Goal: Information Seeking & Learning: Learn about a topic

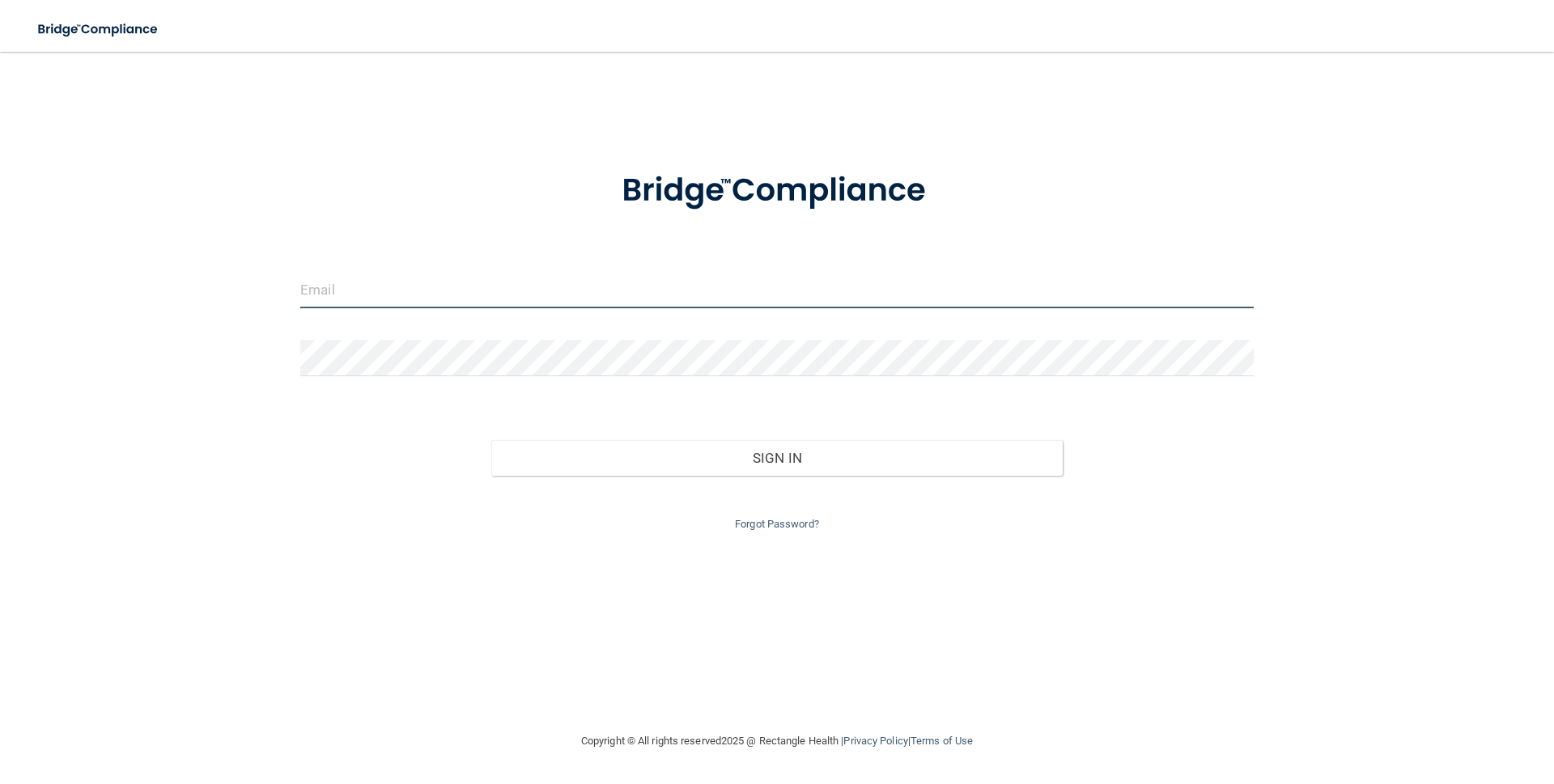
click at [621, 291] on input "email" at bounding box center [777, 290] width 953 height 36
type input "i"
type input "[EMAIL_ADDRESS][DOMAIN_NAME]"
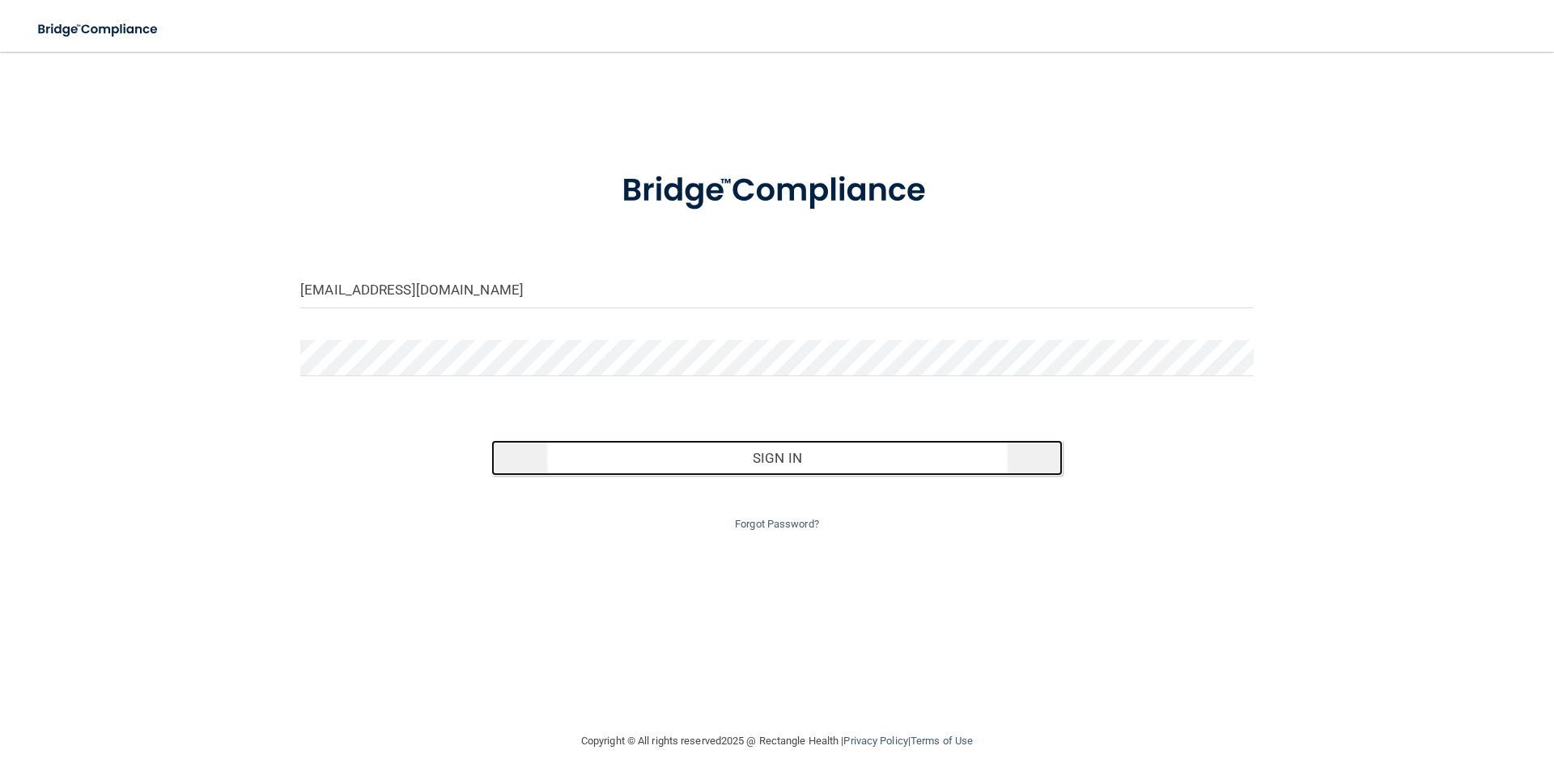
click at [755, 445] on button "Sign In" at bounding box center [777, 457] width 572 height 36
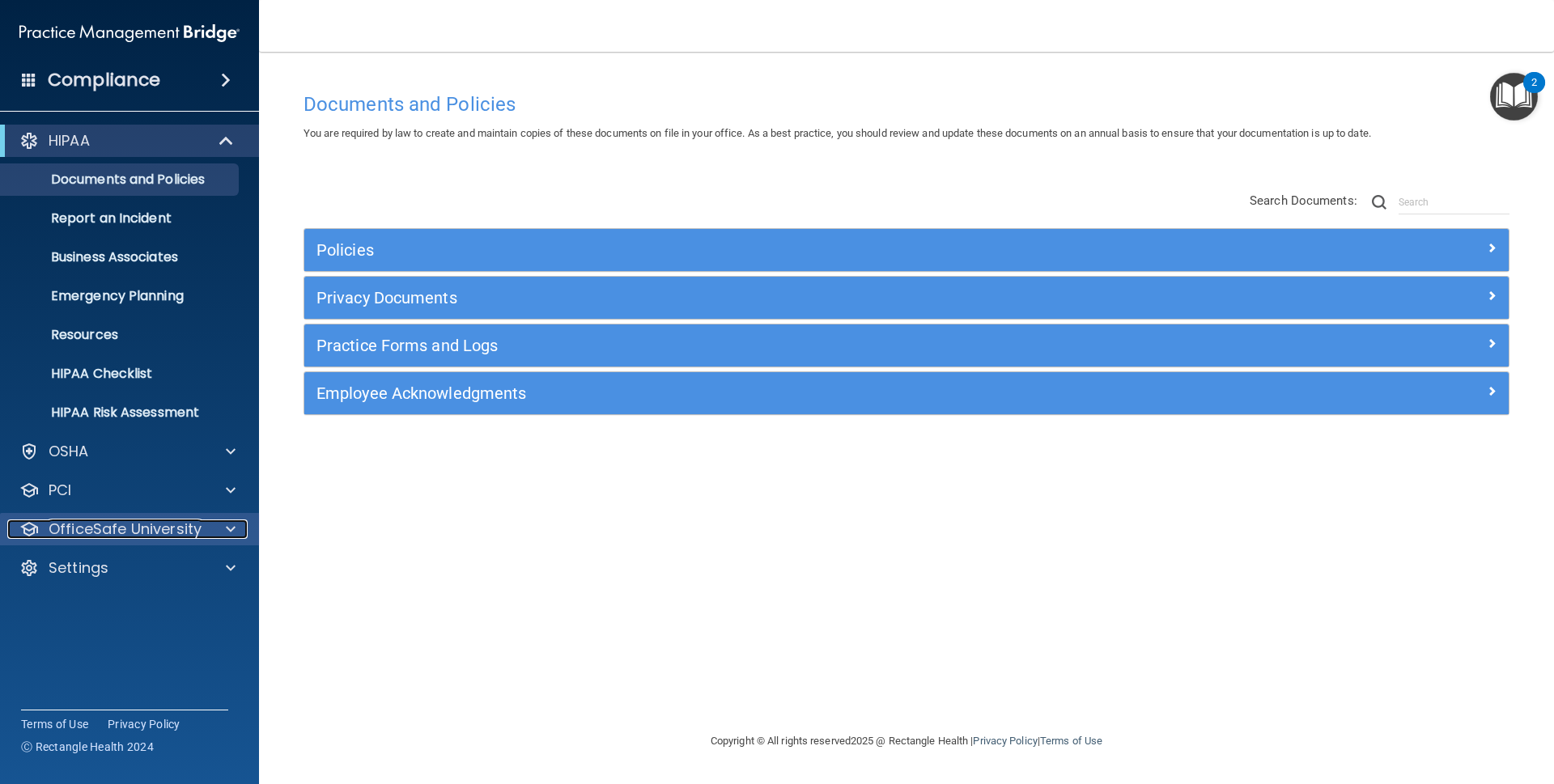
click at [185, 523] on p "OfficeSafe University" at bounding box center [125, 528] width 153 height 19
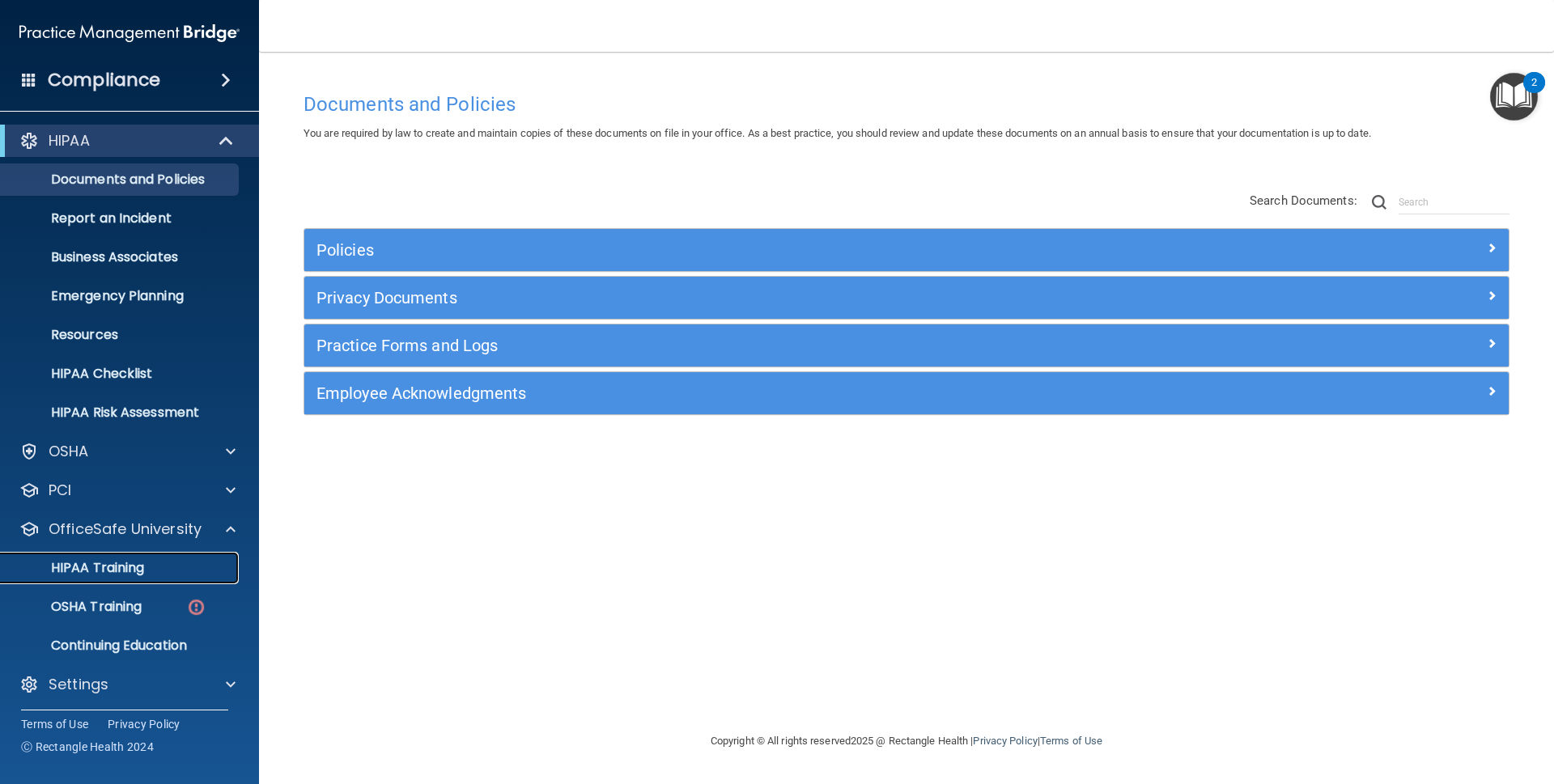
click at [170, 562] on div "HIPAA Training" at bounding box center [121, 568] width 221 height 17
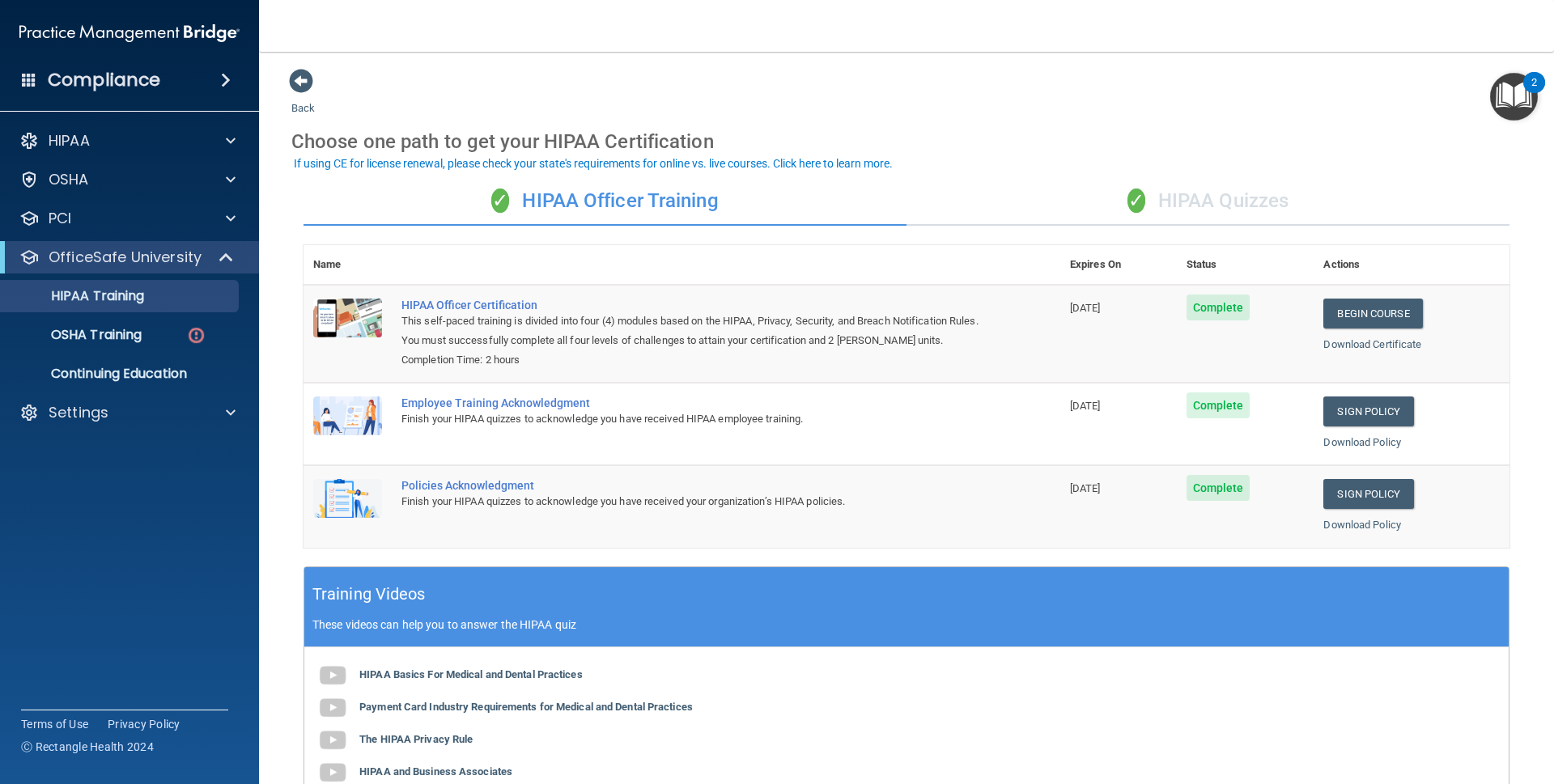
click at [1189, 203] on div "✓ HIPAA Quizzes" at bounding box center [1207, 201] width 603 height 49
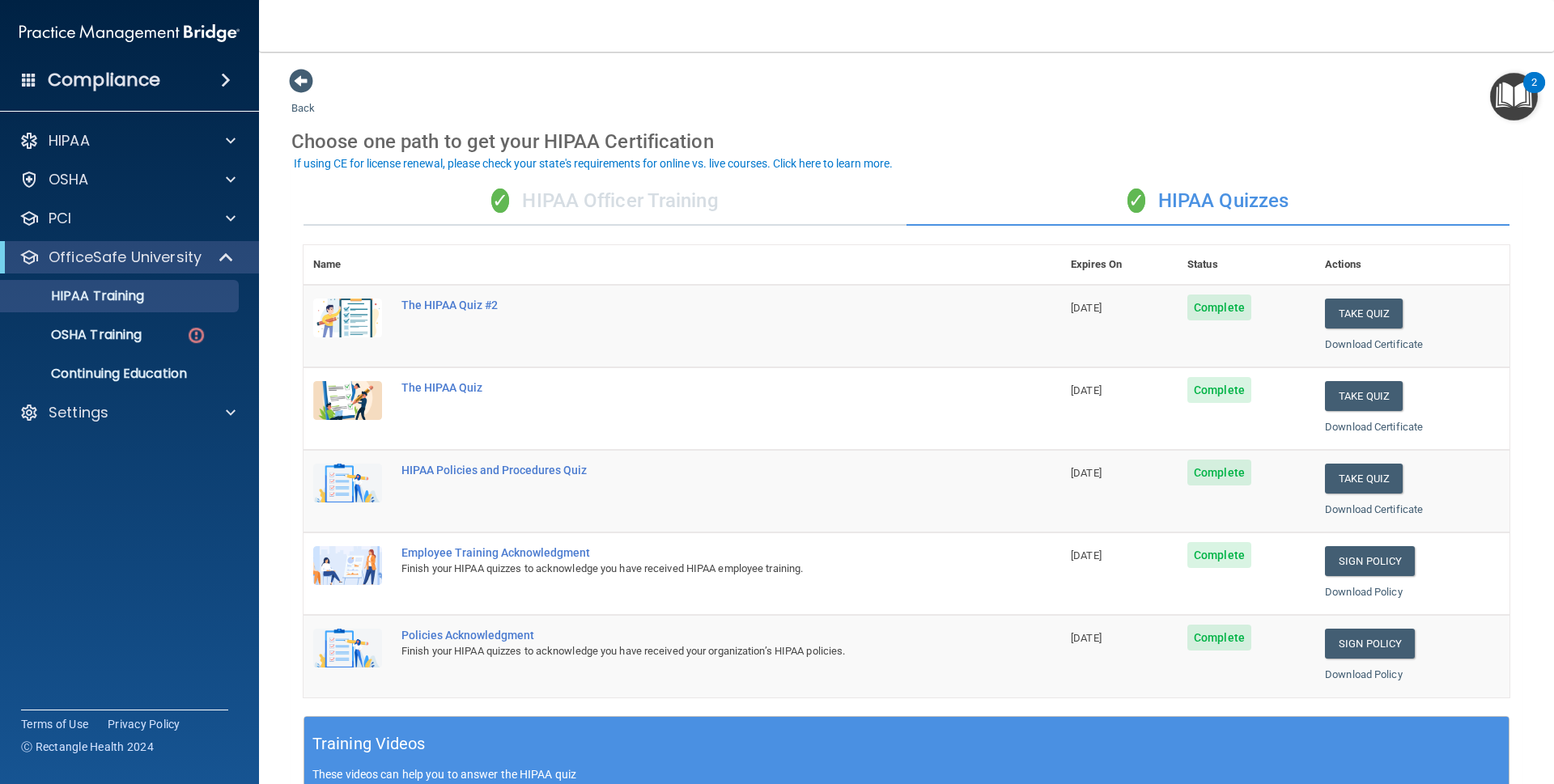
click at [556, 201] on div "✓ HIPAA Officer Training" at bounding box center [605, 201] width 603 height 49
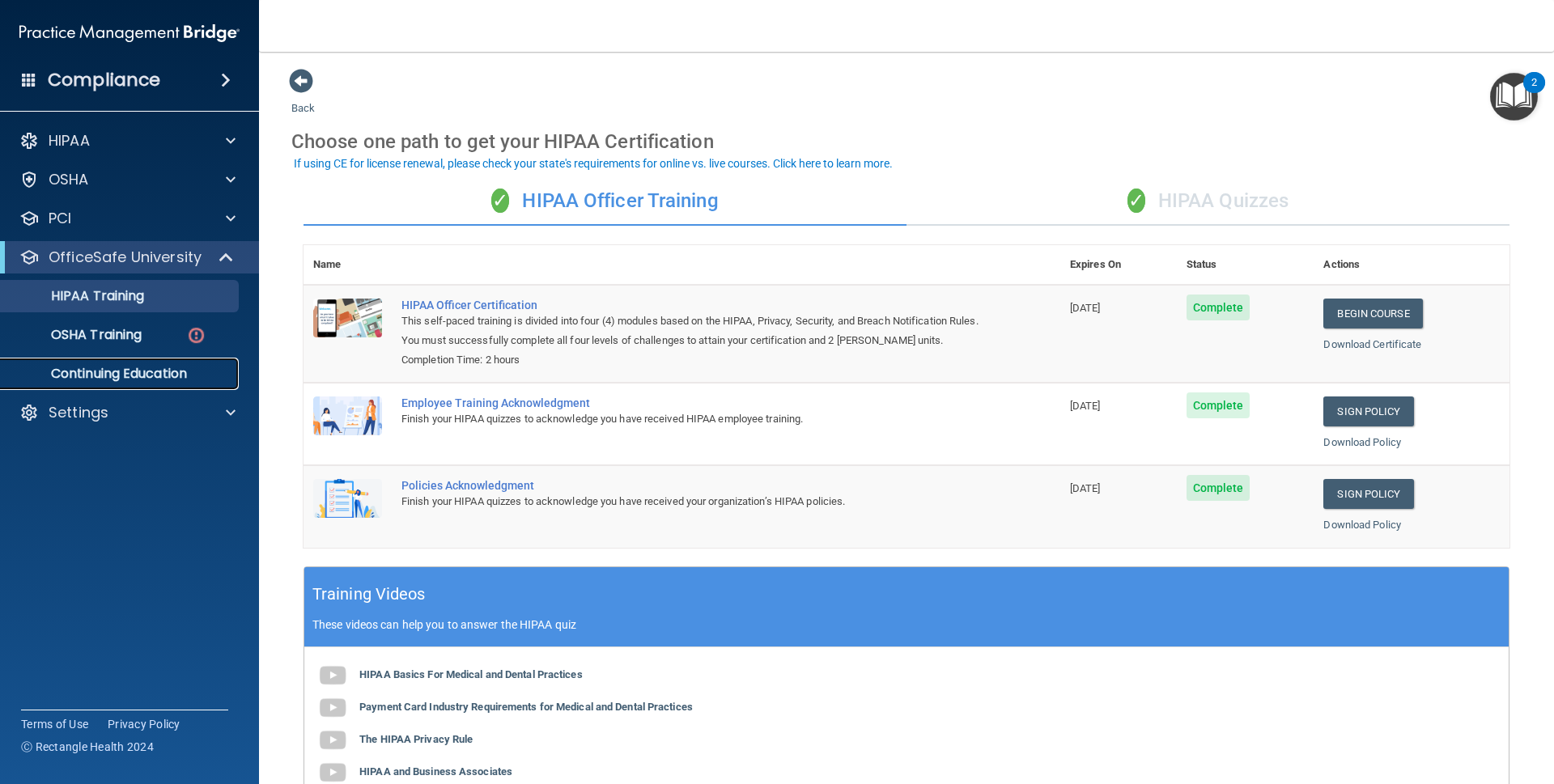
click at [115, 368] on p "Continuing Education" at bounding box center [121, 374] width 221 height 17
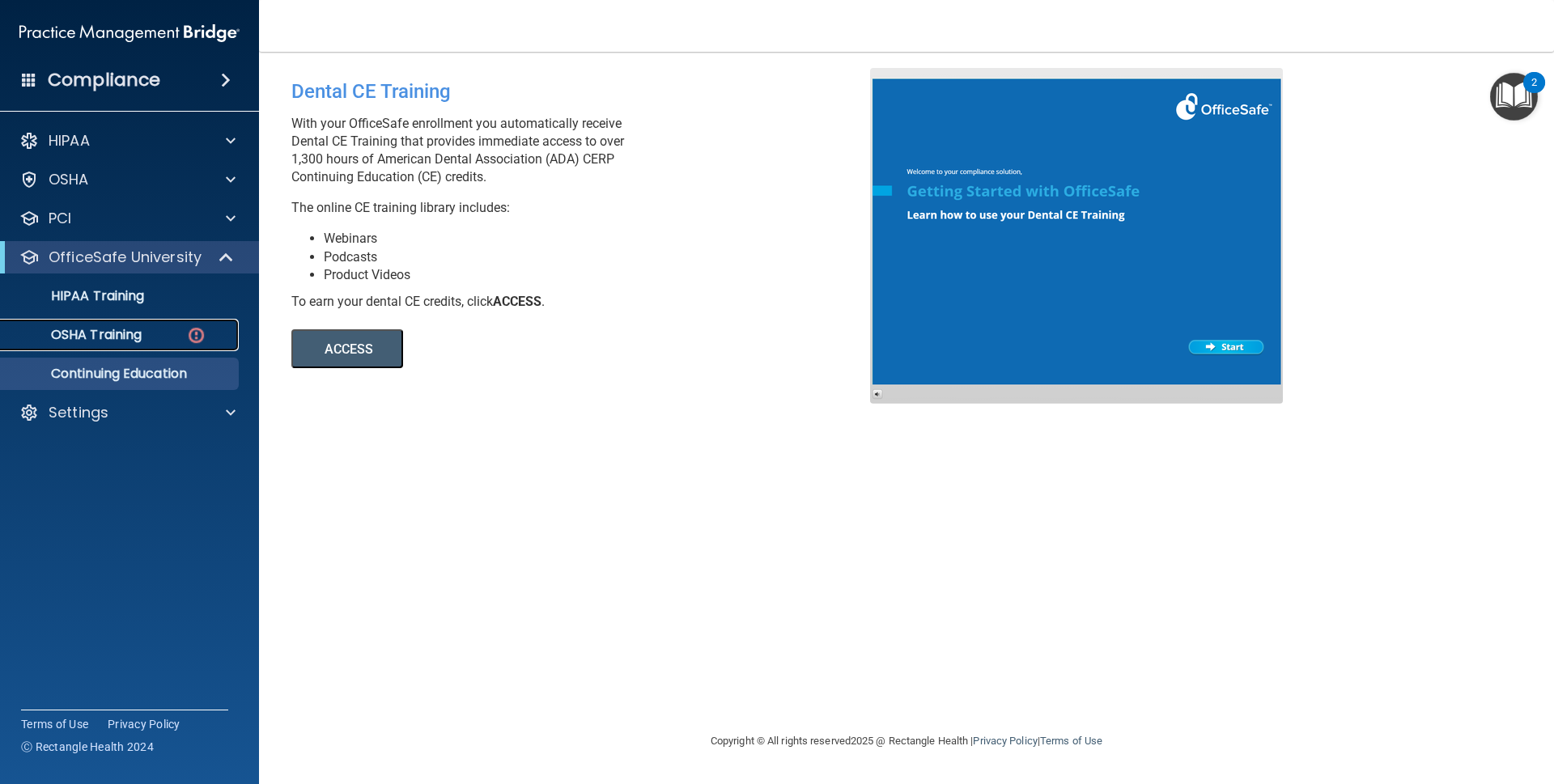
click at [144, 326] on link "OSHA Training" at bounding box center [111, 334] width 255 height 32
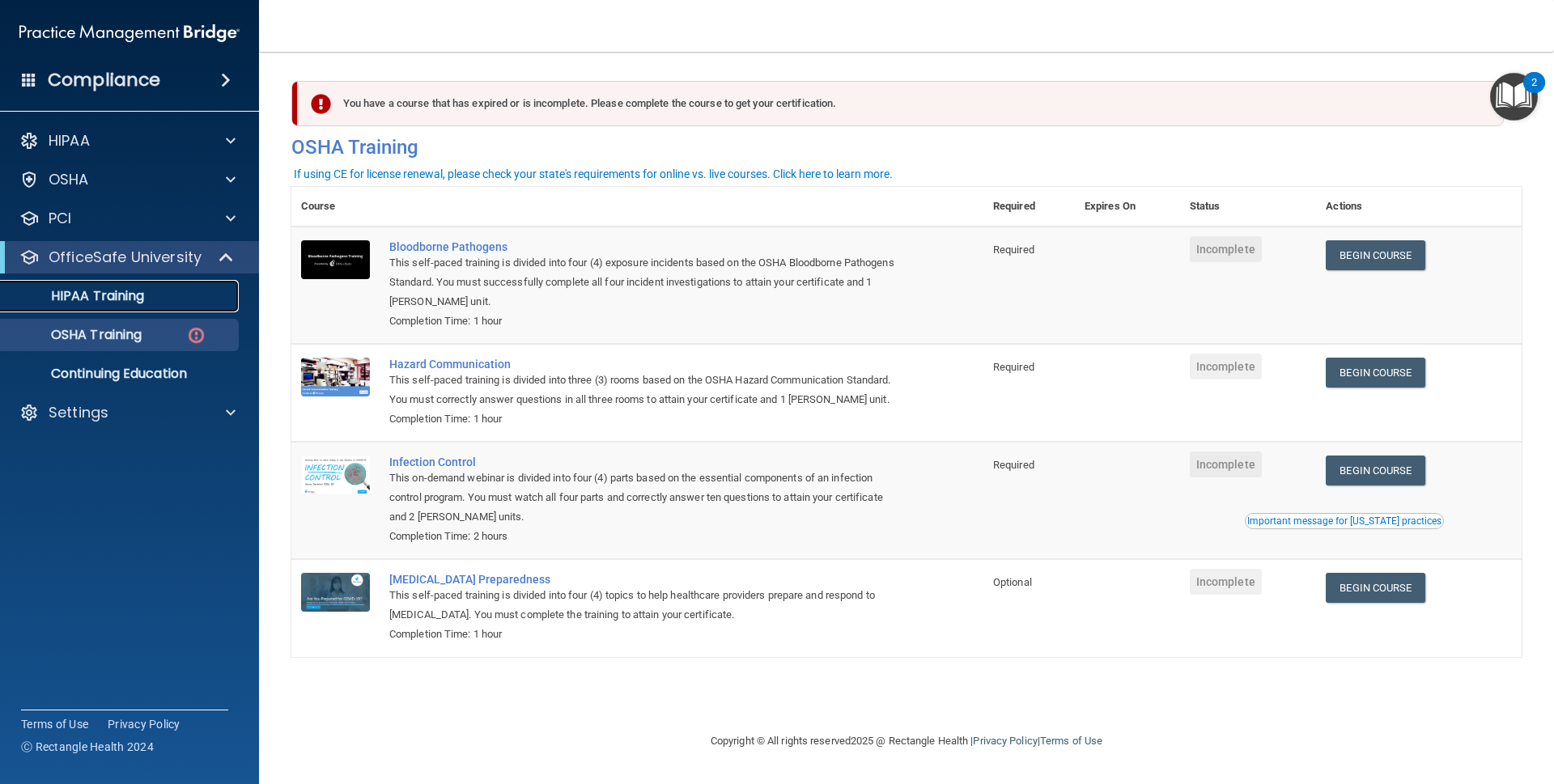
click at [173, 291] on div "HIPAA Training" at bounding box center [121, 296] width 221 height 17
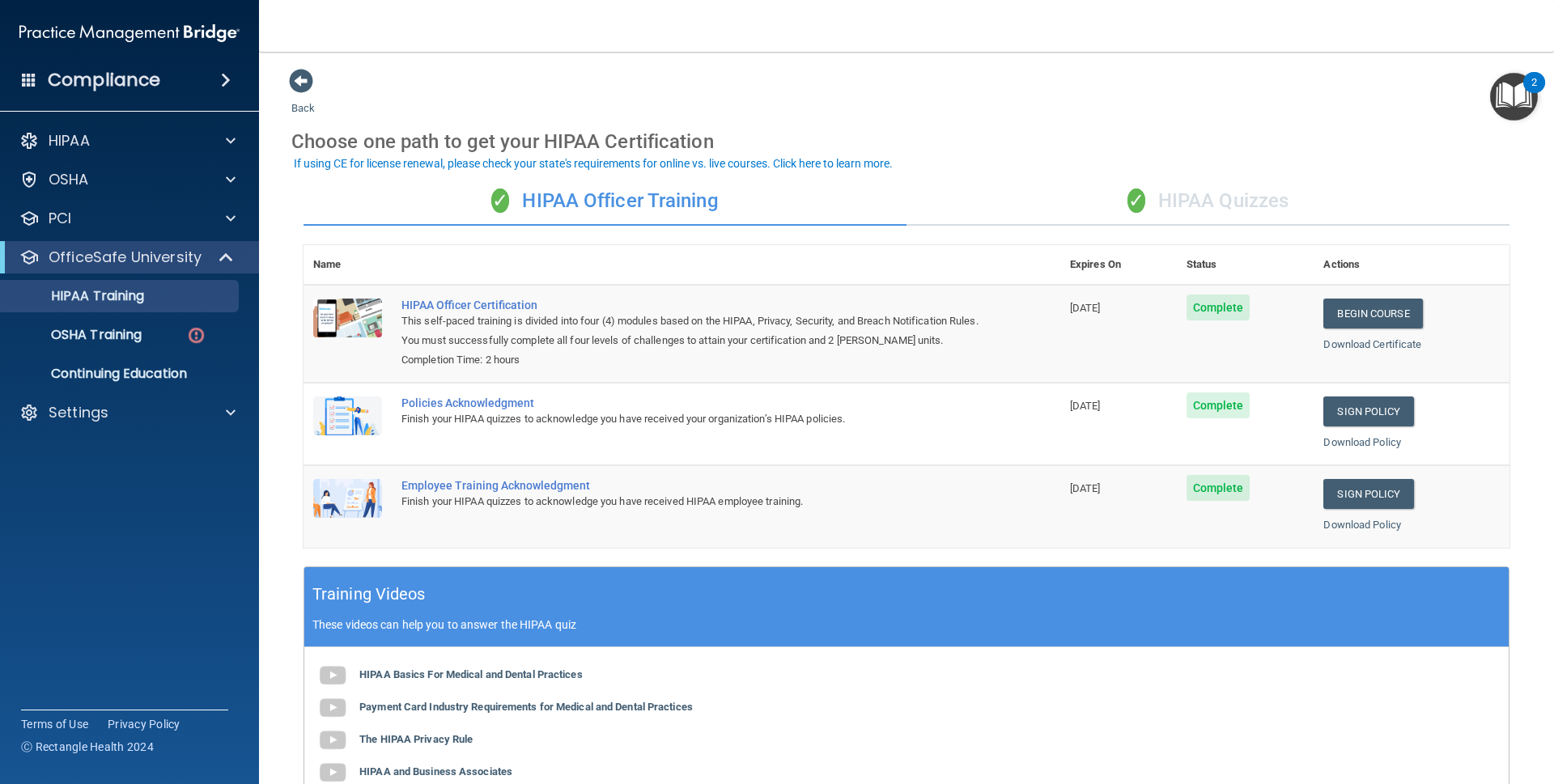
click at [1194, 199] on div "✓ HIPAA Quizzes" at bounding box center [1207, 201] width 603 height 49
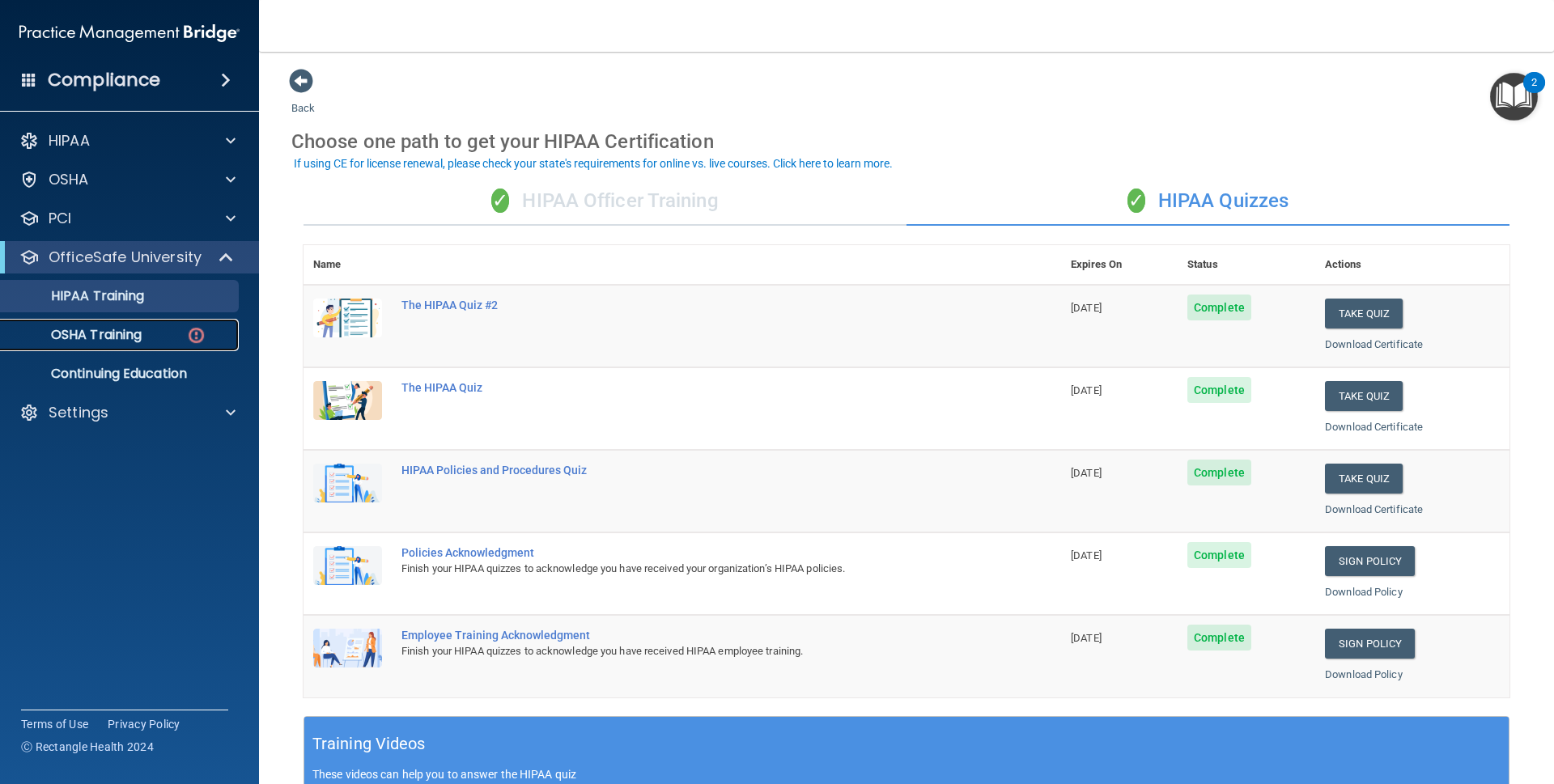
click at [108, 327] on p "OSHA Training" at bounding box center [76, 335] width 131 height 17
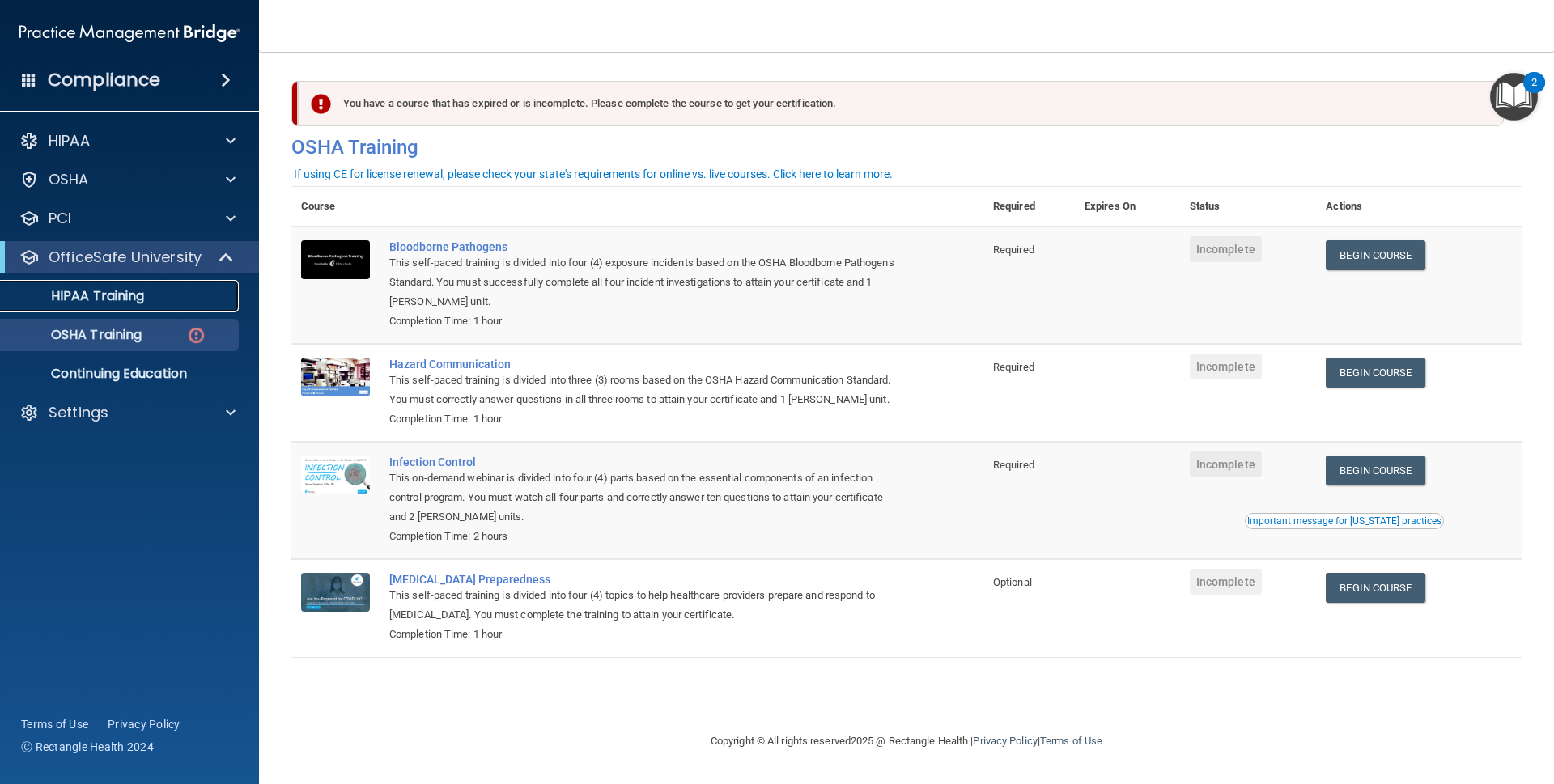
click at [170, 301] on div "HIPAA Training" at bounding box center [121, 296] width 221 height 17
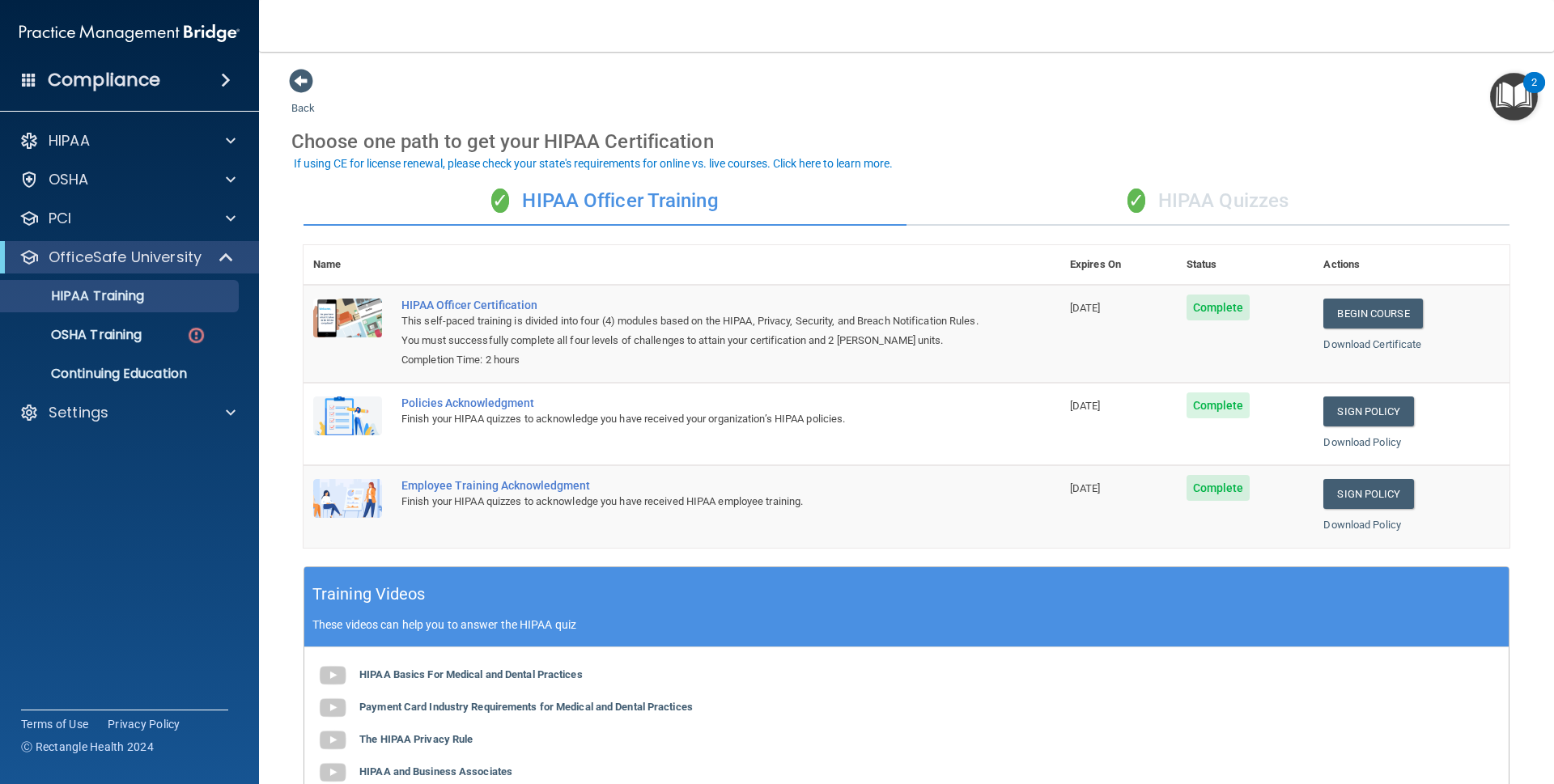
click at [1127, 207] on span "✓" at bounding box center [1136, 200] width 18 height 24
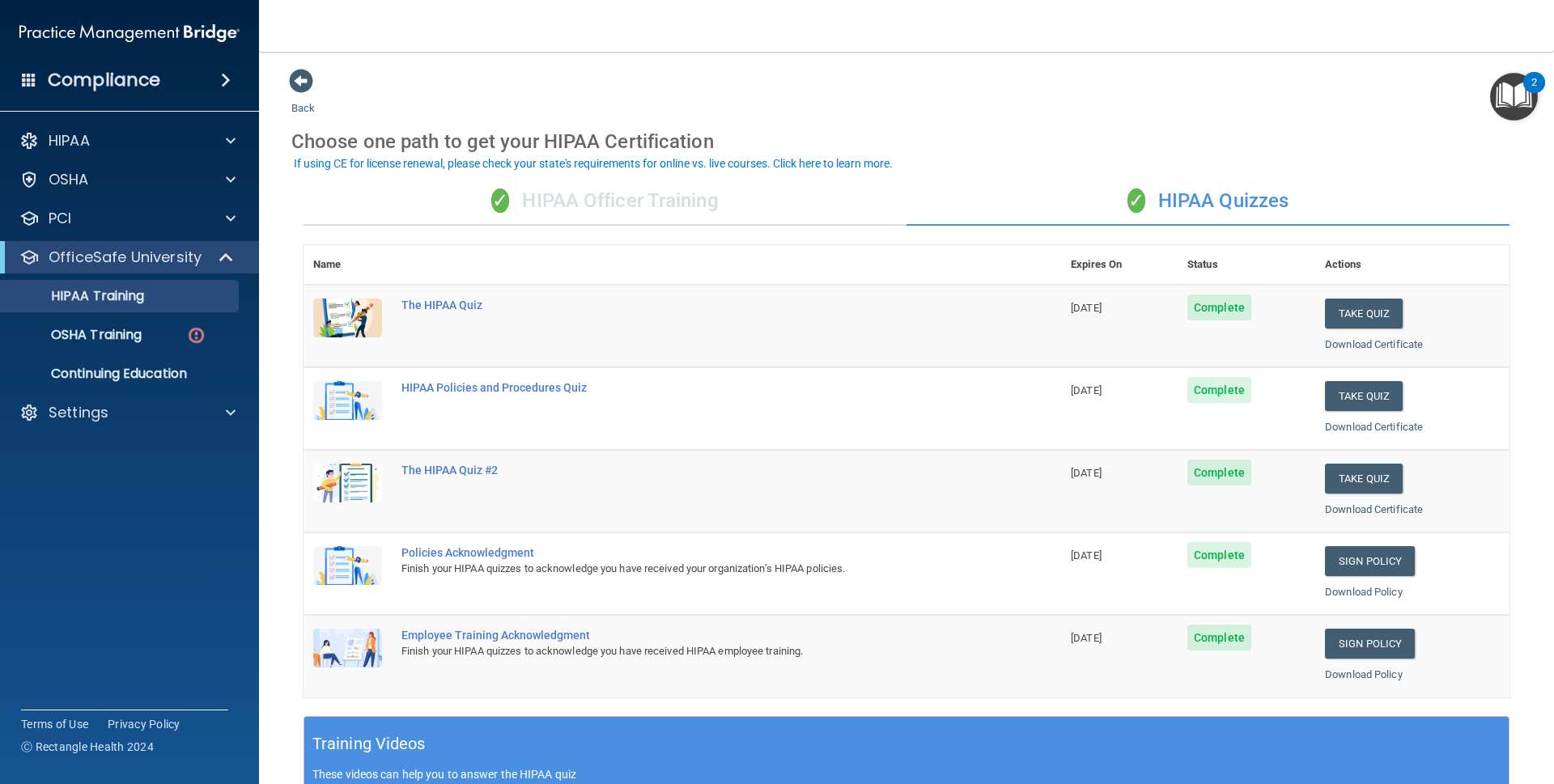
click at [707, 194] on div "✓ HIPAA Officer Training" at bounding box center [605, 201] width 603 height 49
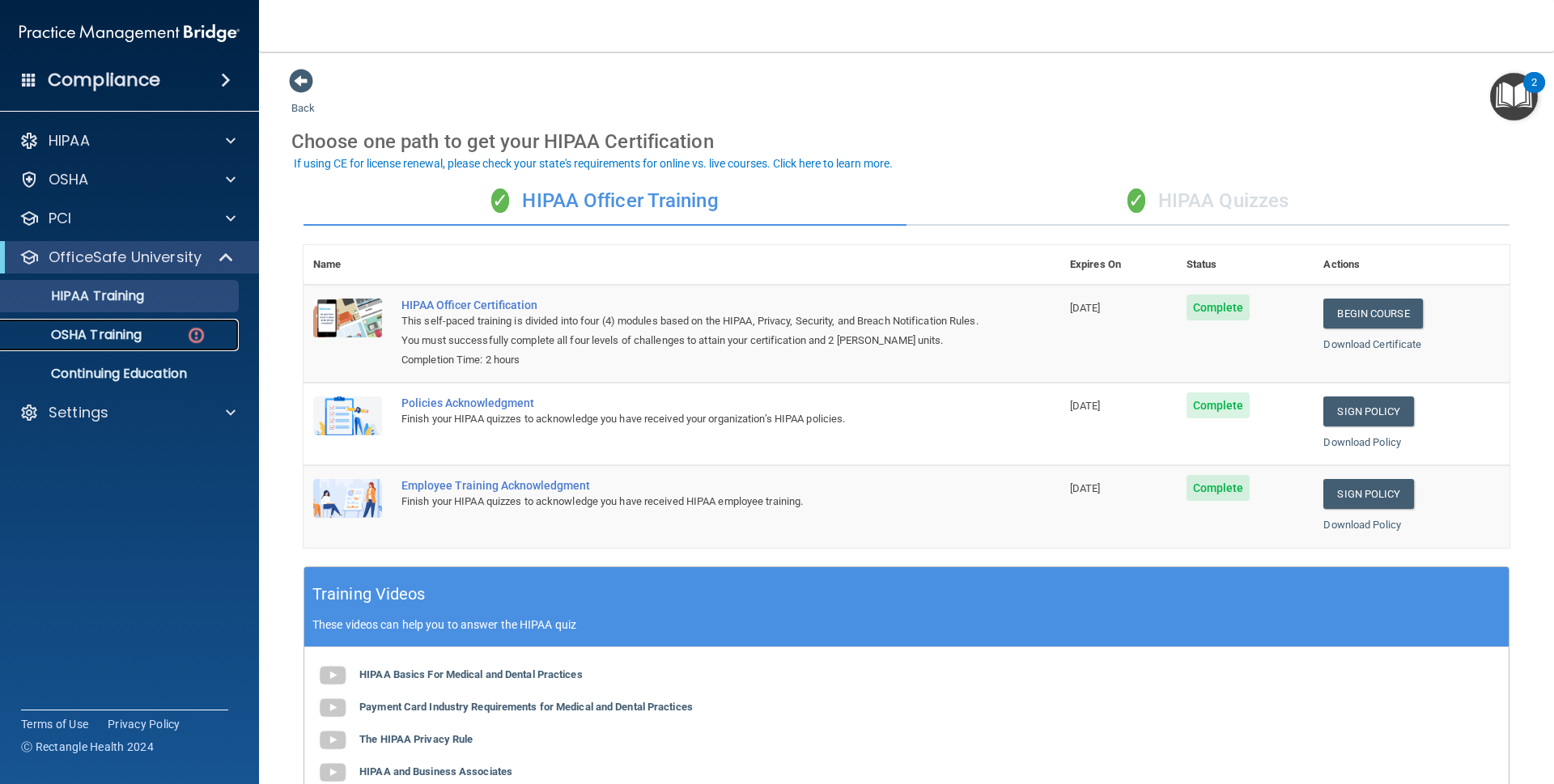
click at [151, 327] on div "OSHA Training" at bounding box center [121, 335] width 221 height 17
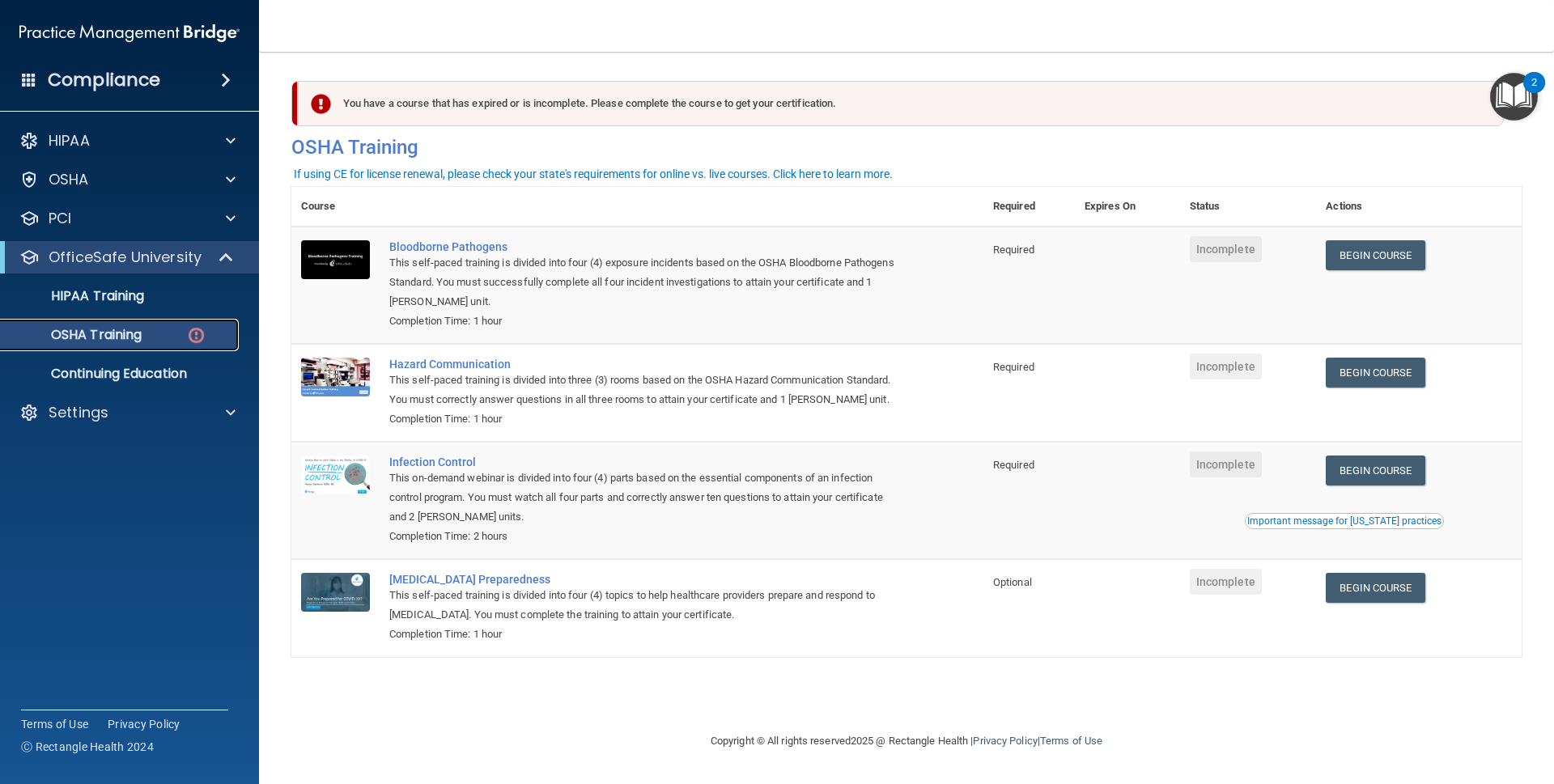
click at [161, 332] on div "OSHA Training" at bounding box center [121, 335] width 221 height 17
click at [1361, 252] on link "Begin Course" at bounding box center [1374, 255] width 98 height 30
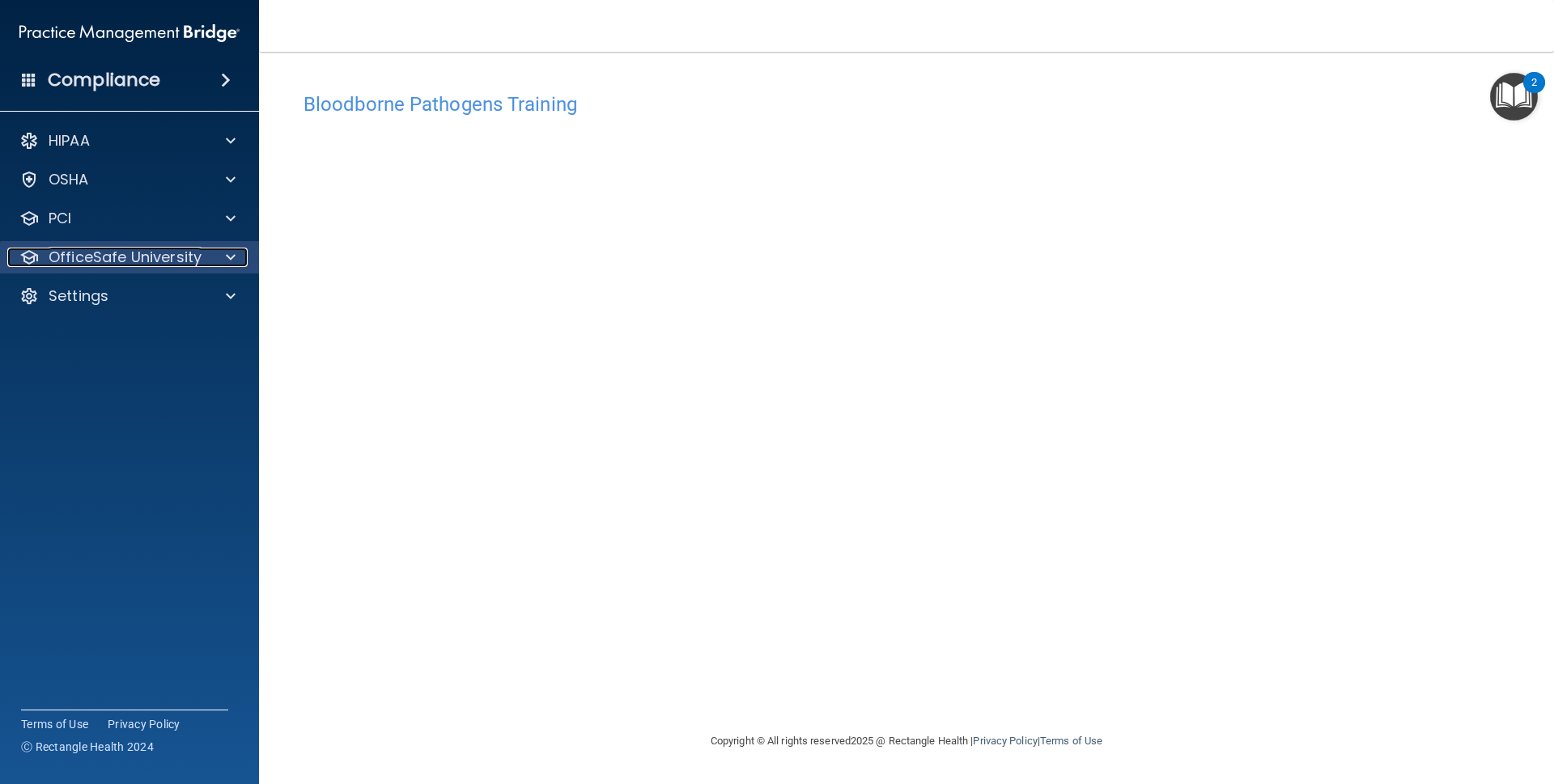
click at [182, 263] on p "OfficeSafe University" at bounding box center [125, 256] width 153 height 19
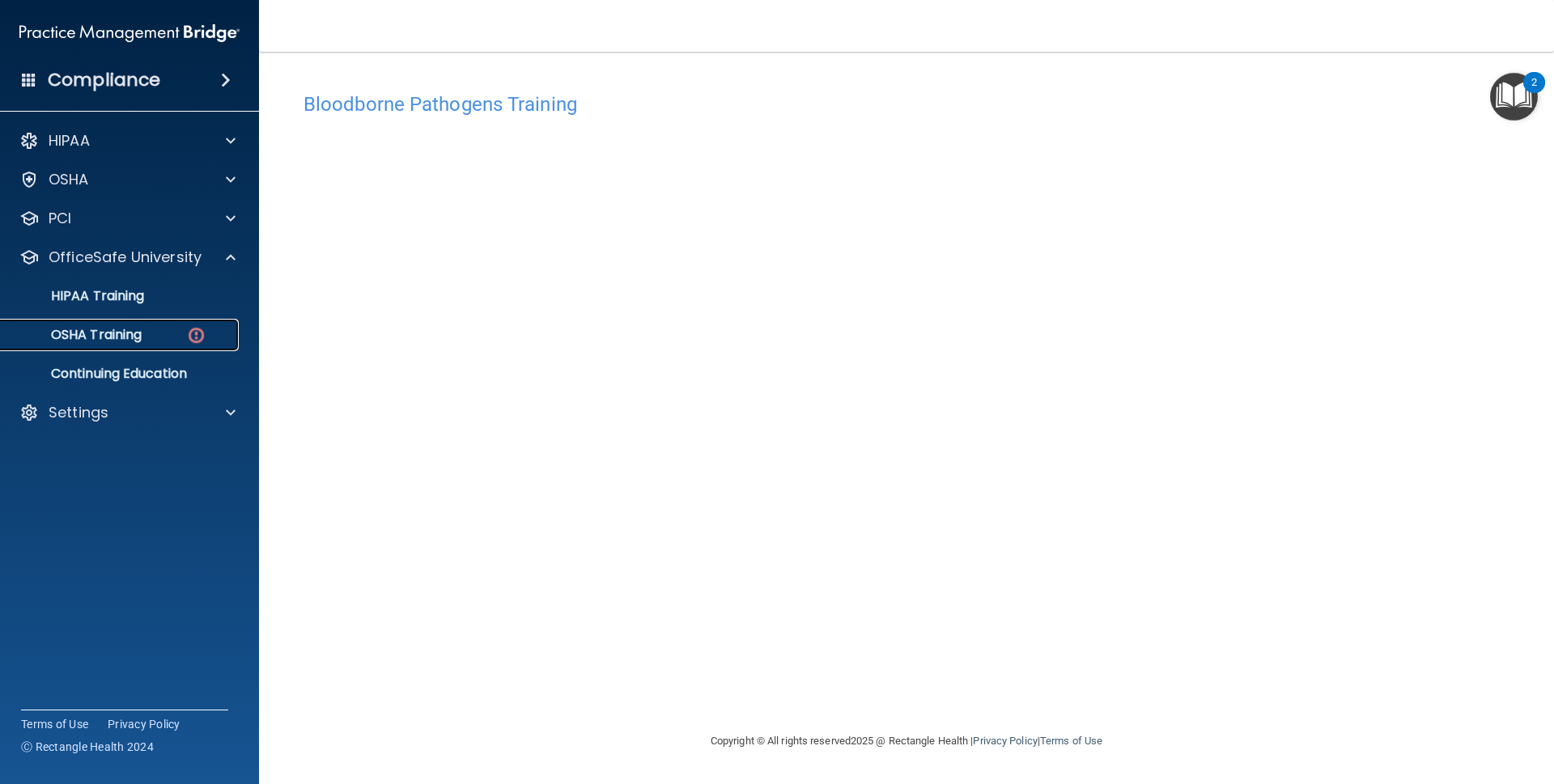
click at [180, 327] on div "OSHA Training" at bounding box center [121, 335] width 221 height 17
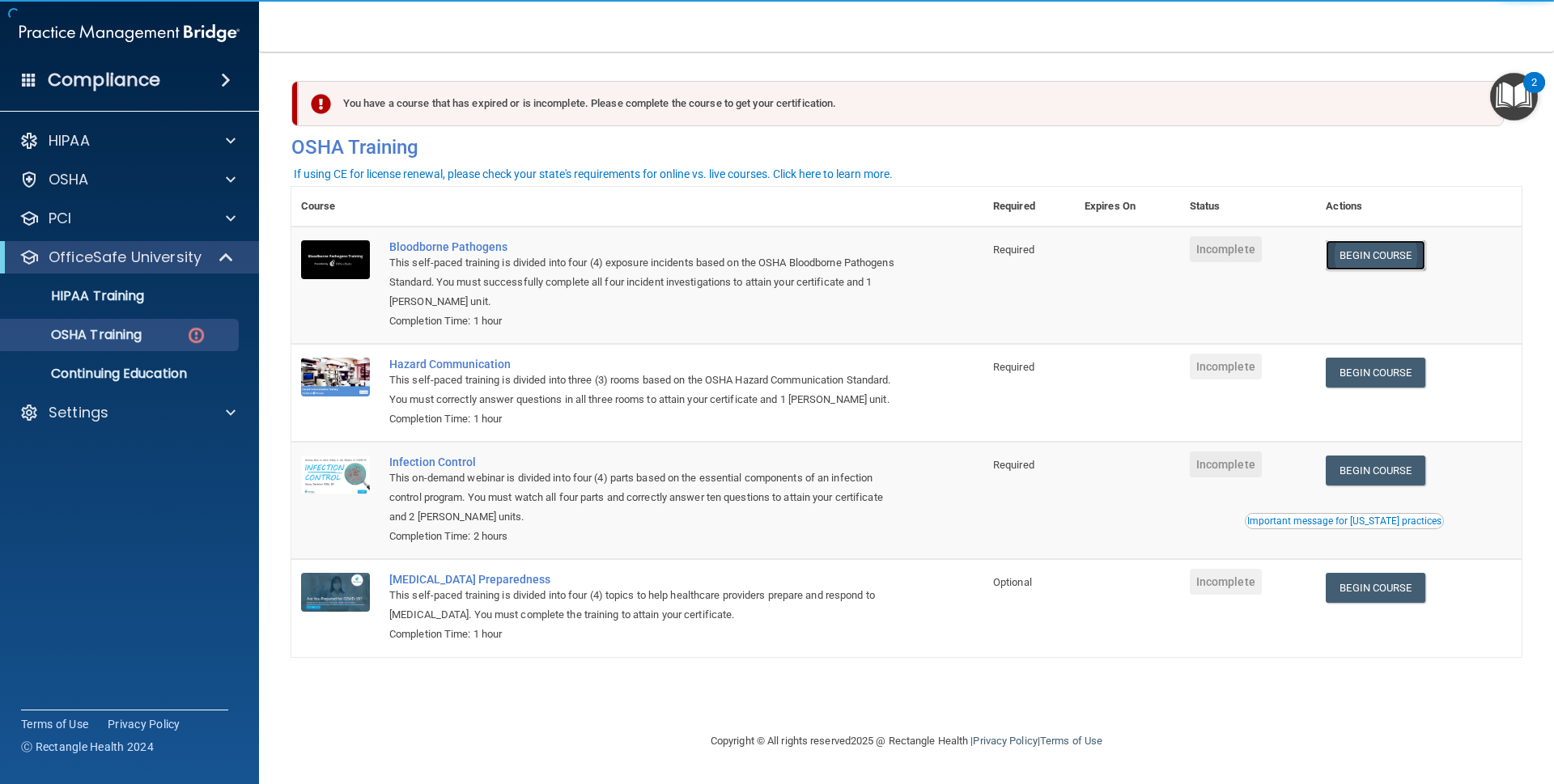
click at [1352, 257] on link "Begin Course" at bounding box center [1374, 255] width 98 height 30
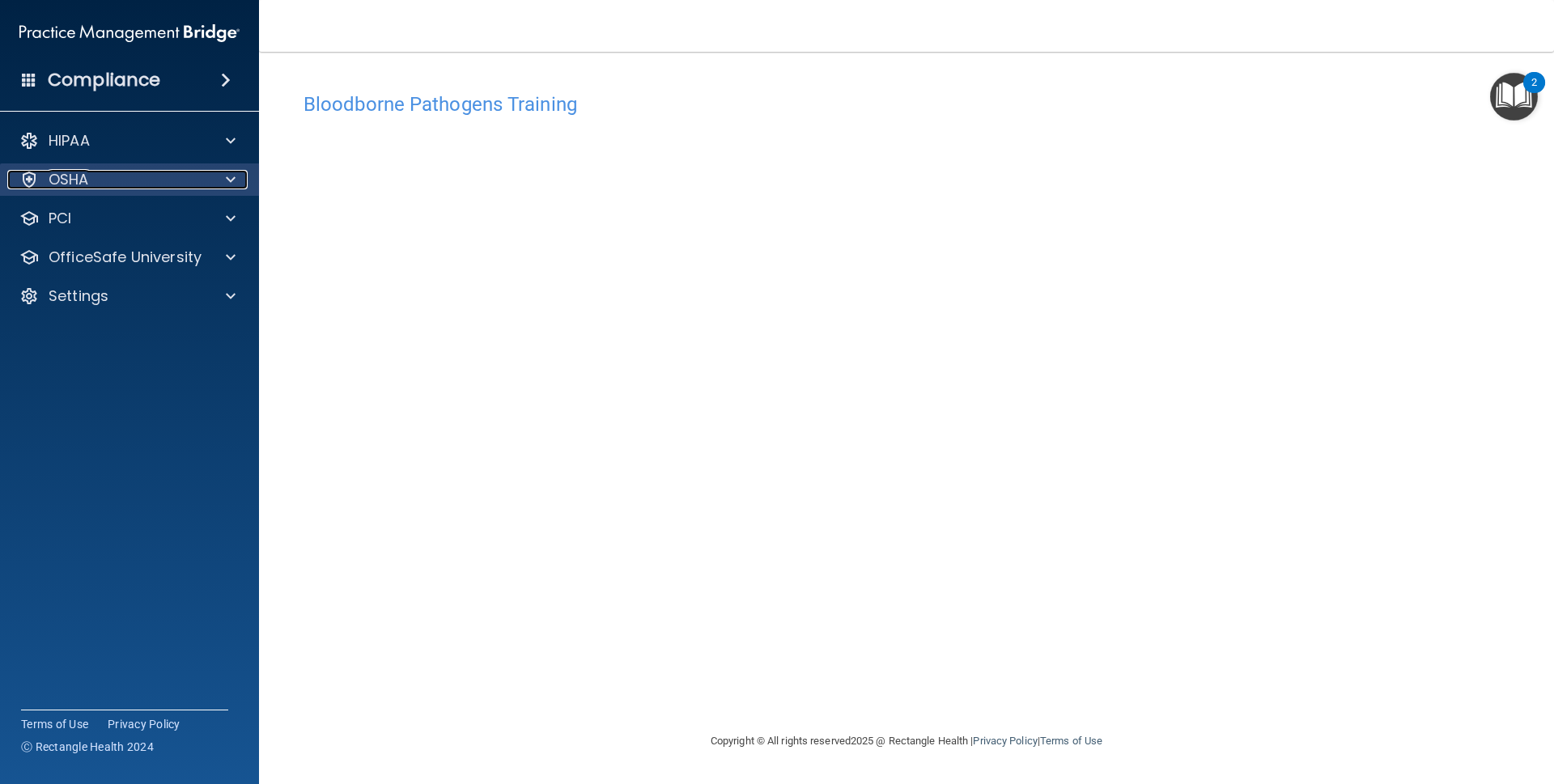
click at [208, 181] on div at bounding box center [228, 179] width 41 height 19
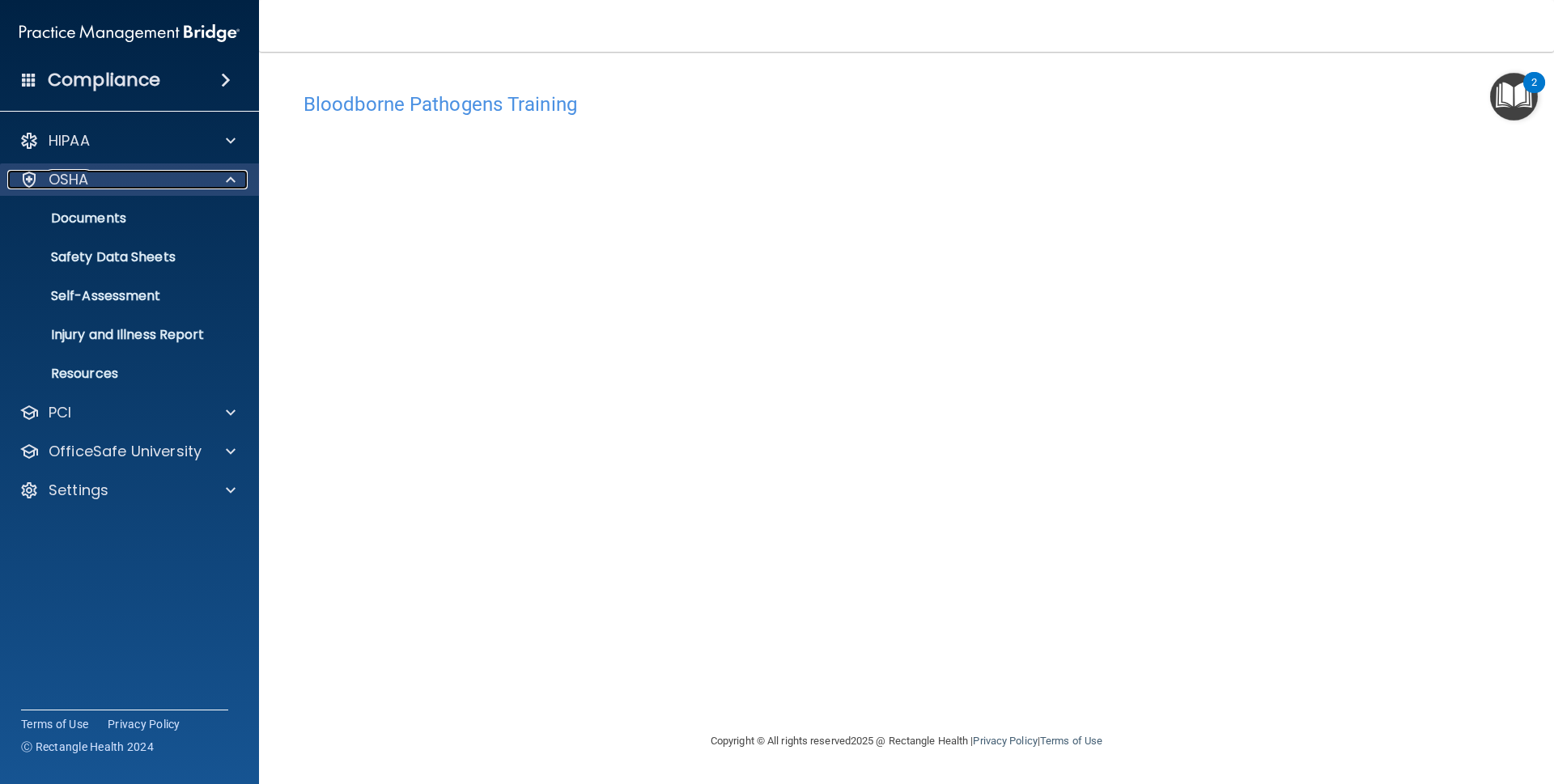
click at [194, 175] on div "OSHA" at bounding box center [108, 179] width 201 height 19
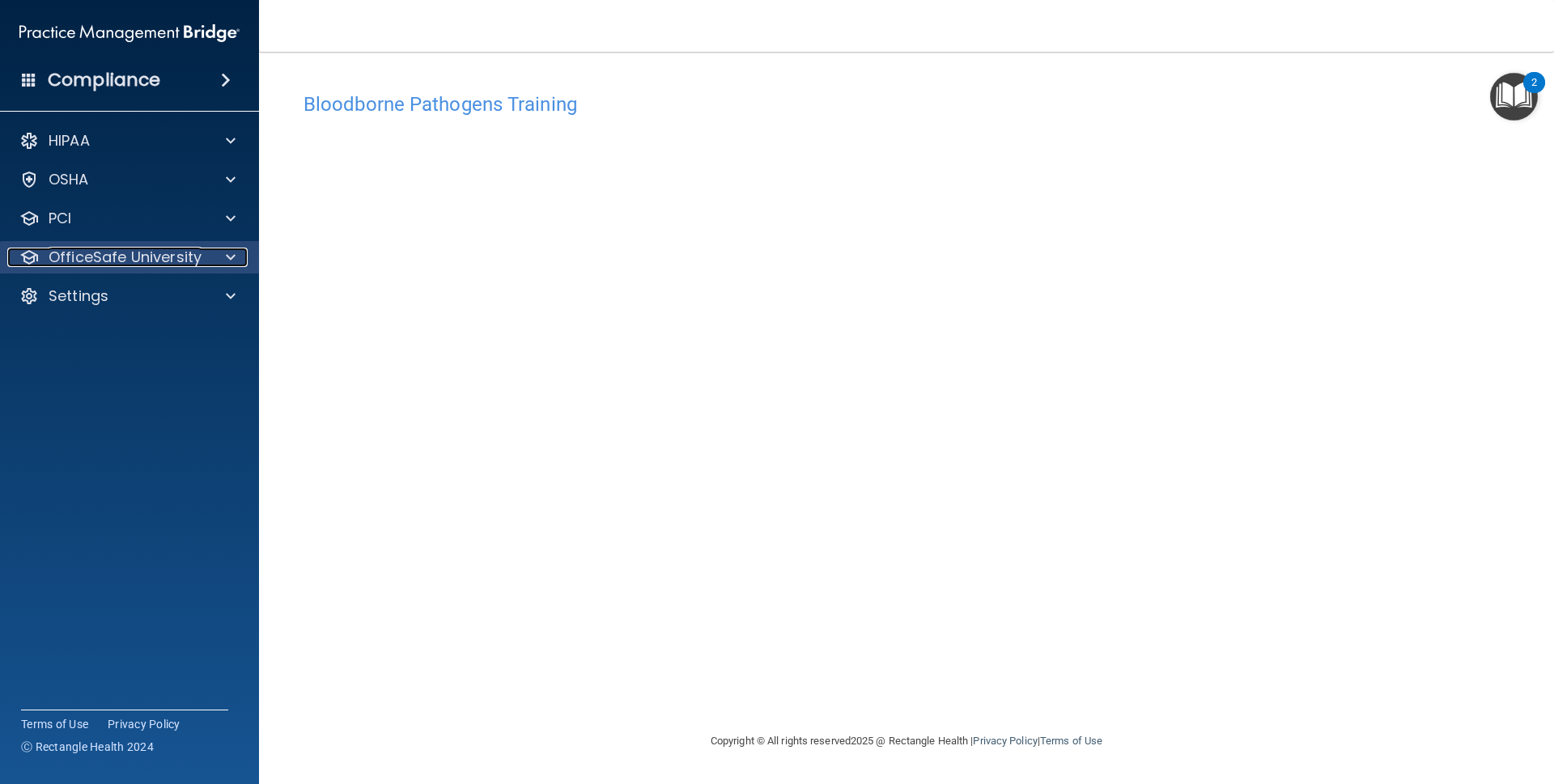
click at [199, 251] on p "OfficeSafe University" at bounding box center [125, 256] width 153 height 19
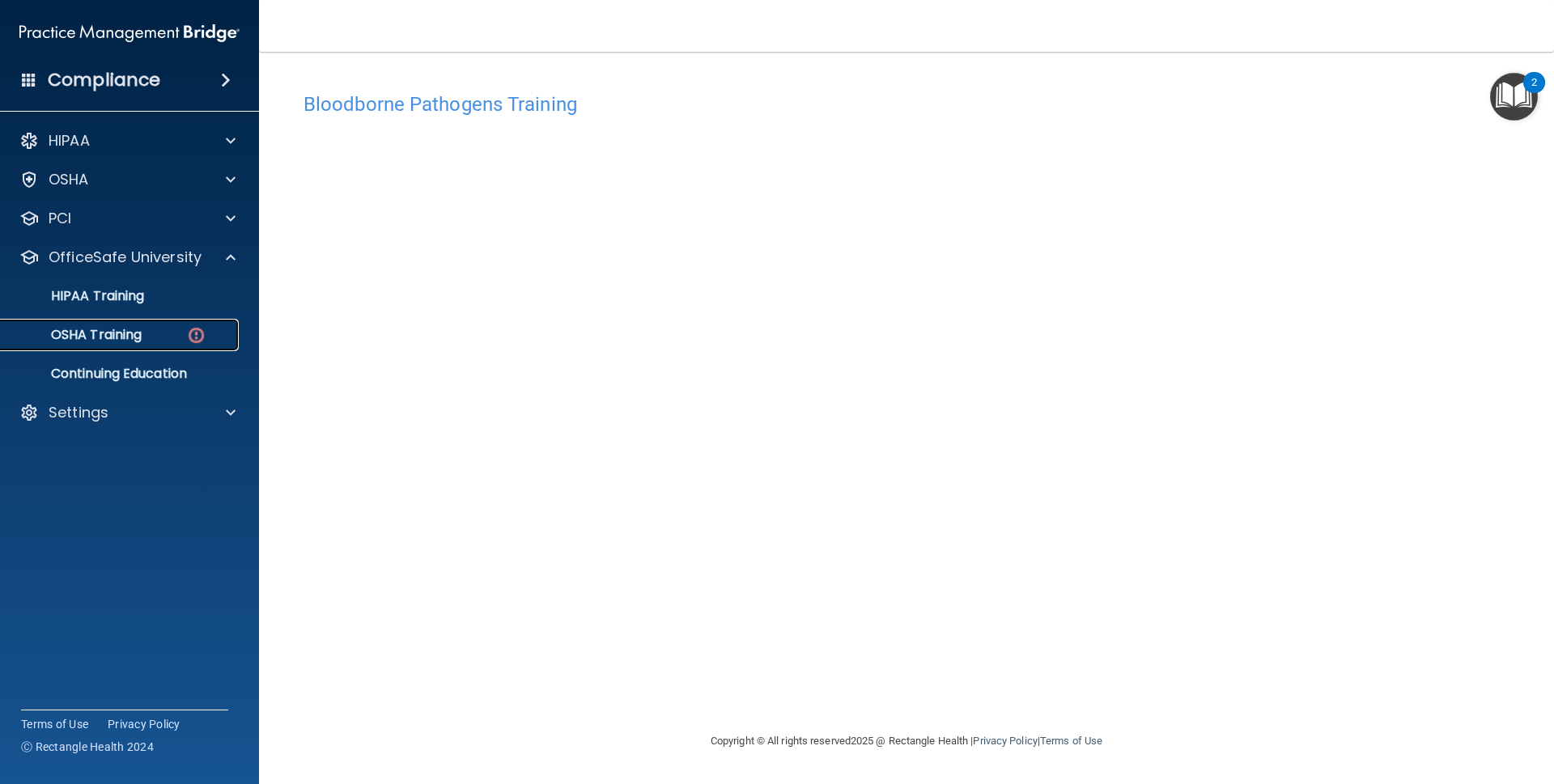
click at [178, 323] on link "OSHA Training" at bounding box center [111, 334] width 255 height 32
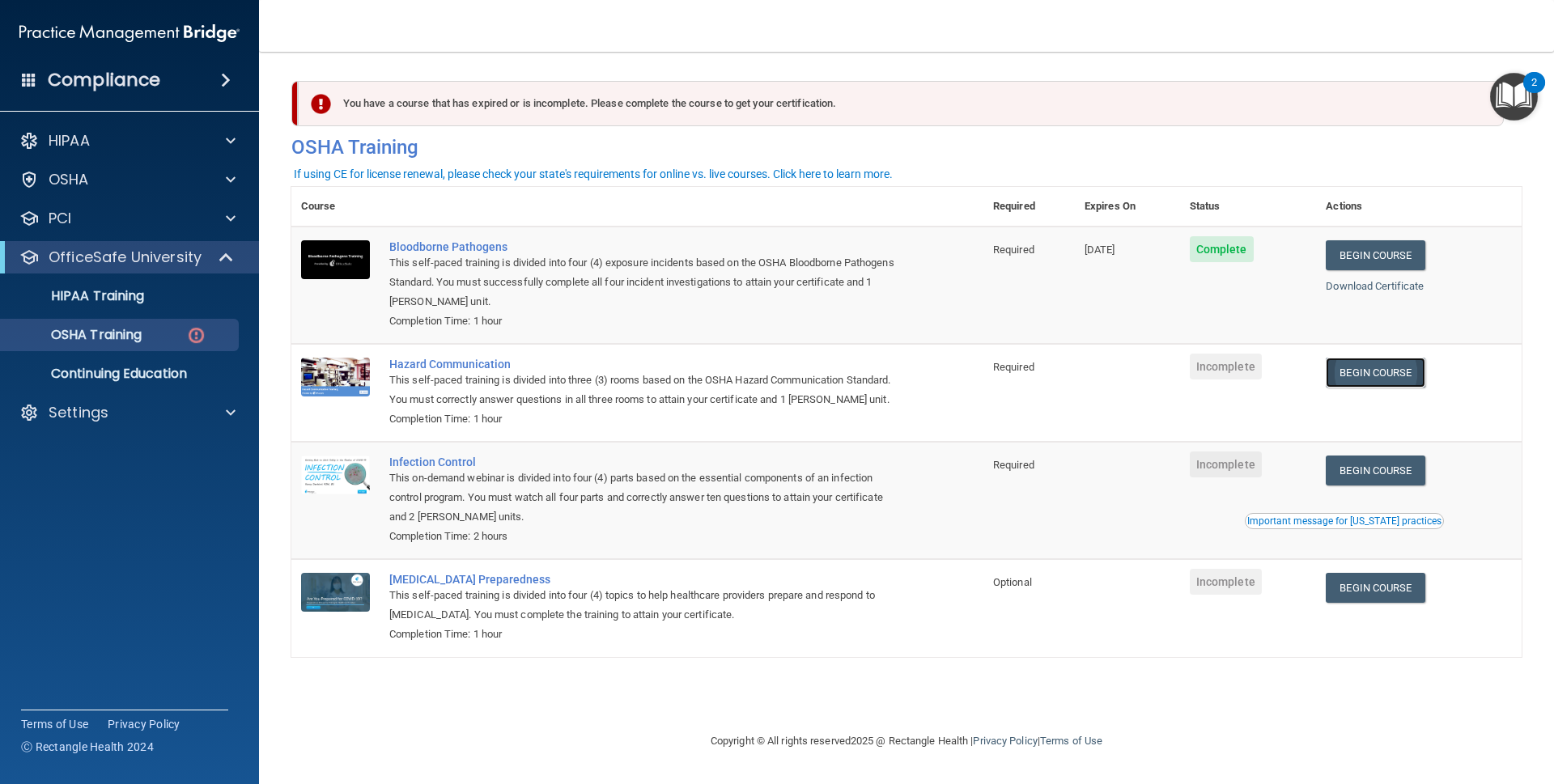
click at [1383, 368] on link "Begin Course" at bounding box center [1374, 372] width 98 height 30
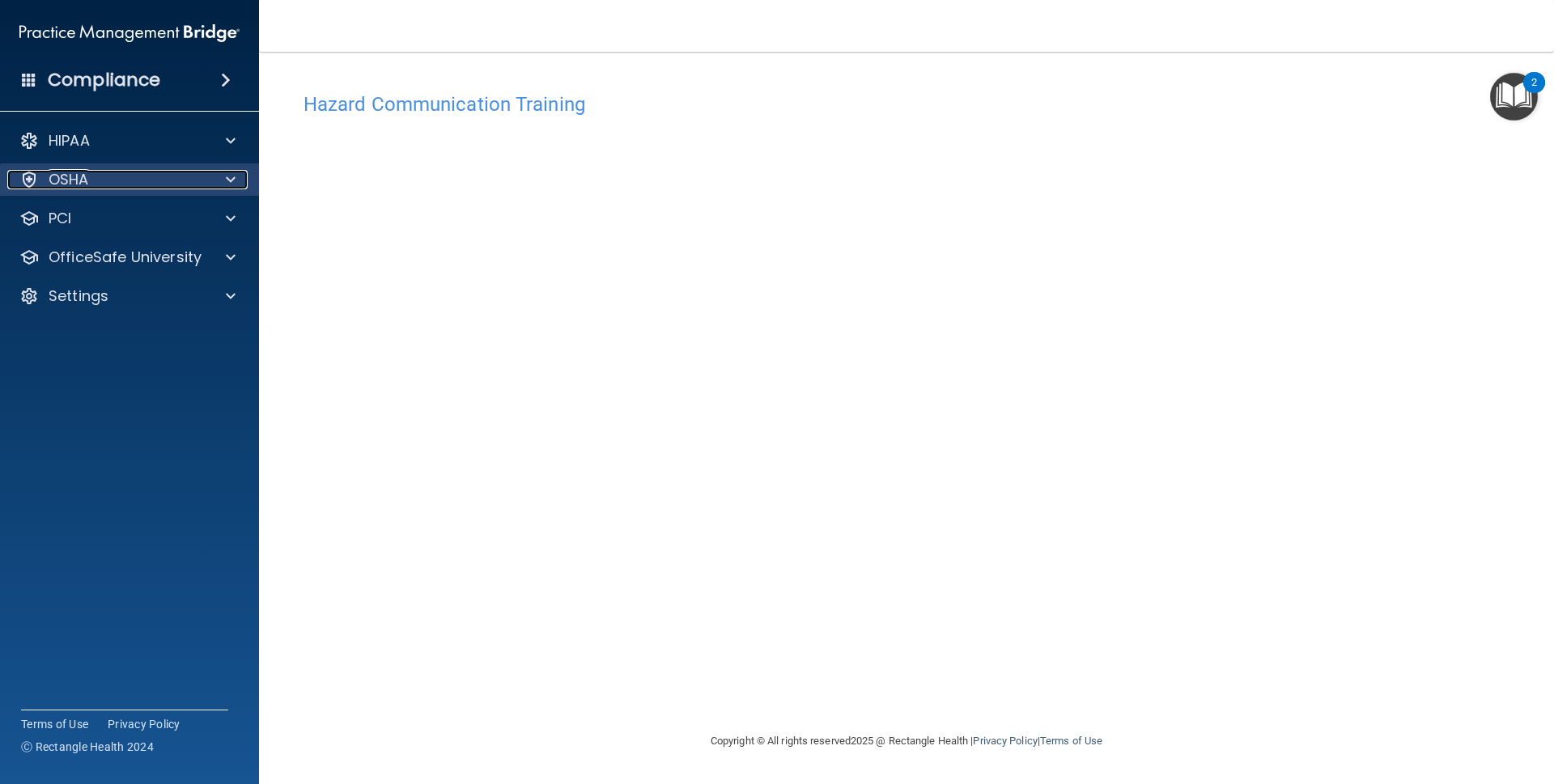
click at [236, 183] on div at bounding box center [228, 179] width 41 height 19
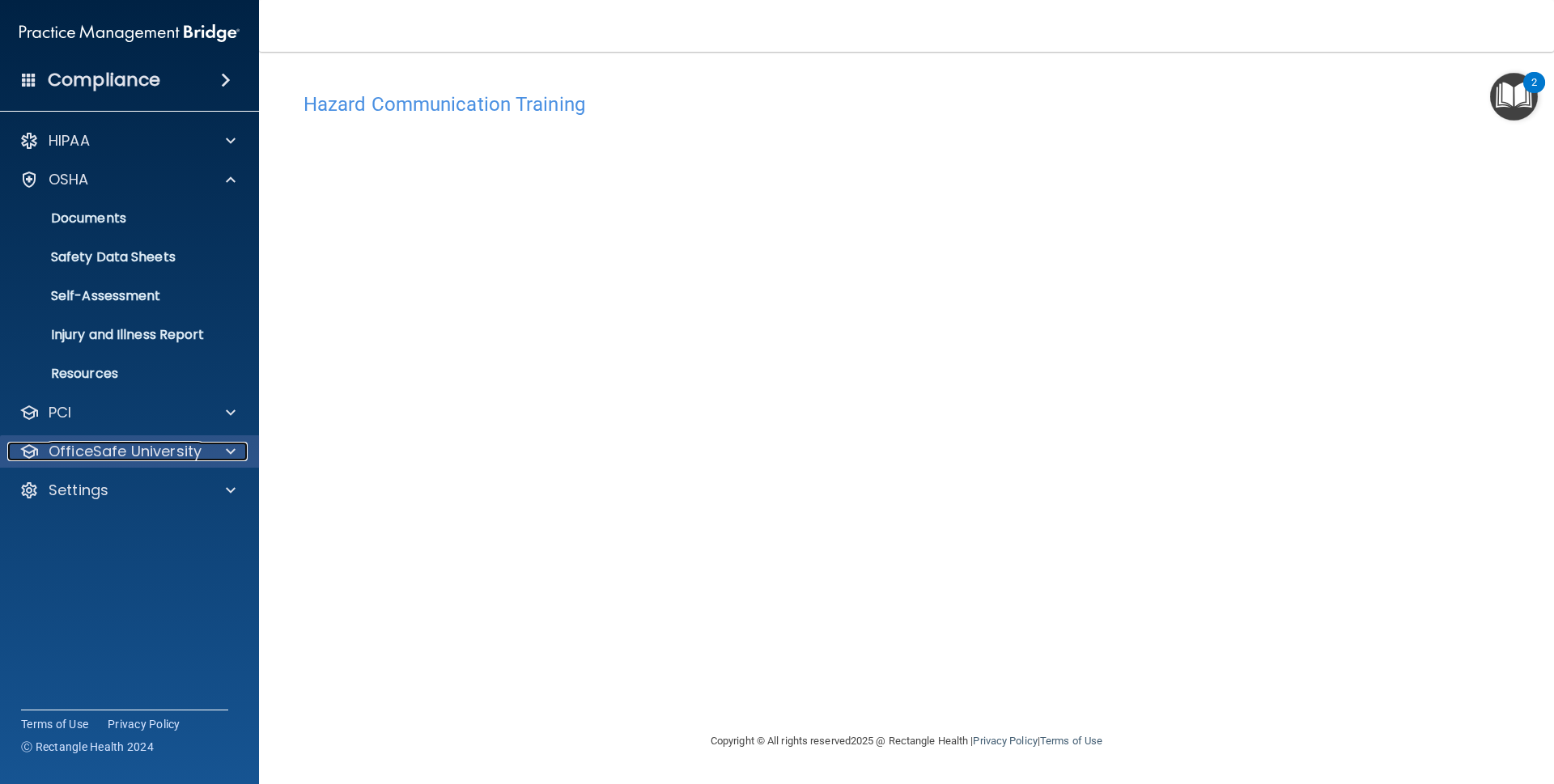
click at [201, 452] on div "OfficeSafe University" at bounding box center [108, 451] width 201 height 19
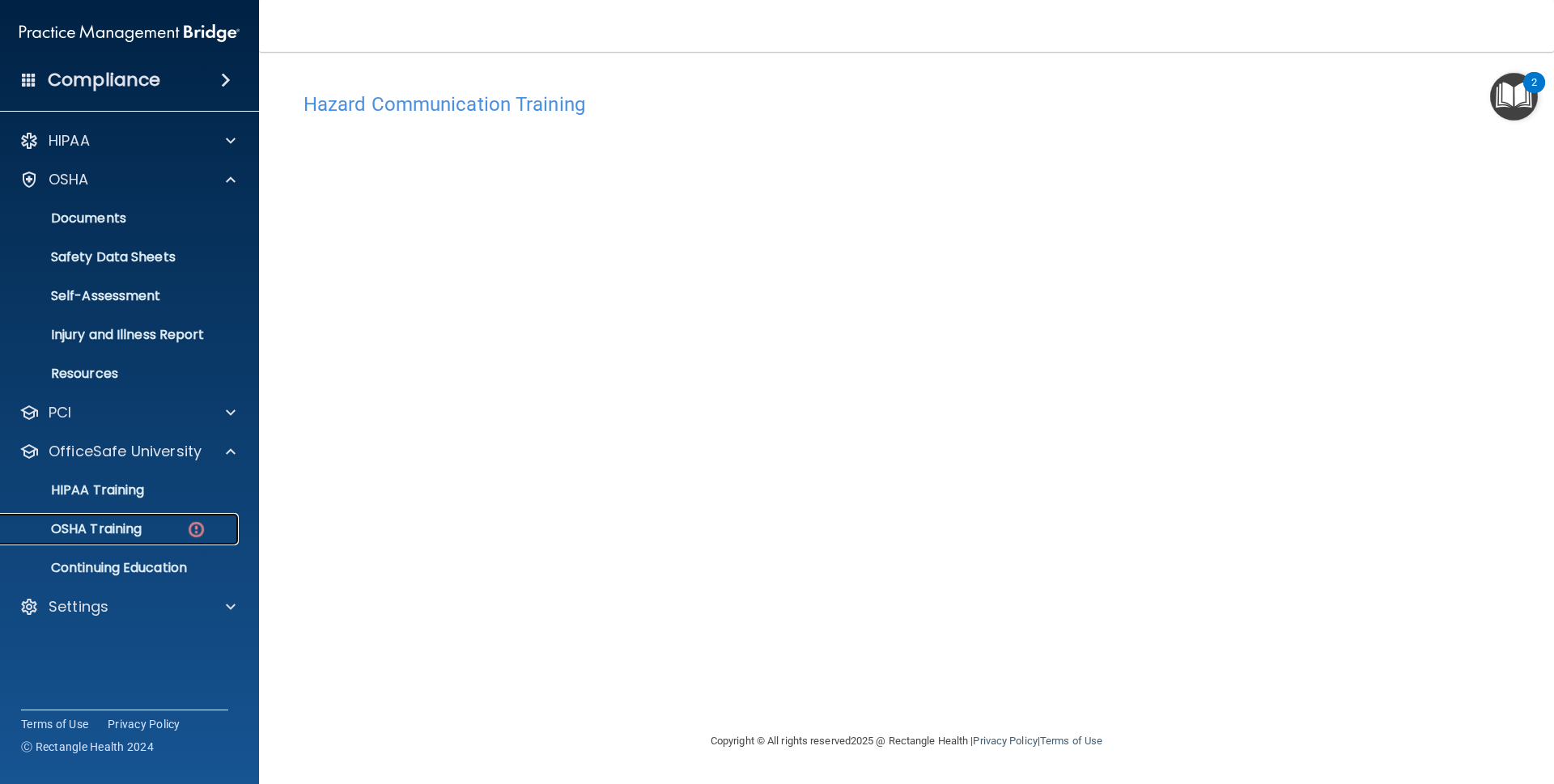
click at [183, 527] on div "OSHA Training" at bounding box center [121, 529] width 221 height 17
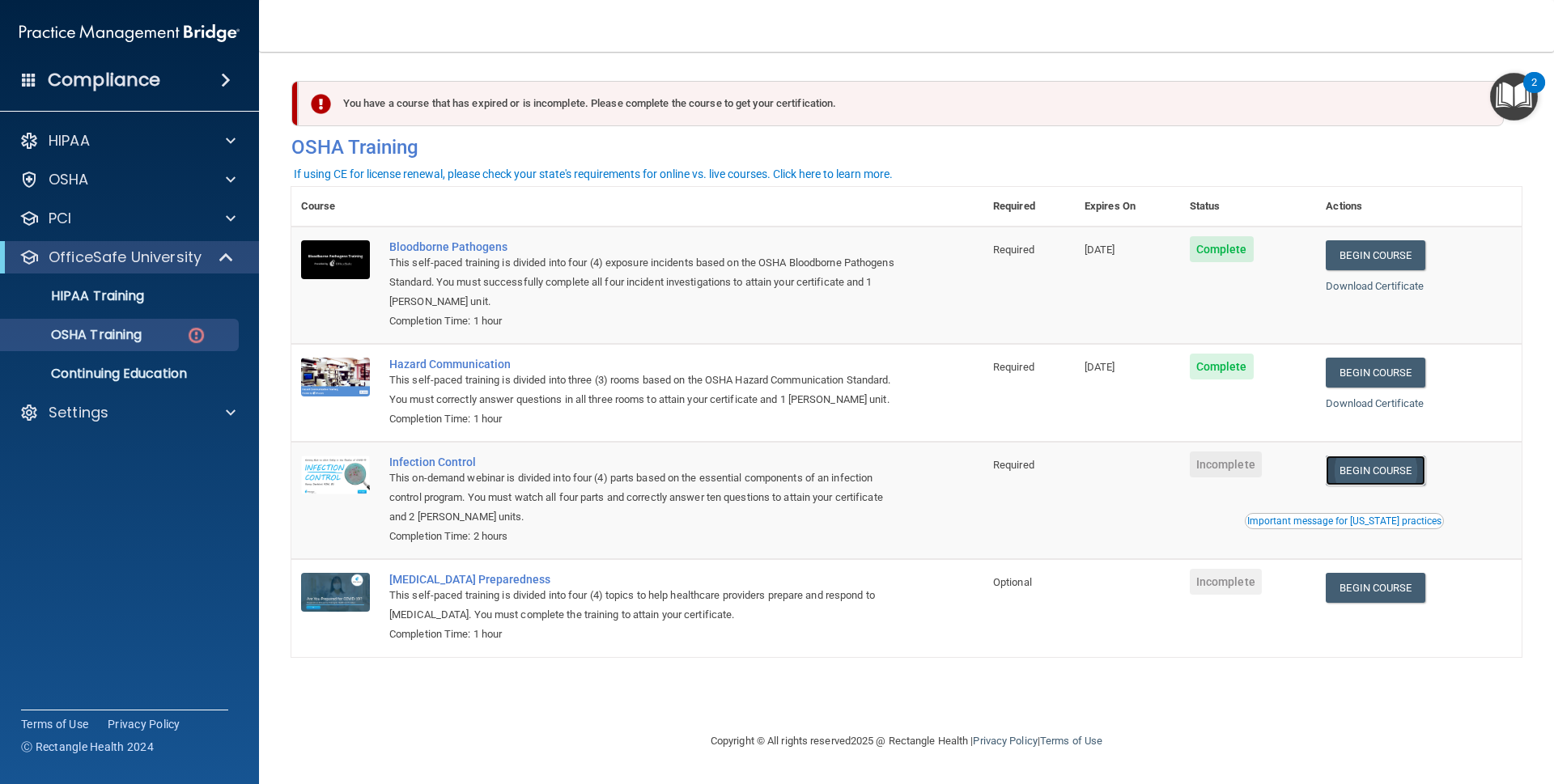
click at [1384, 475] on link "Begin Course" at bounding box center [1374, 471] width 98 height 30
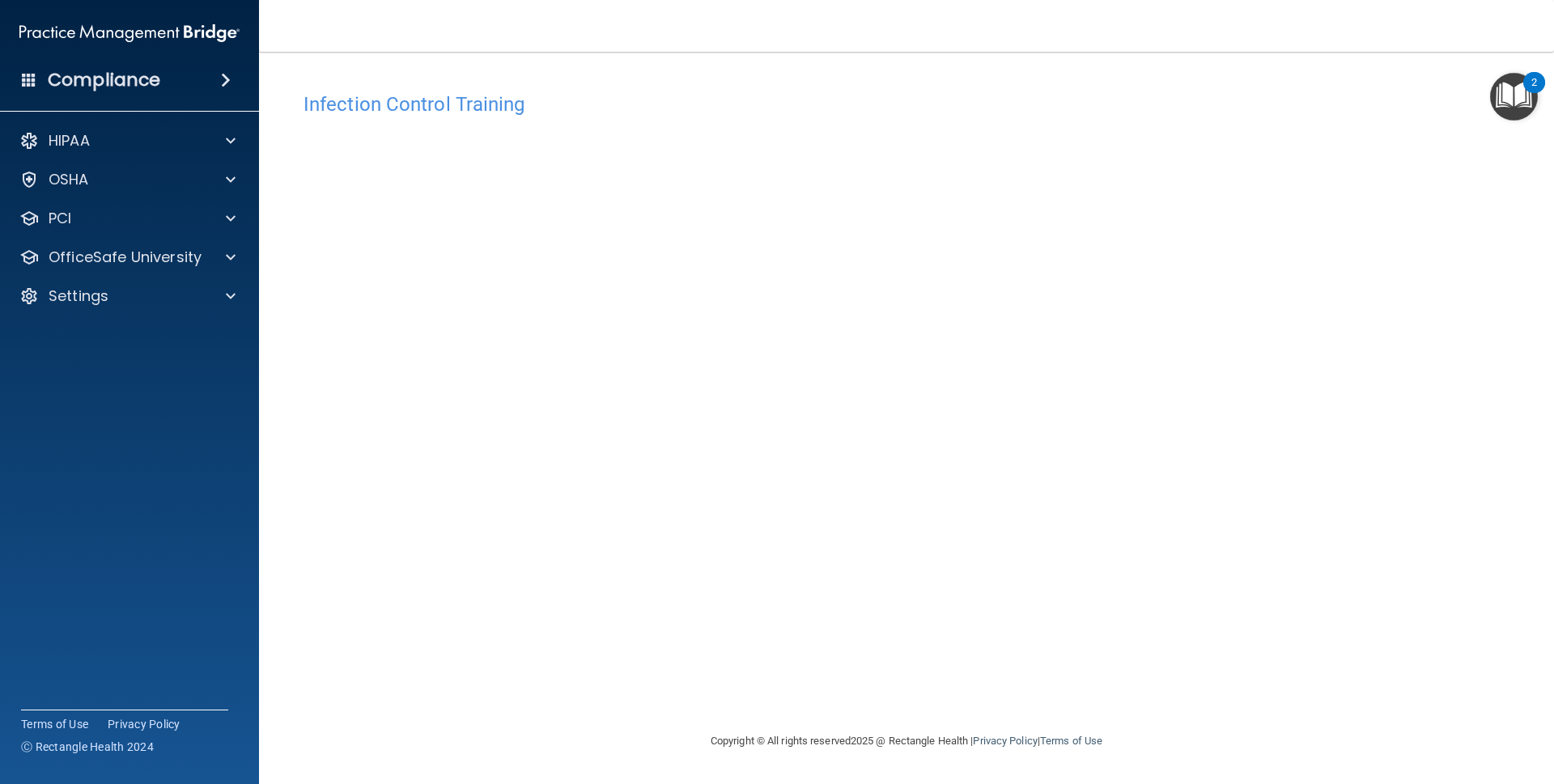
drag, startPoint x: 492, startPoint y: 110, endPoint x: 486, endPoint y: 672, distance: 562.0
click at [486, 672] on div "Infection Control Training This course doesn’t expire until . Are you sure you …" at bounding box center [906, 408] width 1230 height 647
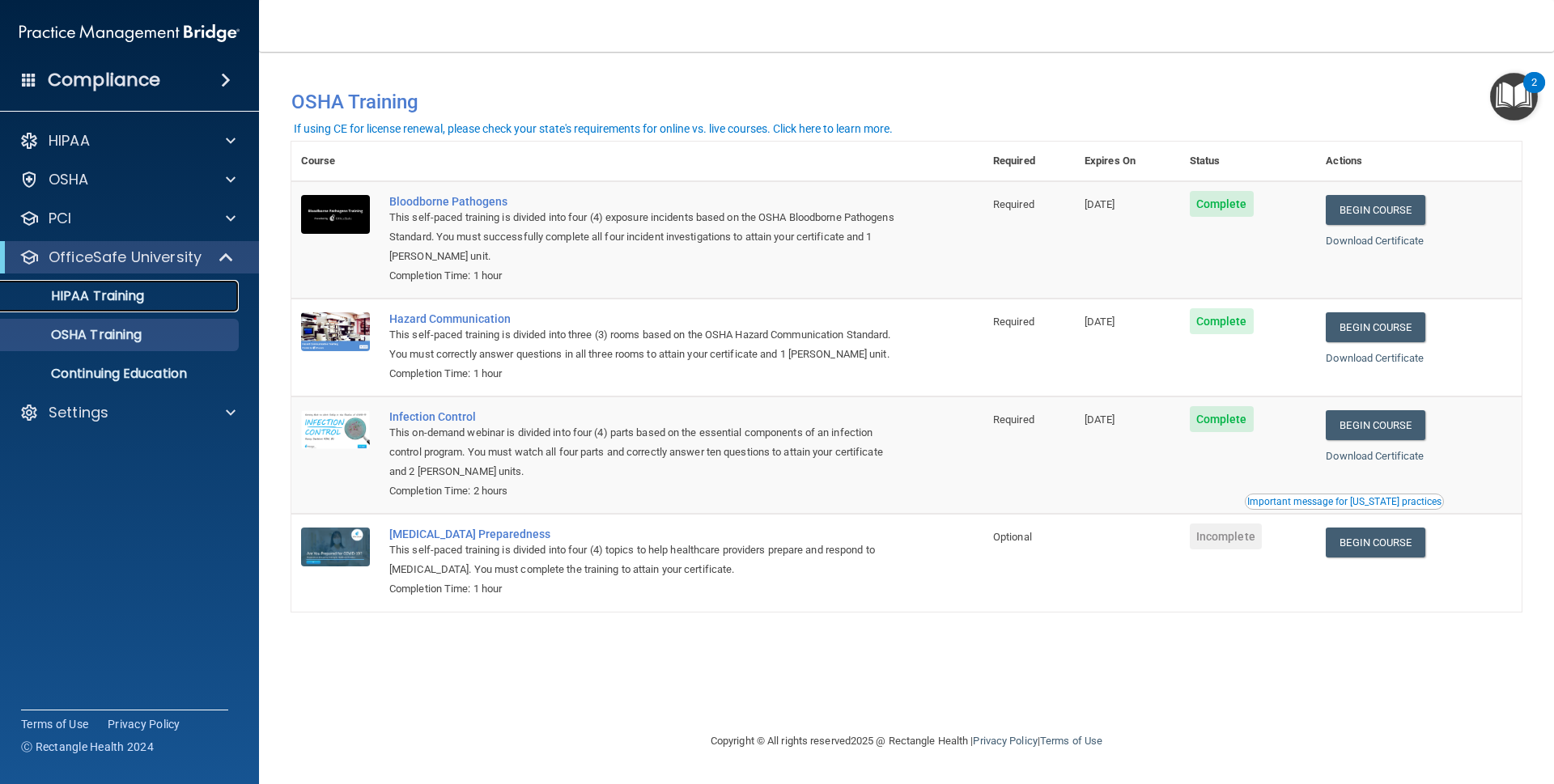
click at [166, 293] on div "HIPAA Training" at bounding box center [121, 296] width 221 height 17
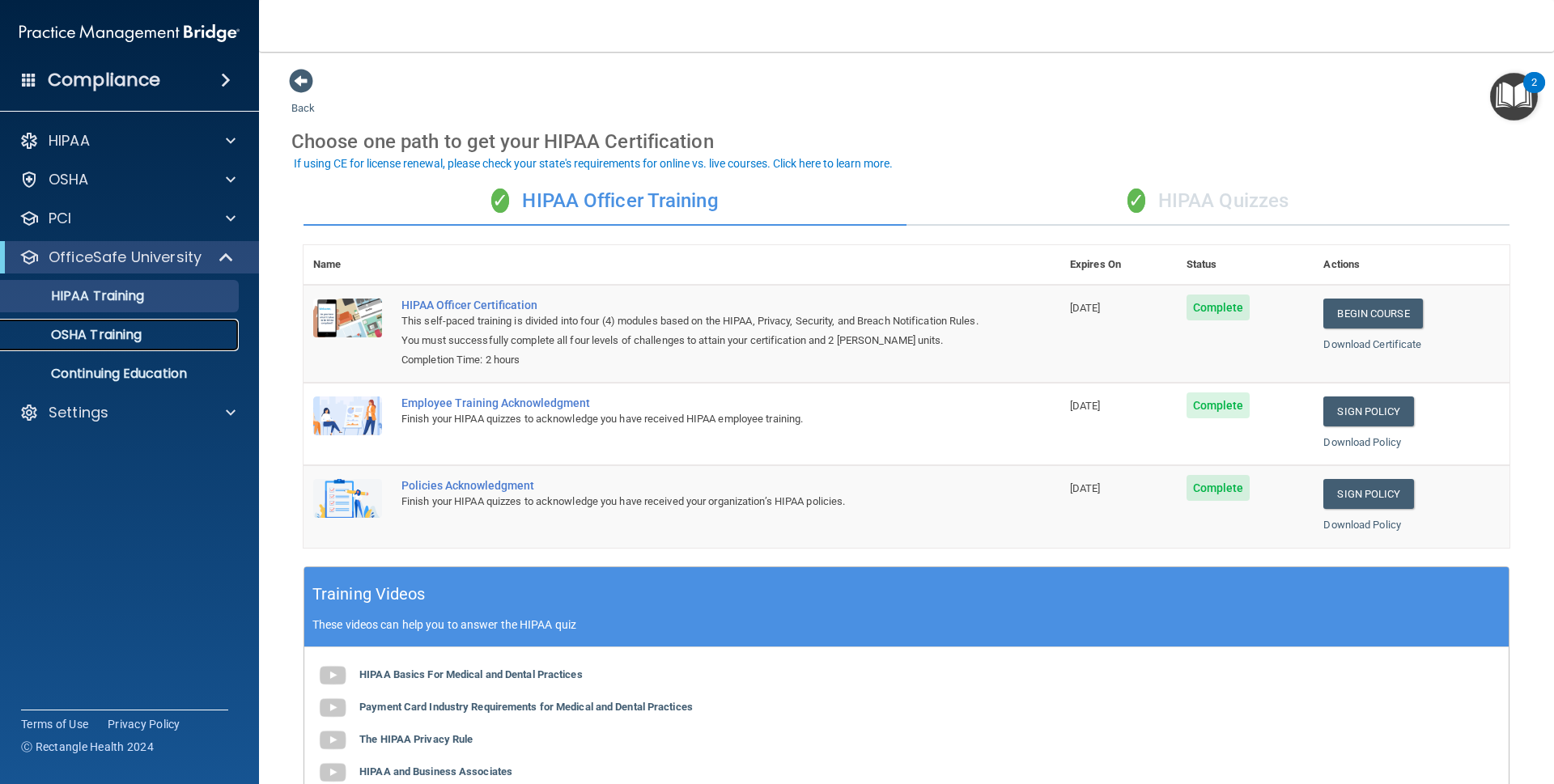
click at [97, 335] on p "OSHA Training" at bounding box center [76, 335] width 131 height 17
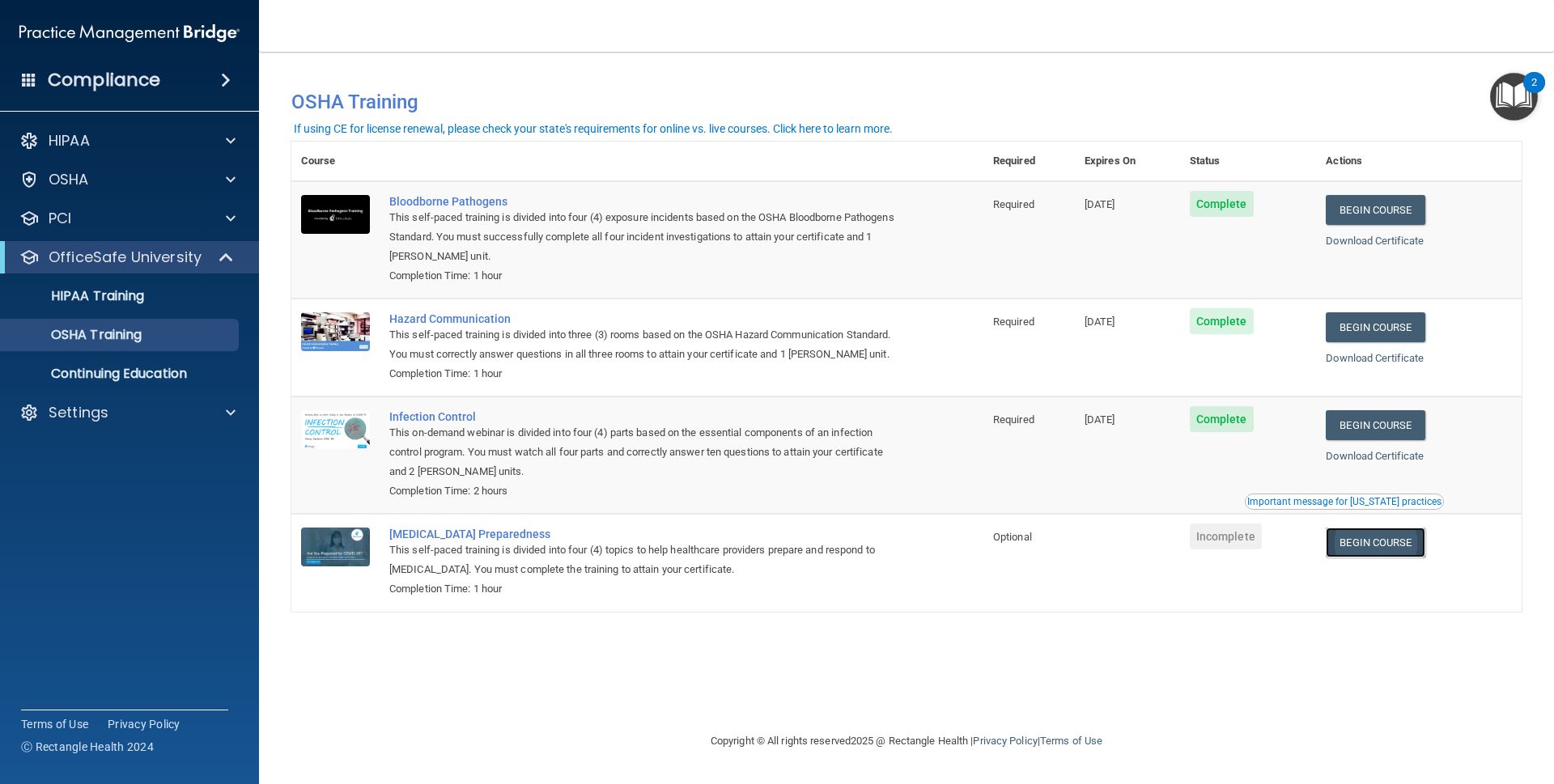
click at [1374, 536] on link "Begin Course" at bounding box center [1374, 543] width 98 height 30
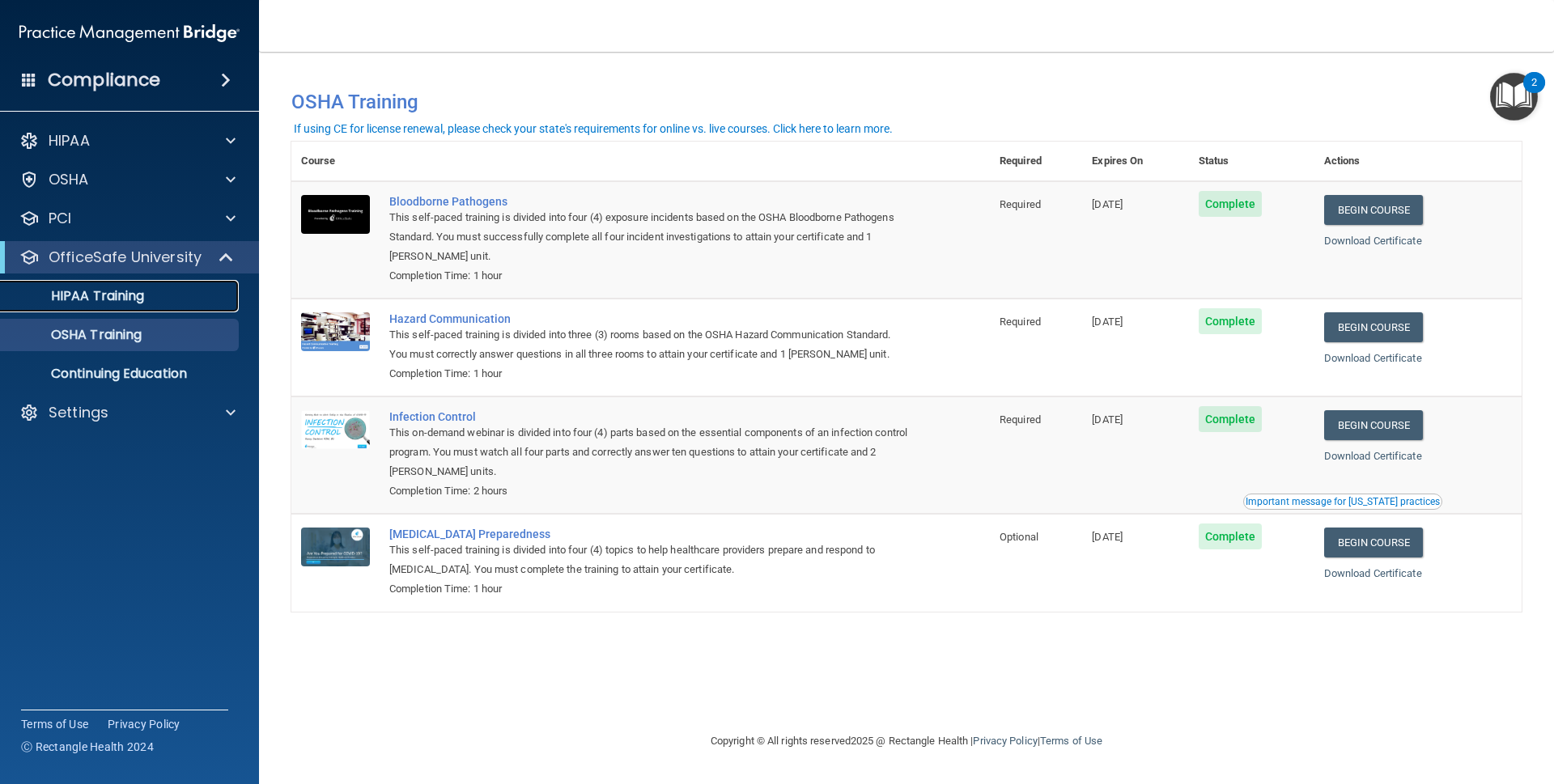
click at [169, 299] on div "HIPAA Training" at bounding box center [121, 296] width 221 height 17
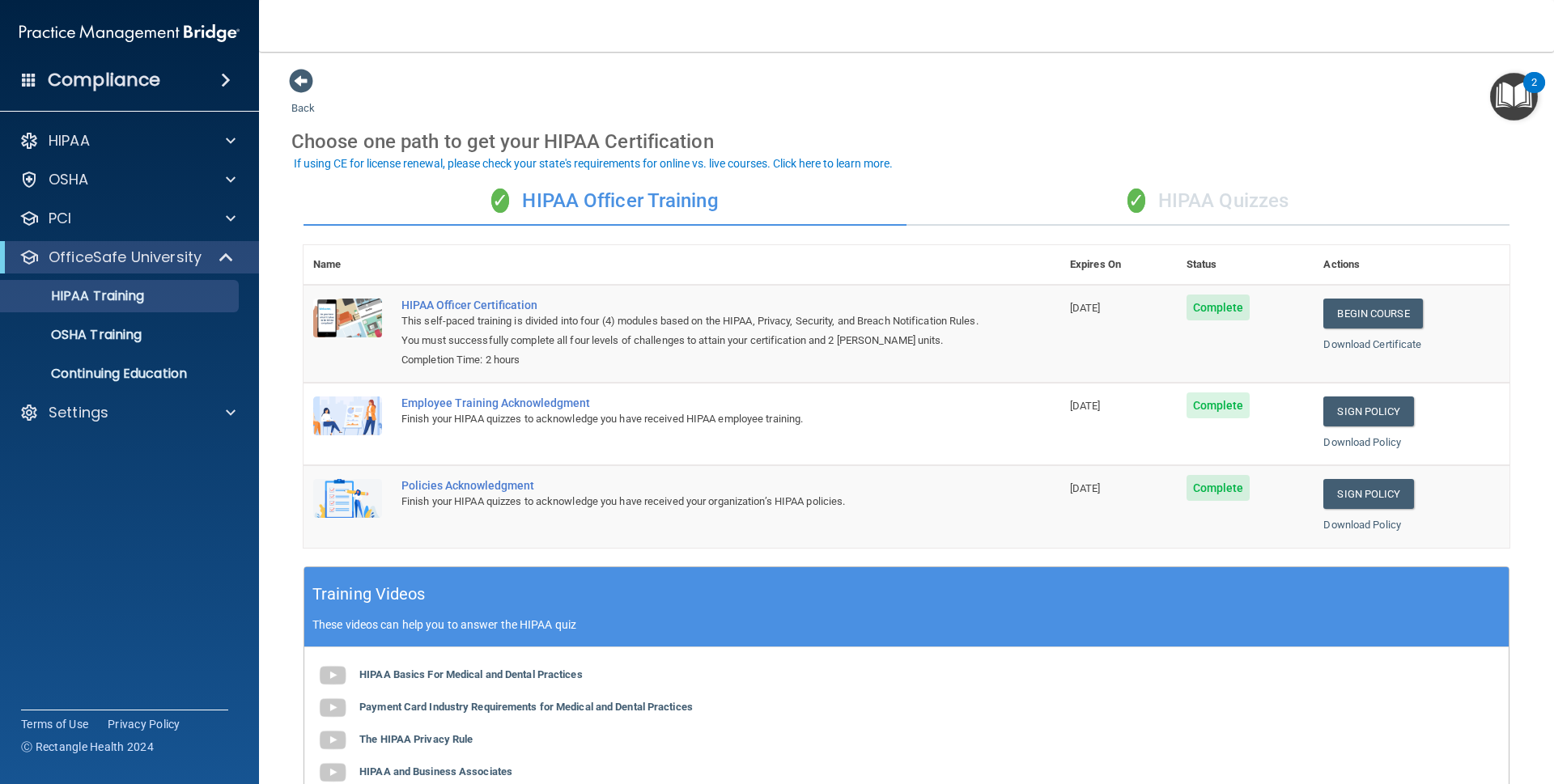
click at [614, 270] on th at bounding box center [726, 265] width 669 height 40
click at [1076, 202] on div "✓ HIPAA Quizzes" at bounding box center [1207, 201] width 603 height 49
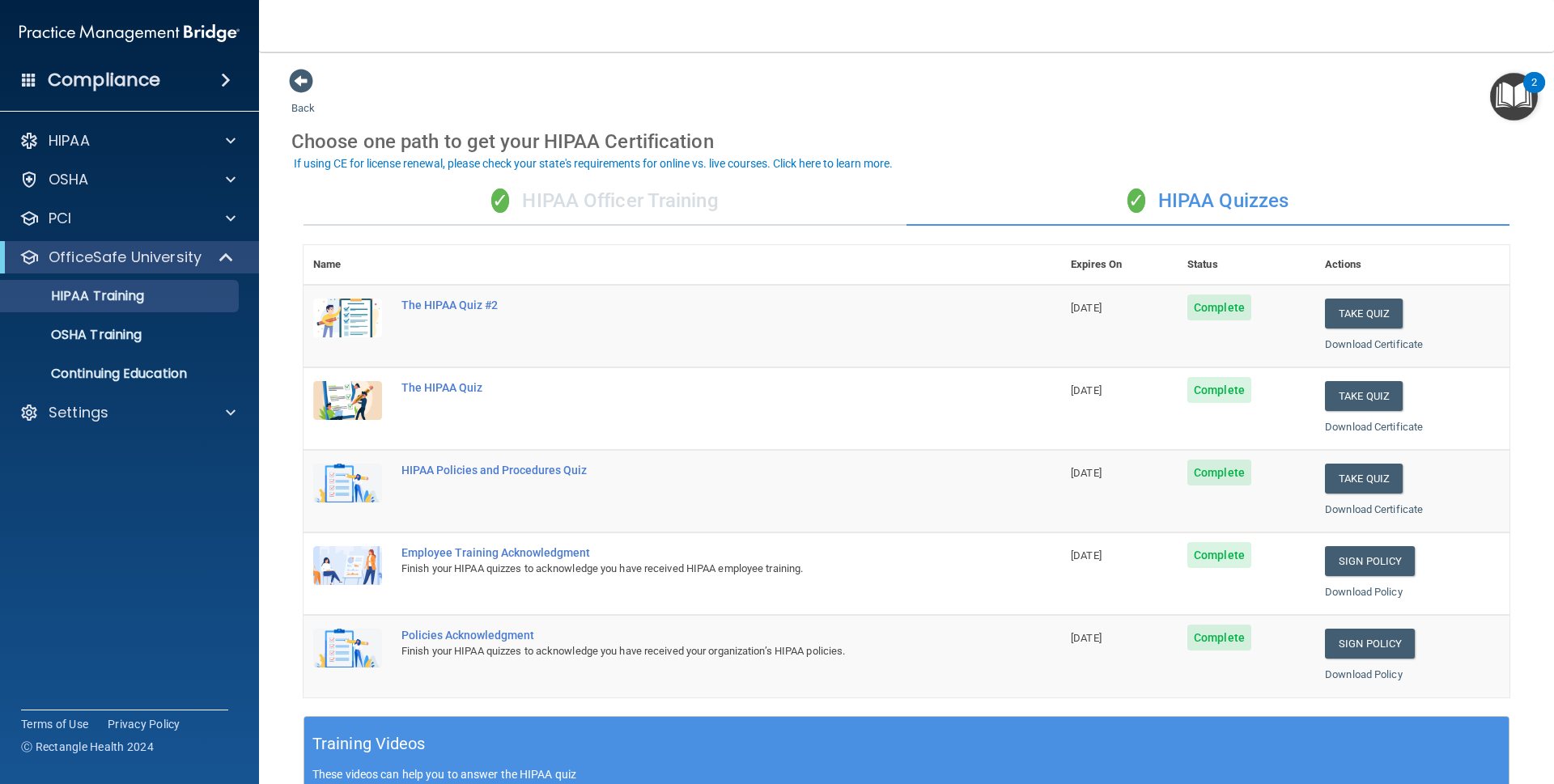
click at [568, 196] on div "✓ HIPAA Officer Training" at bounding box center [605, 201] width 603 height 49
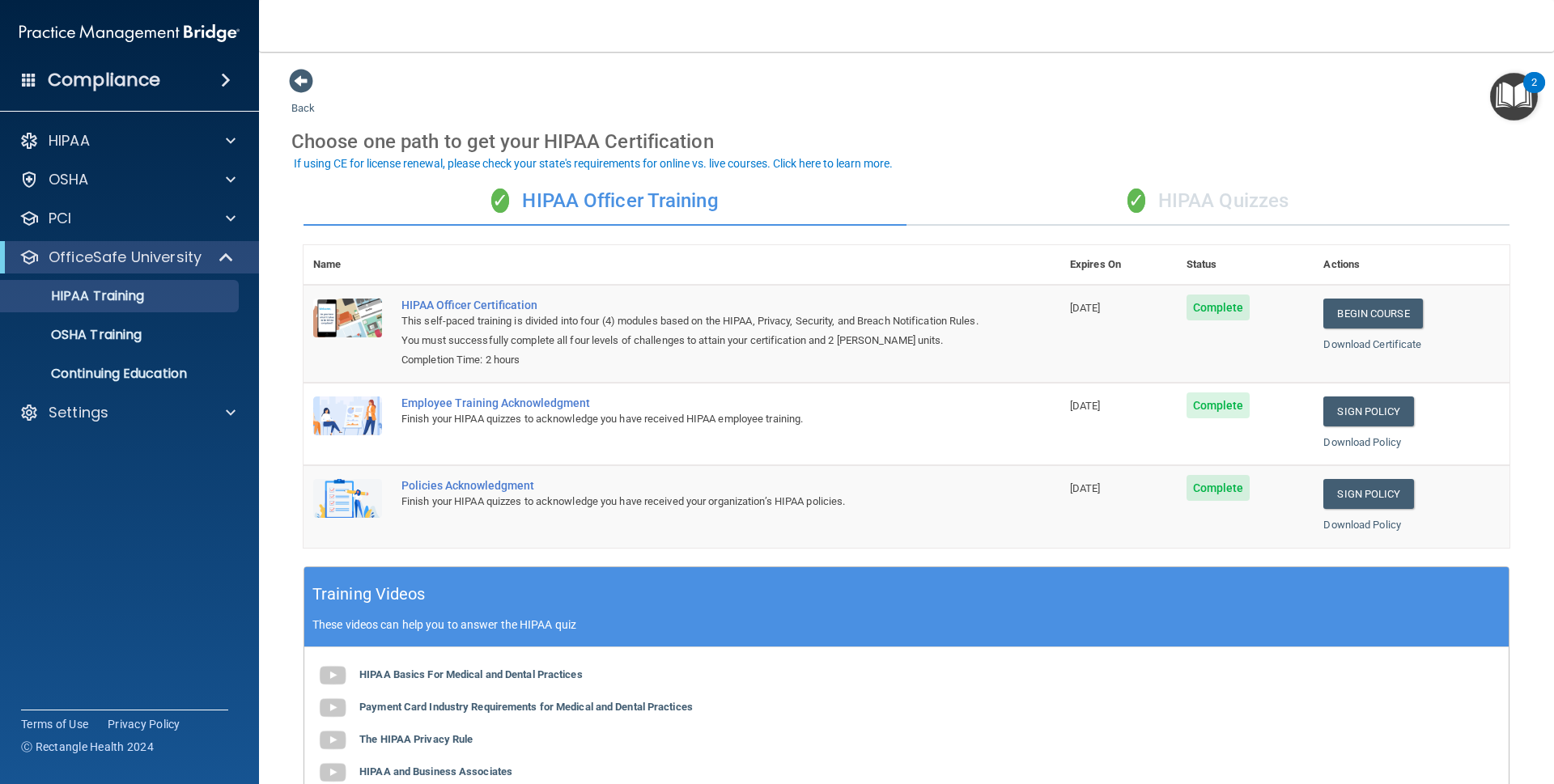
click at [715, 207] on div "✓ HIPAA Officer Training" at bounding box center [605, 201] width 603 height 49
click at [198, 341] on div "OSHA Training" at bounding box center [121, 335] width 221 height 17
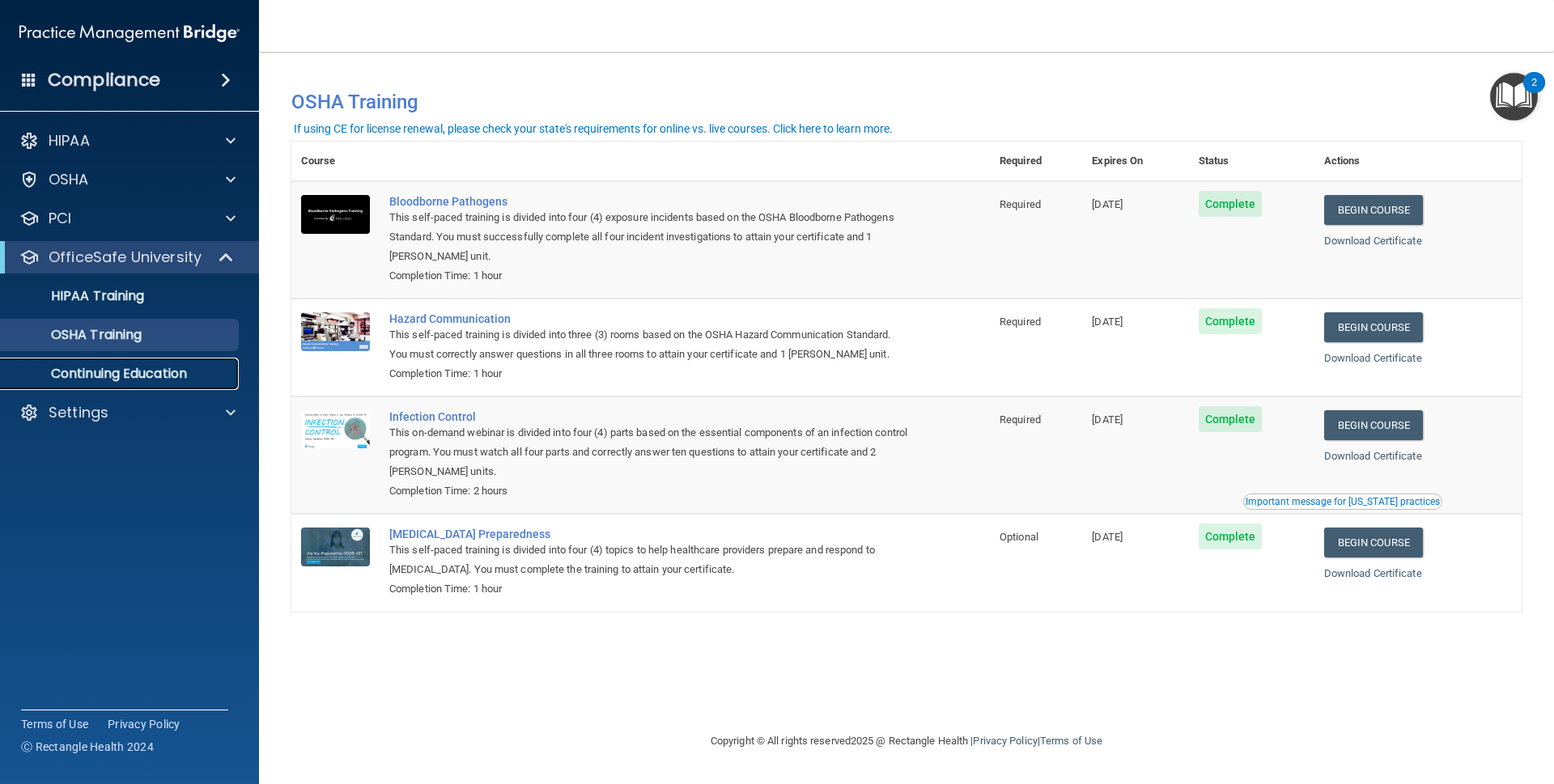
click at [155, 358] on link "Continuing Education" at bounding box center [111, 373] width 255 height 32
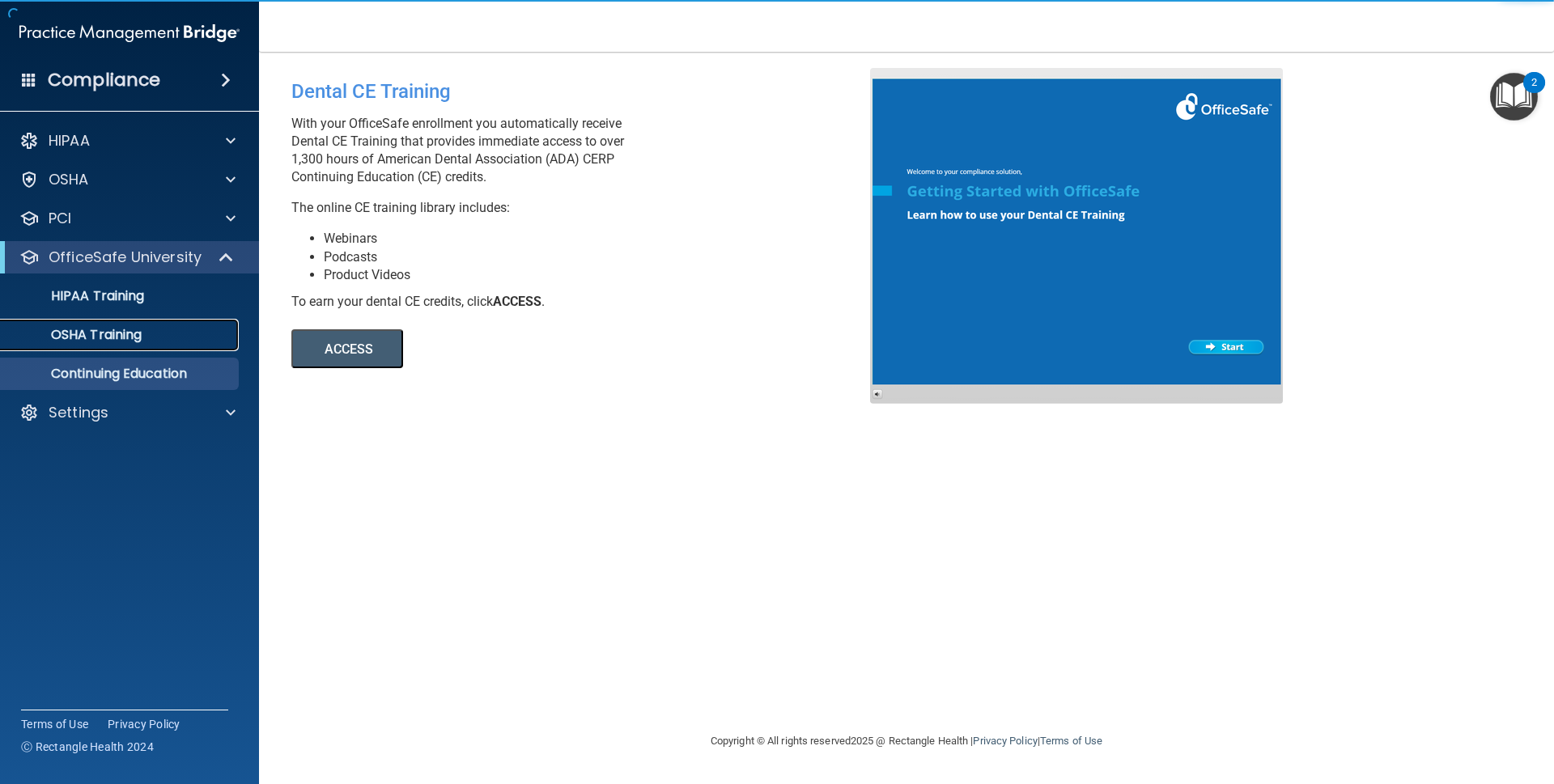
click at [170, 325] on link "OSHA Training" at bounding box center [111, 334] width 255 height 32
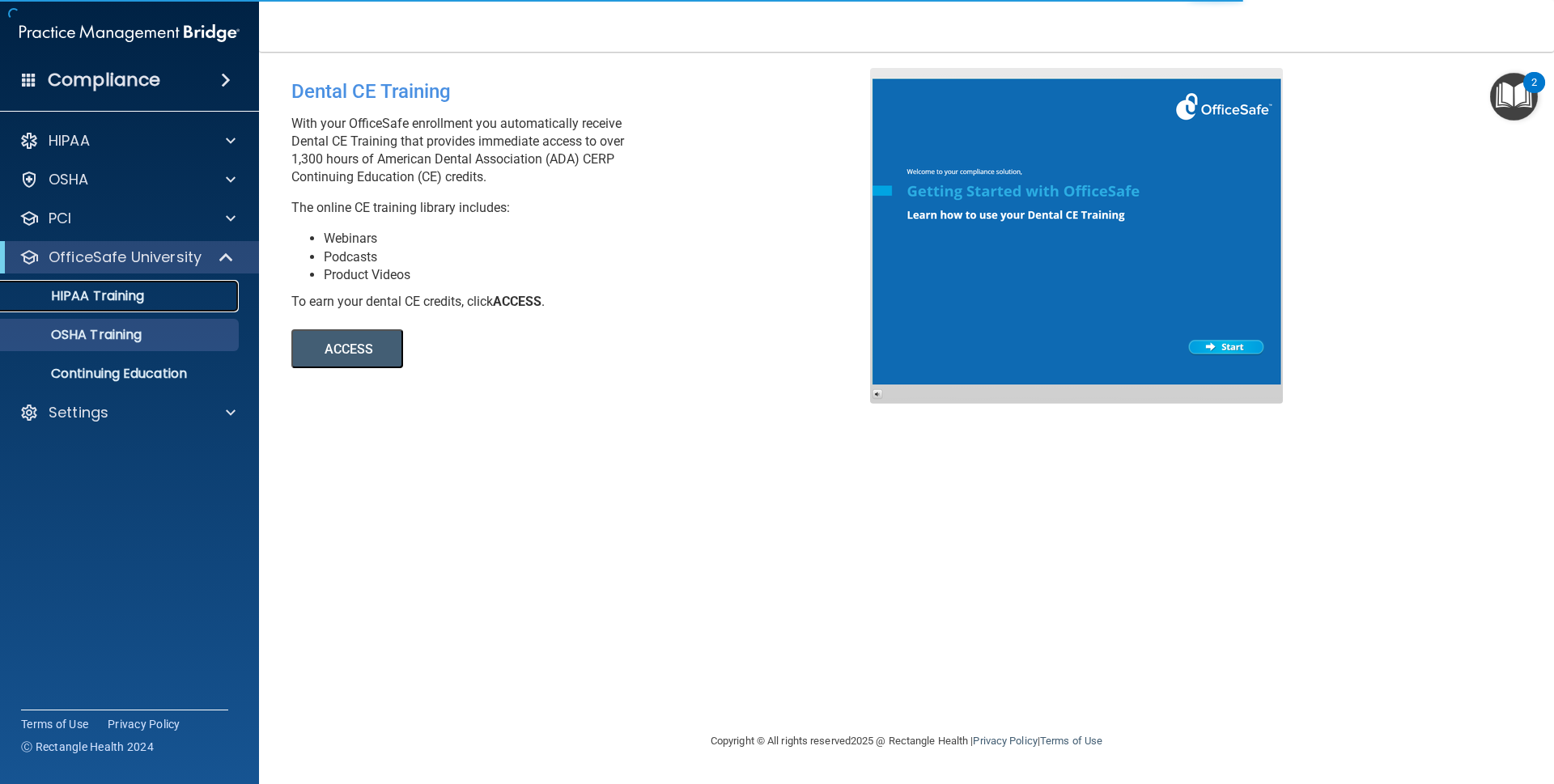
click at [180, 301] on div "HIPAA Training" at bounding box center [121, 296] width 221 height 17
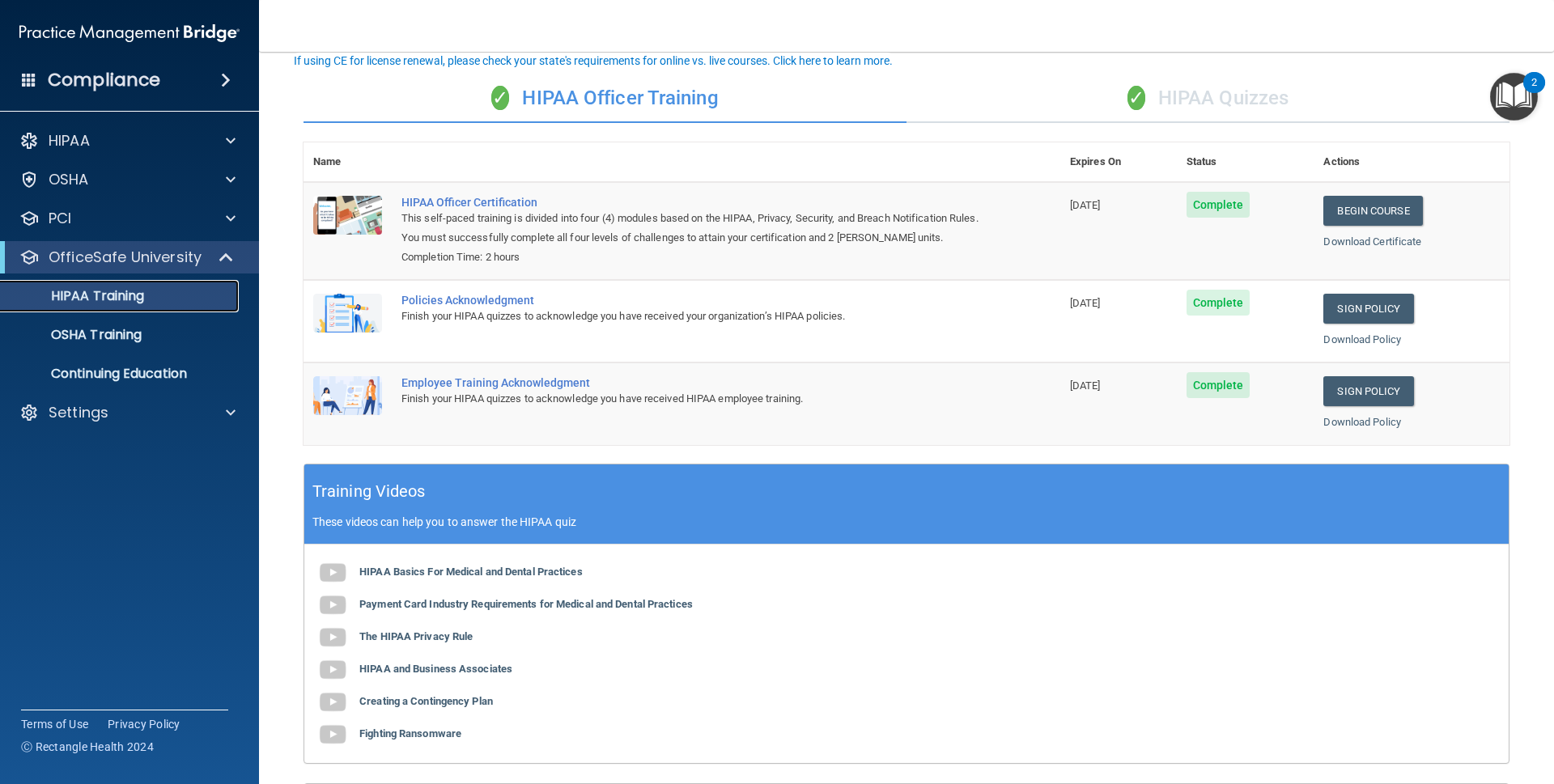
scroll to position [109, 0]
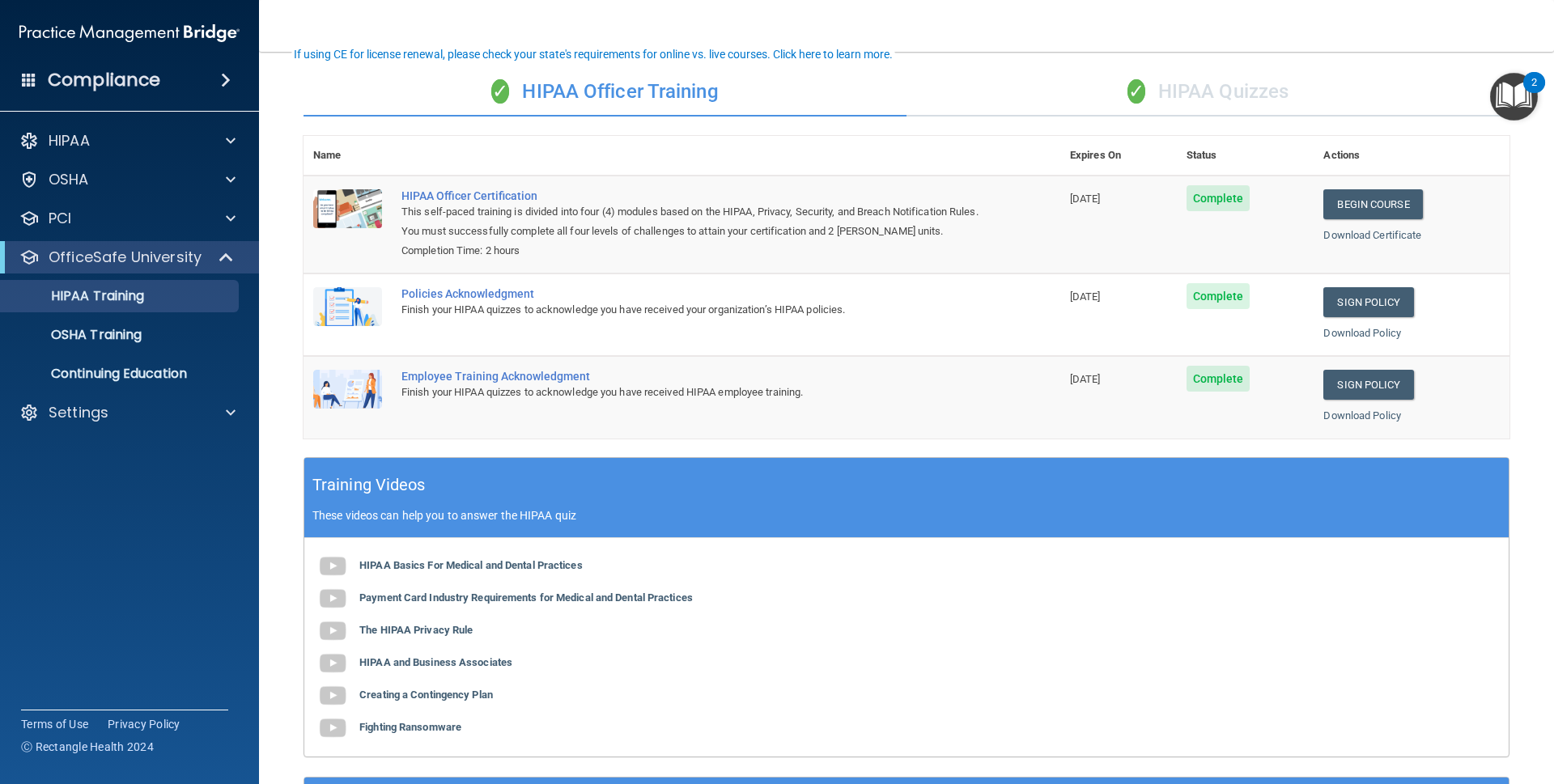
click at [128, 351] on ul "HIPAA Training OSHA Training Continuing Education" at bounding box center [130, 332] width 293 height 117
click at [135, 337] on p "OSHA Training" at bounding box center [76, 335] width 131 height 17
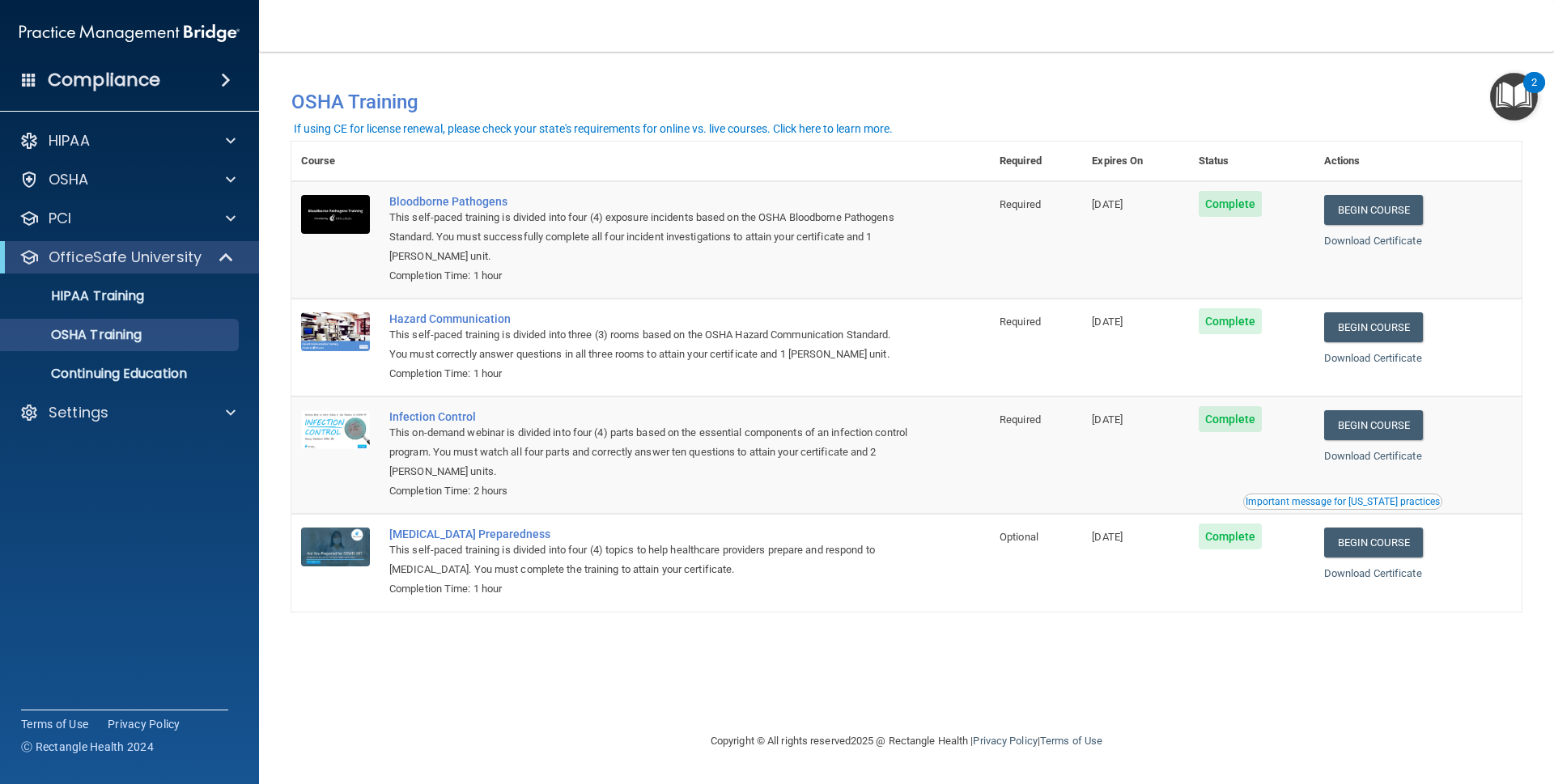
click at [1161, 495] on td "[DATE]" at bounding box center [1135, 455] width 106 height 117
click at [180, 336] on div "OSHA Training" at bounding box center [121, 335] width 221 height 17
click at [192, 308] on link "HIPAA Training" at bounding box center [111, 295] width 255 height 32
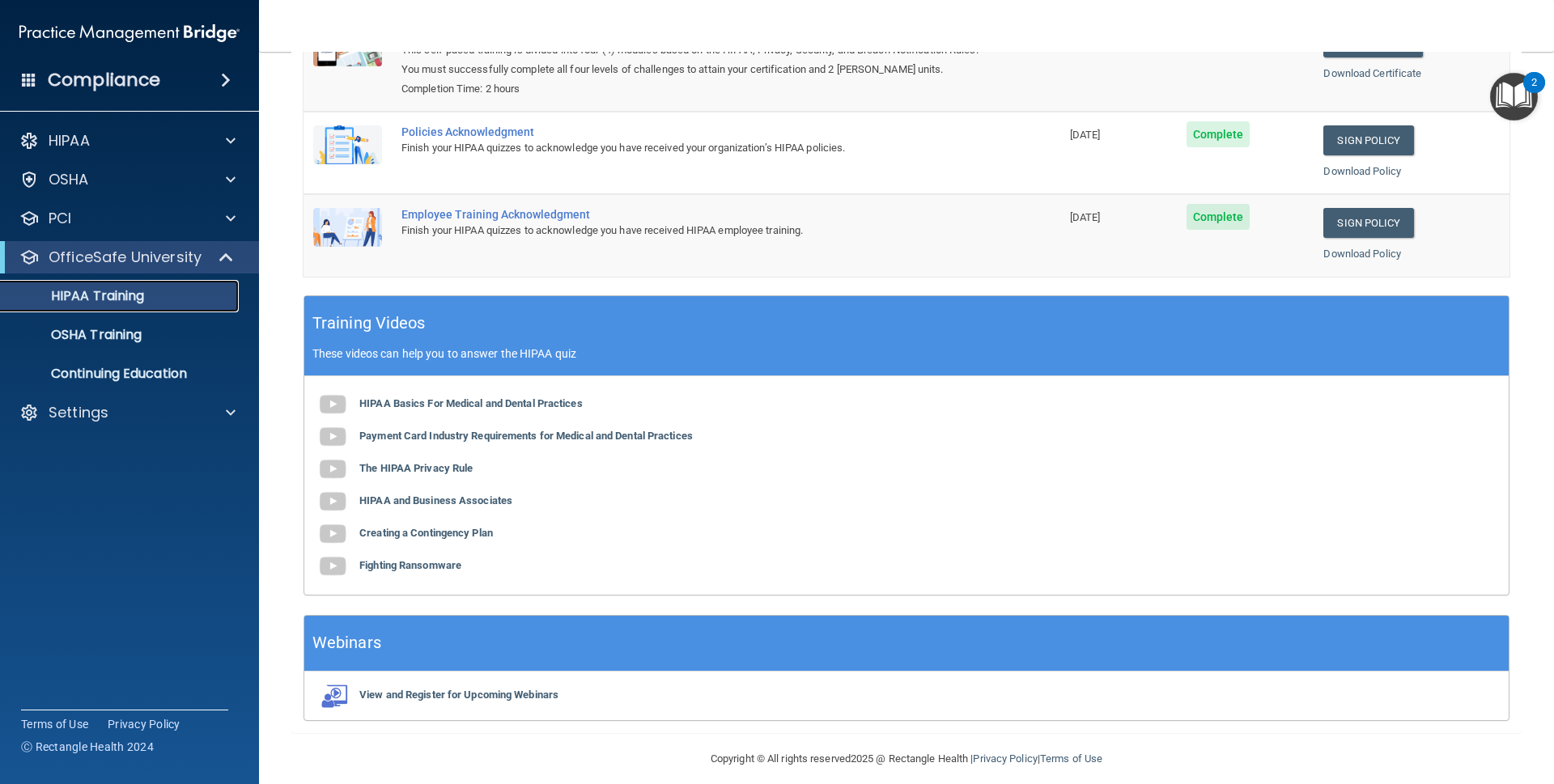
scroll to position [276, 0]
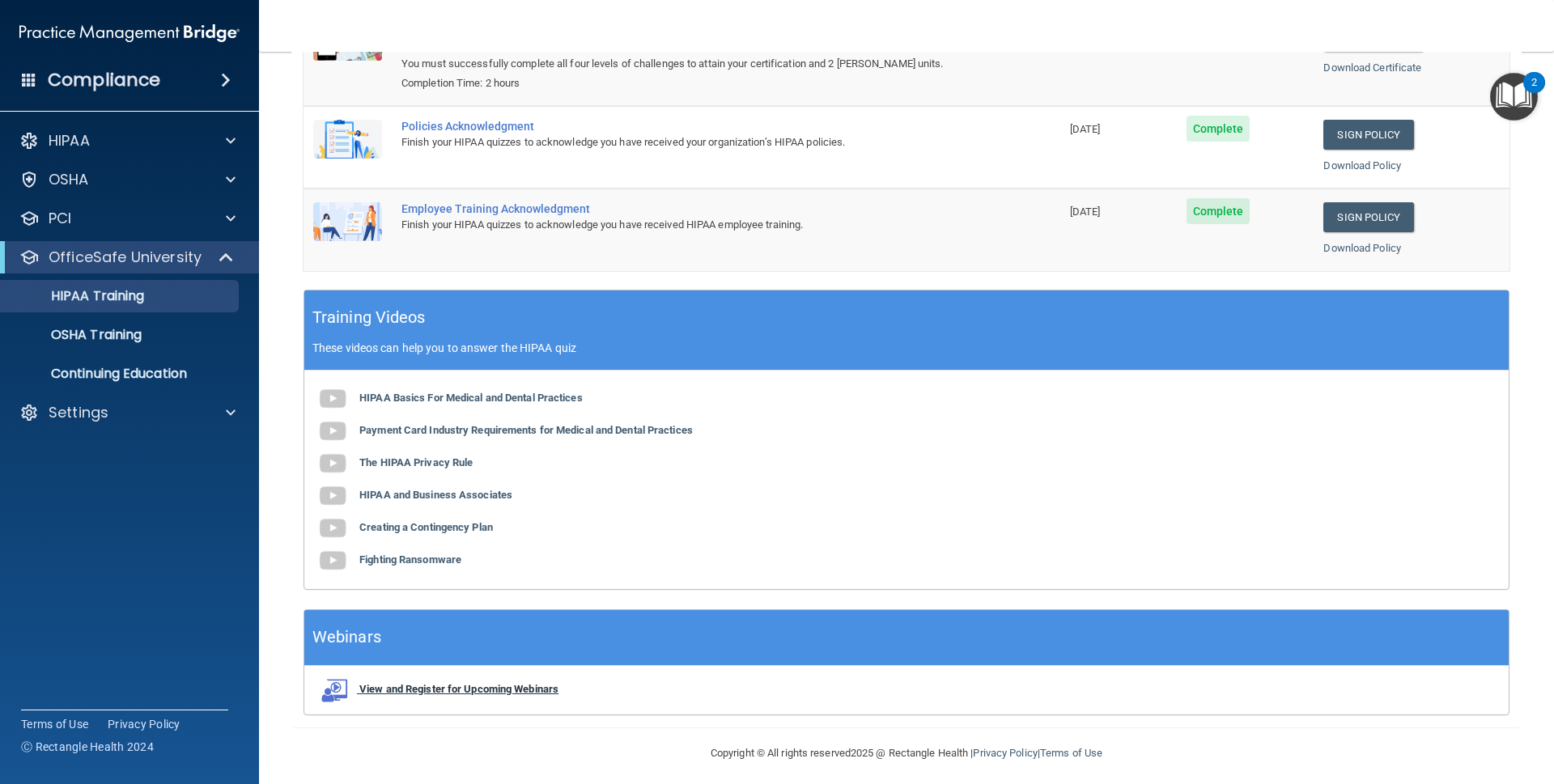
drag, startPoint x: 445, startPoint y: 677, endPoint x: 400, endPoint y: 677, distance: 45.0
click at [400, 682] on b "View and Register for Upcoming Webinars" at bounding box center [458, 688] width 199 height 12
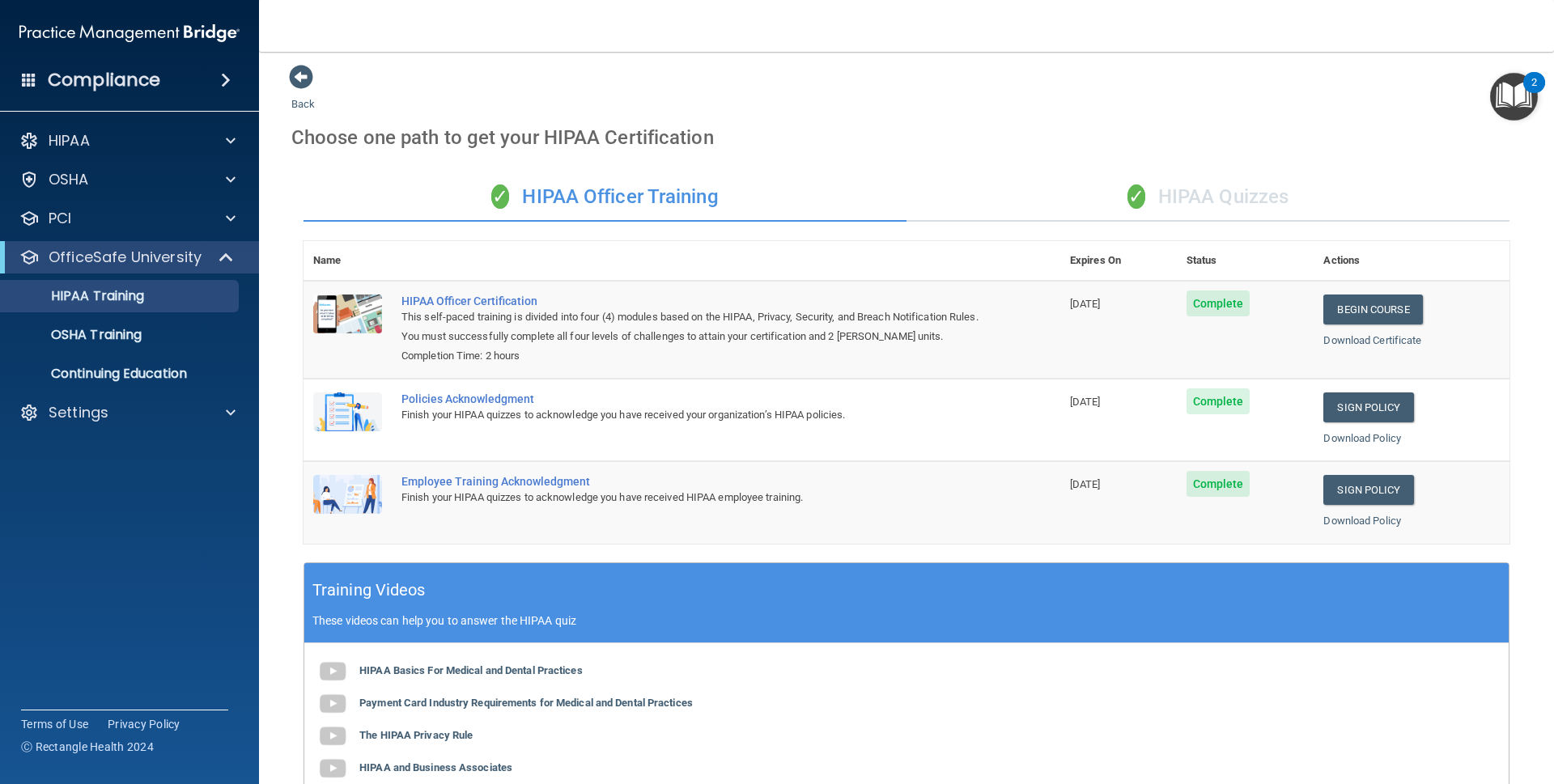
scroll to position [0, 0]
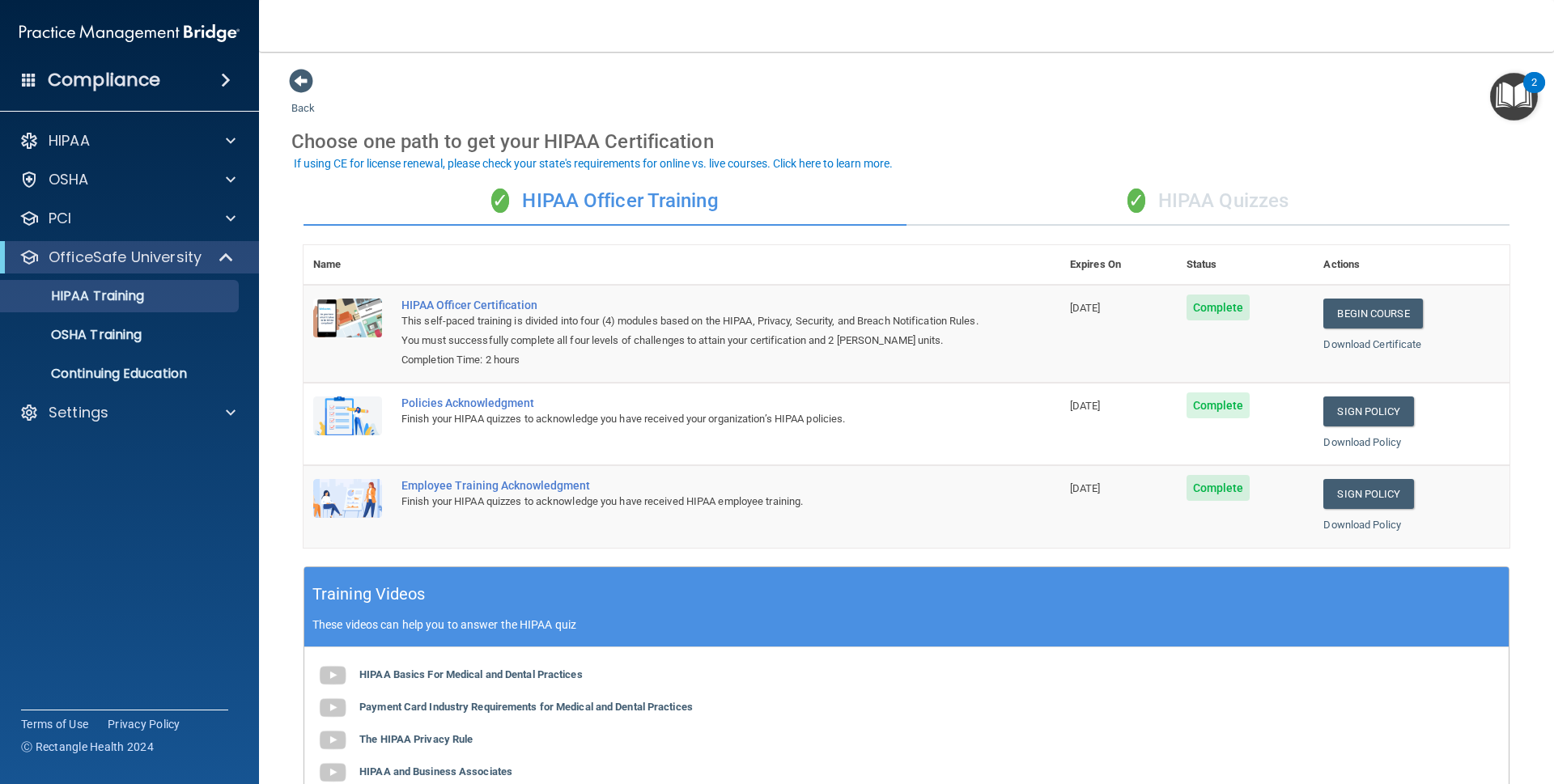
click at [1113, 210] on div "✓ HIPAA Quizzes" at bounding box center [1207, 201] width 603 height 49
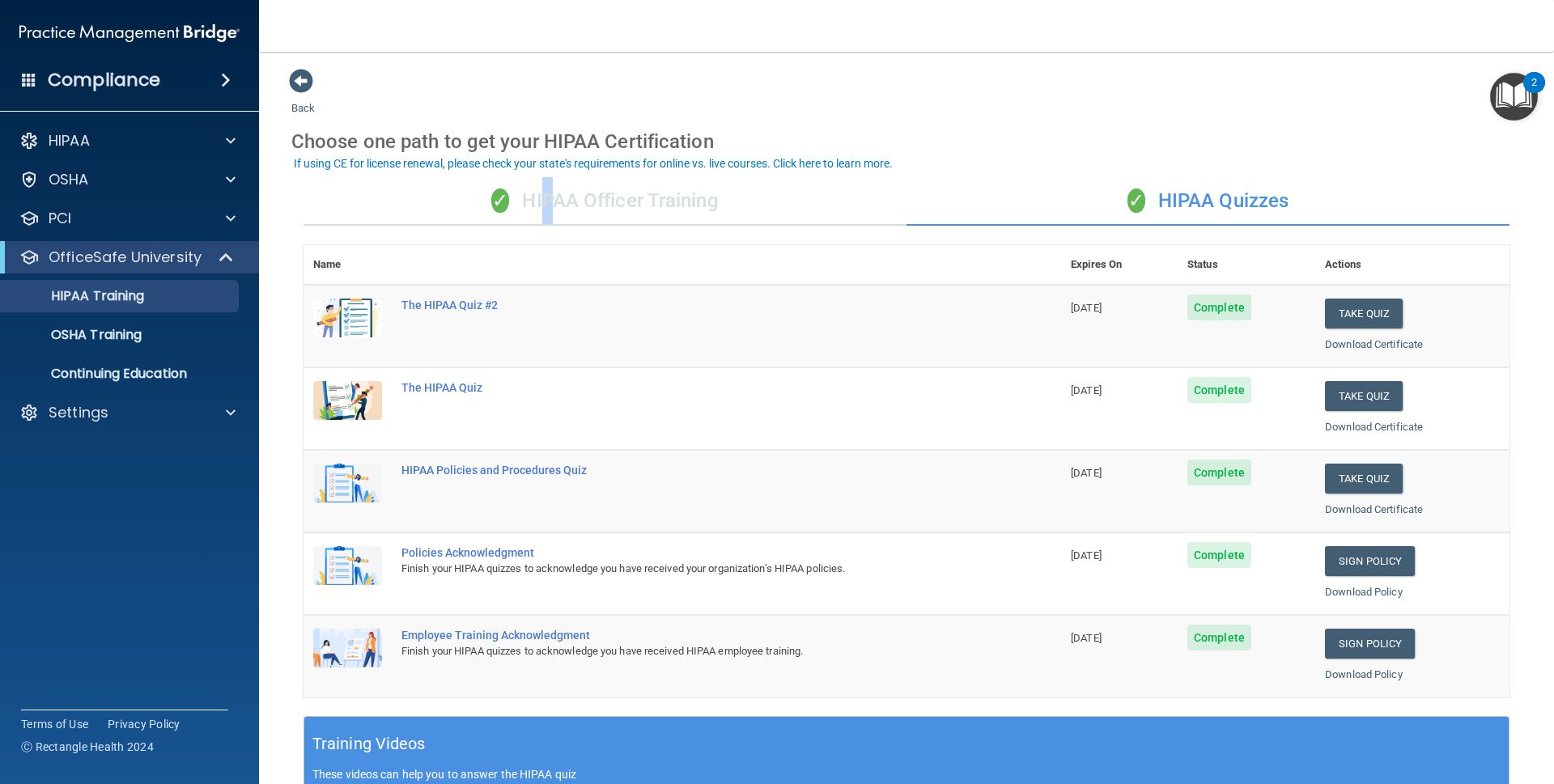
click at [543, 195] on div "✓ HIPAA Officer Training" at bounding box center [605, 201] width 603 height 49
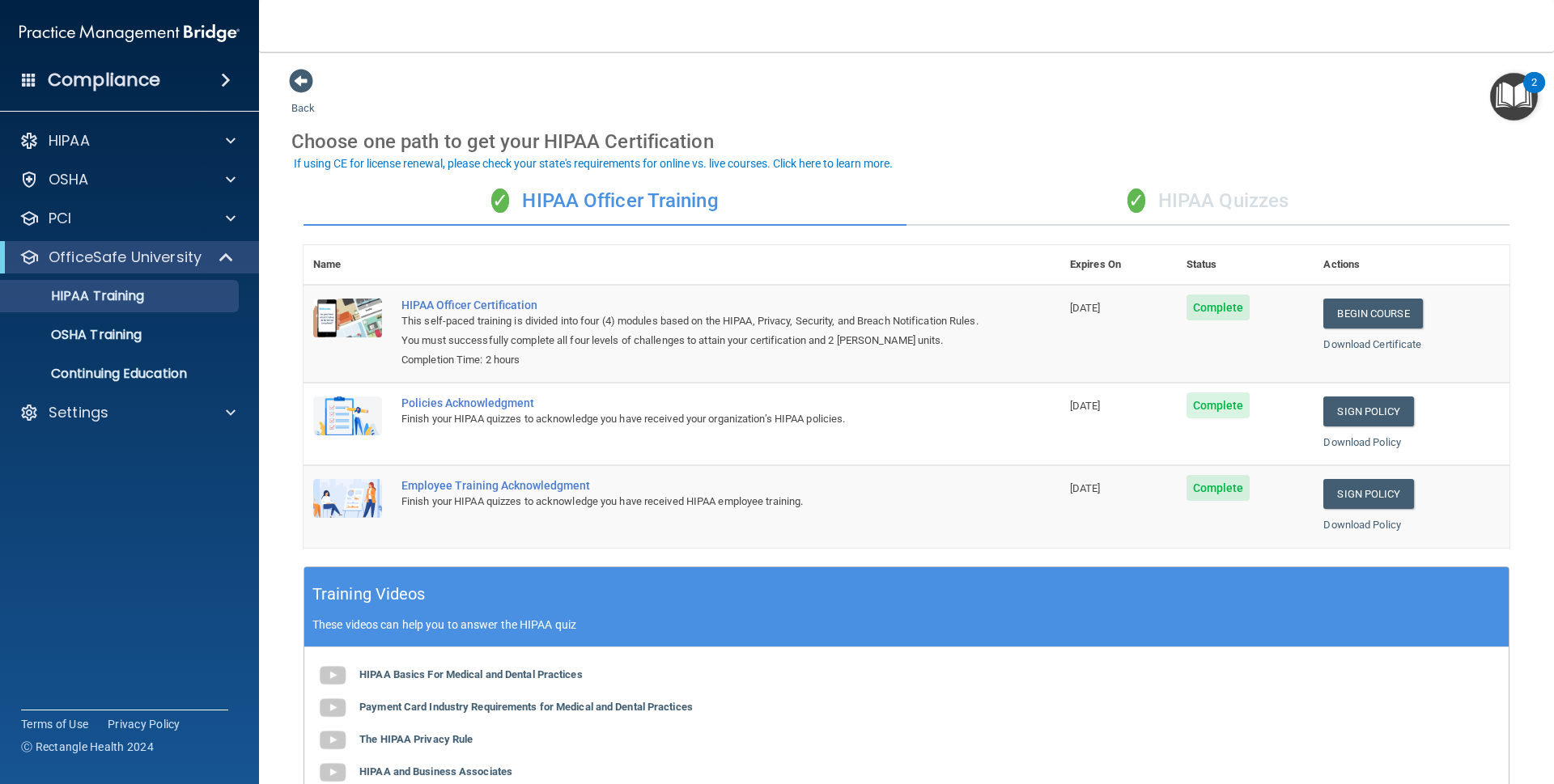
click at [601, 193] on div "✓ HIPAA Officer Training" at bounding box center [605, 201] width 603 height 49
click at [1156, 213] on div "✓ HIPAA Quizzes" at bounding box center [1207, 201] width 603 height 49
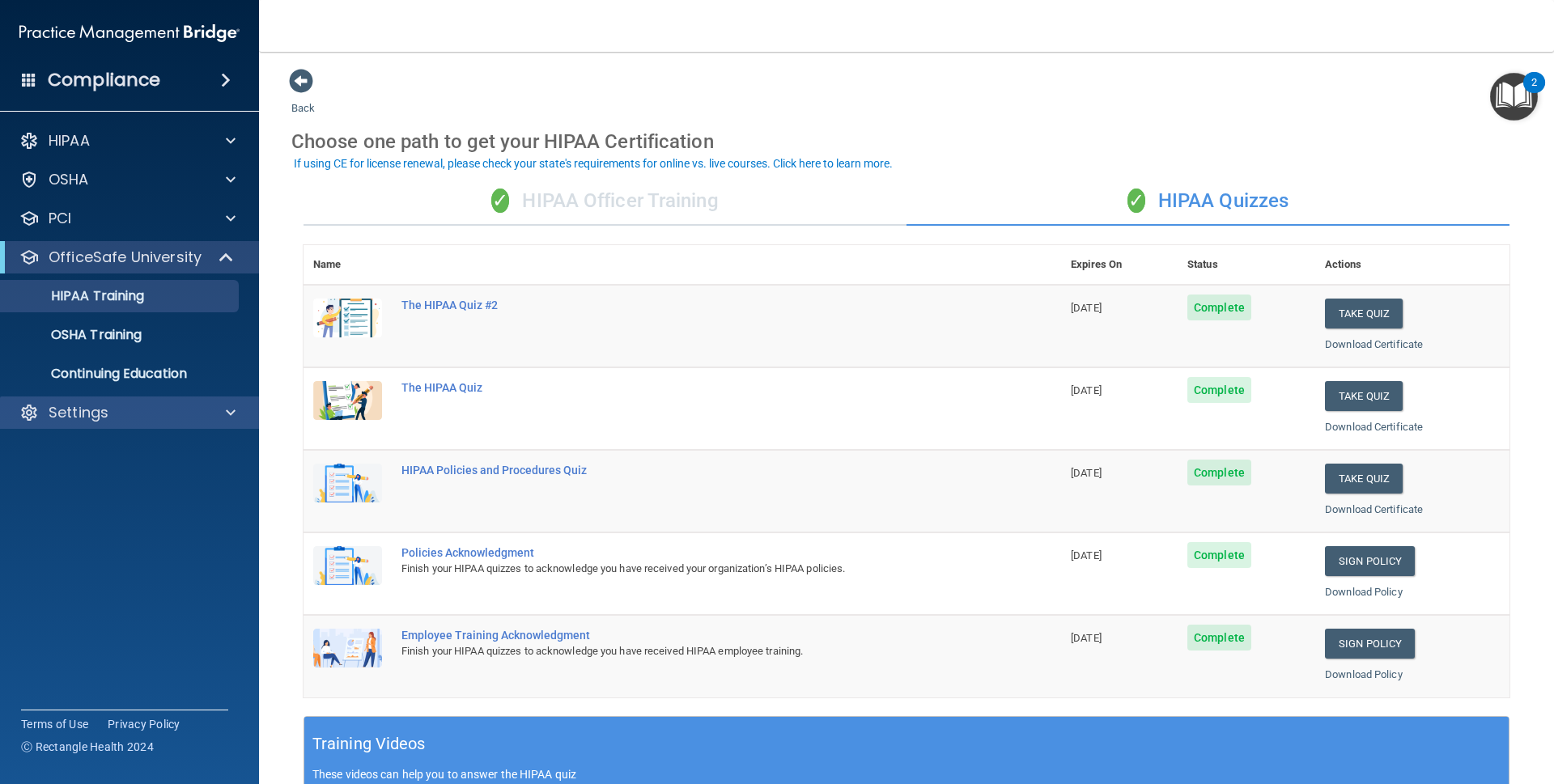
click at [170, 423] on div "Settings" at bounding box center [130, 412] width 260 height 32
click at [233, 408] on span at bounding box center [231, 412] width 10 height 19
click at [167, 488] on p "My Users" at bounding box center [121, 490] width 221 height 17
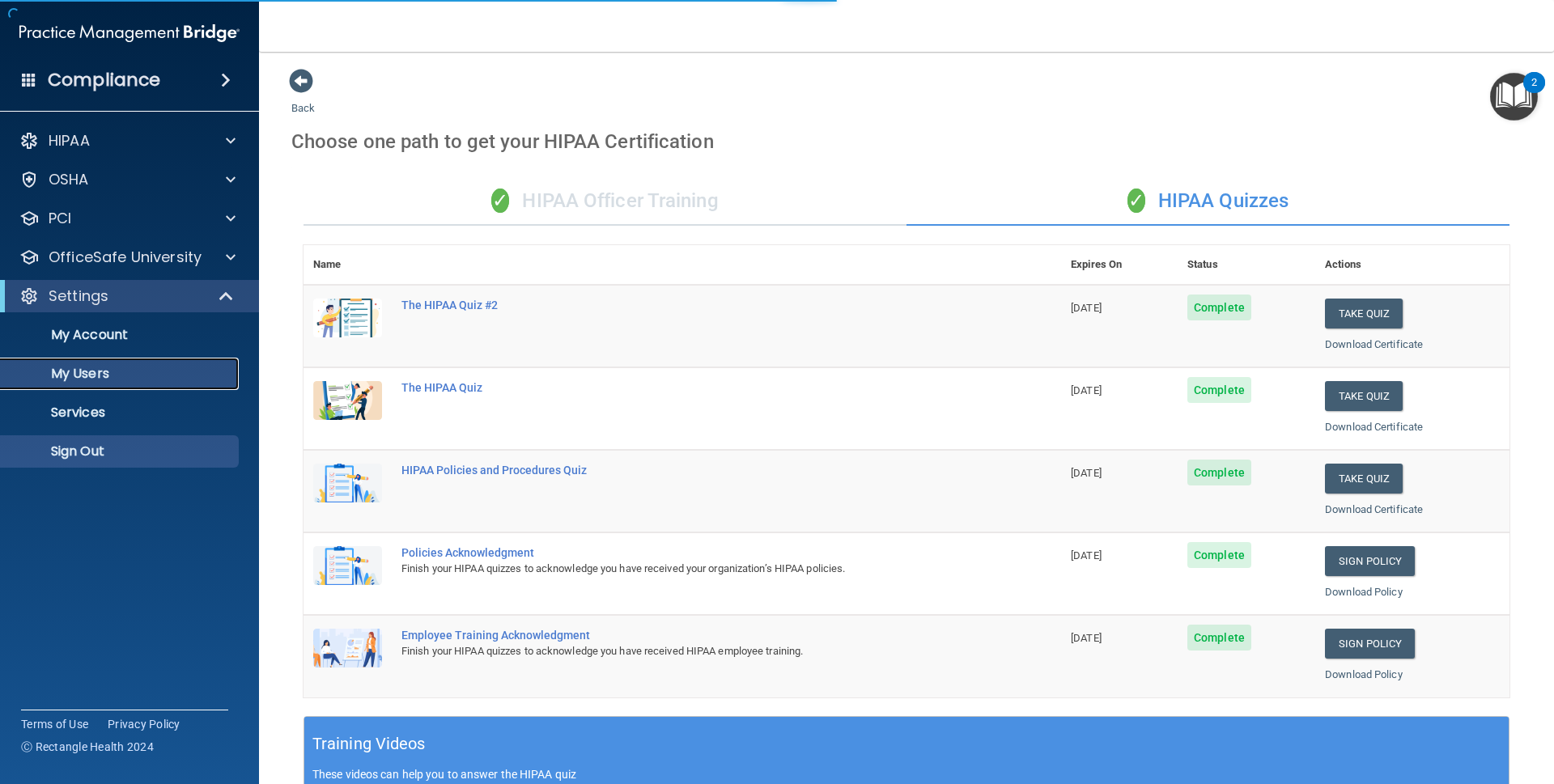
select select "20"
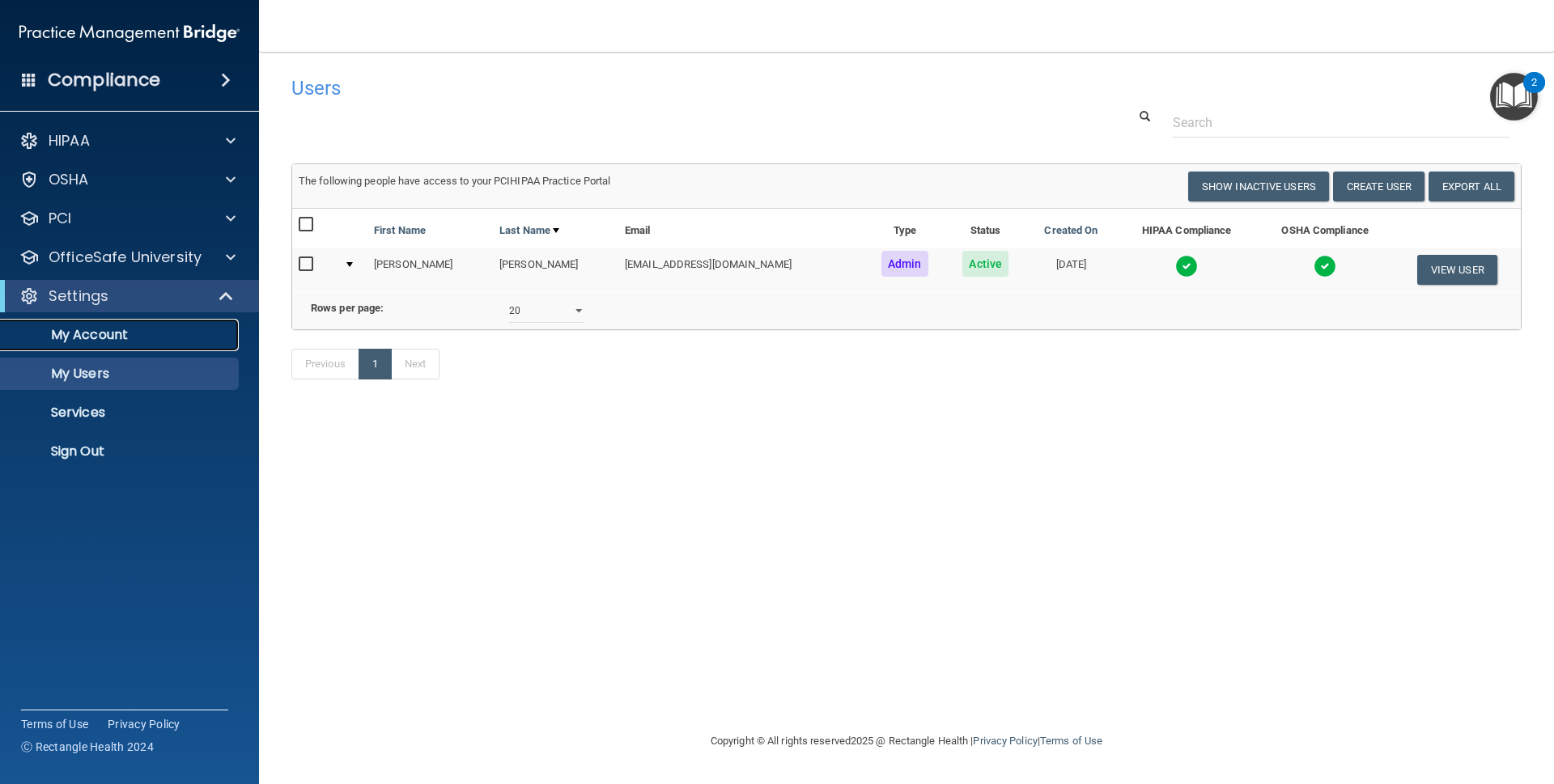
click at [194, 329] on p "My Account" at bounding box center [121, 335] width 221 height 17
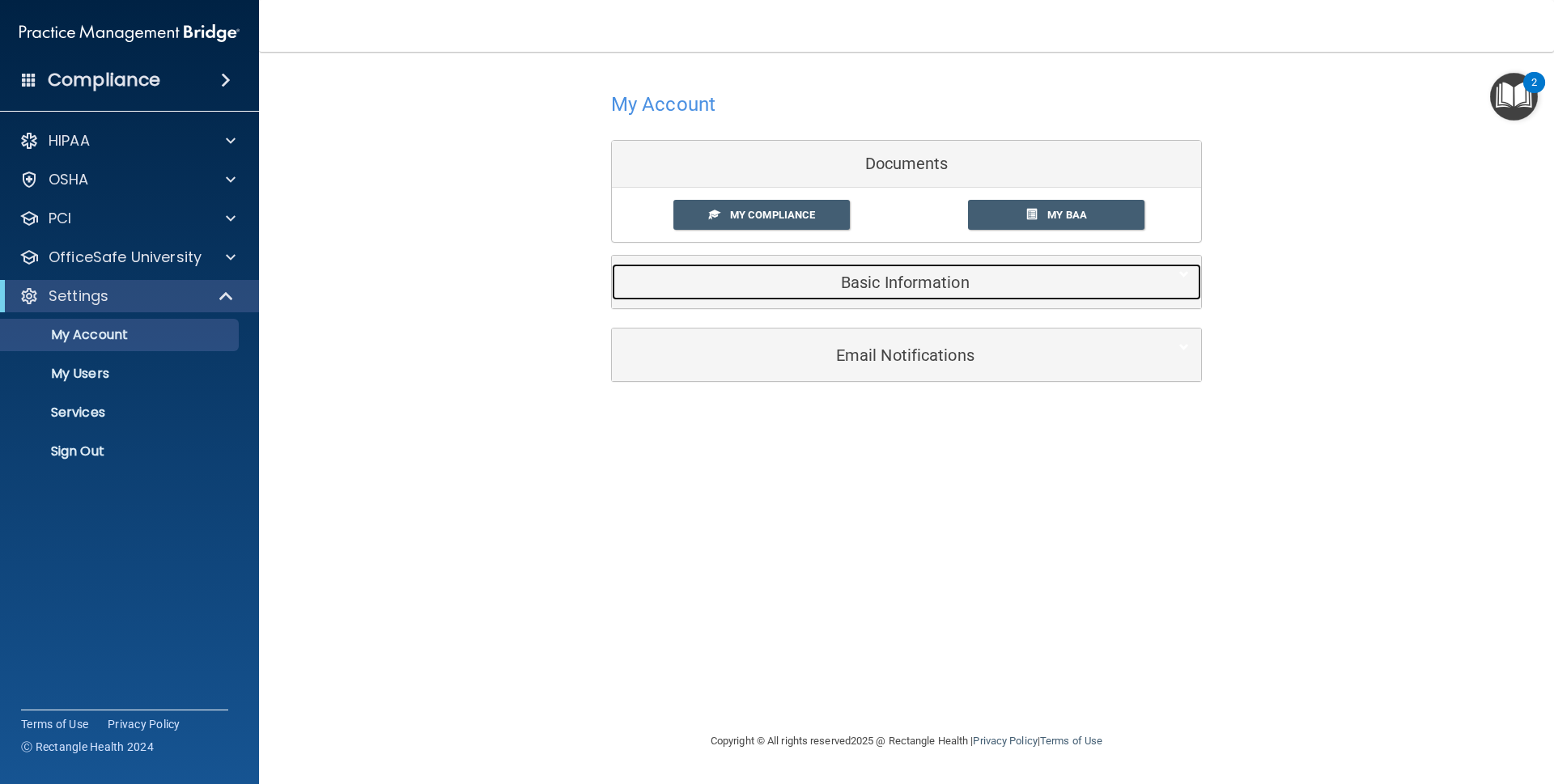
click at [917, 282] on h5 "Basic Information" at bounding box center [881, 283] width 516 height 18
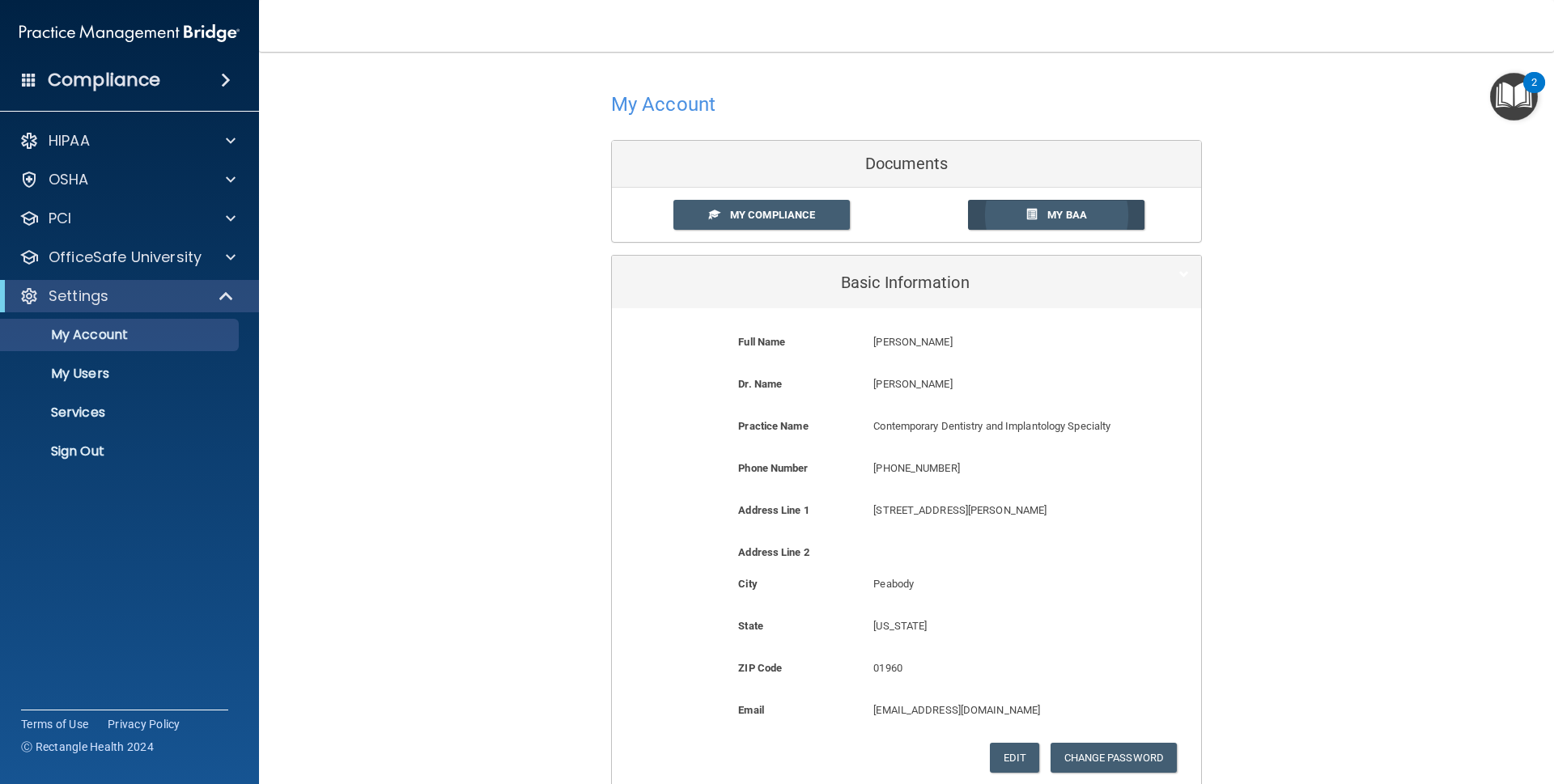
click at [1004, 208] on link "My BAA" at bounding box center [1057, 215] width 177 height 30
click at [738, 201] on link "My Compliance" at bounding box center [762, 215] width 177 height 30
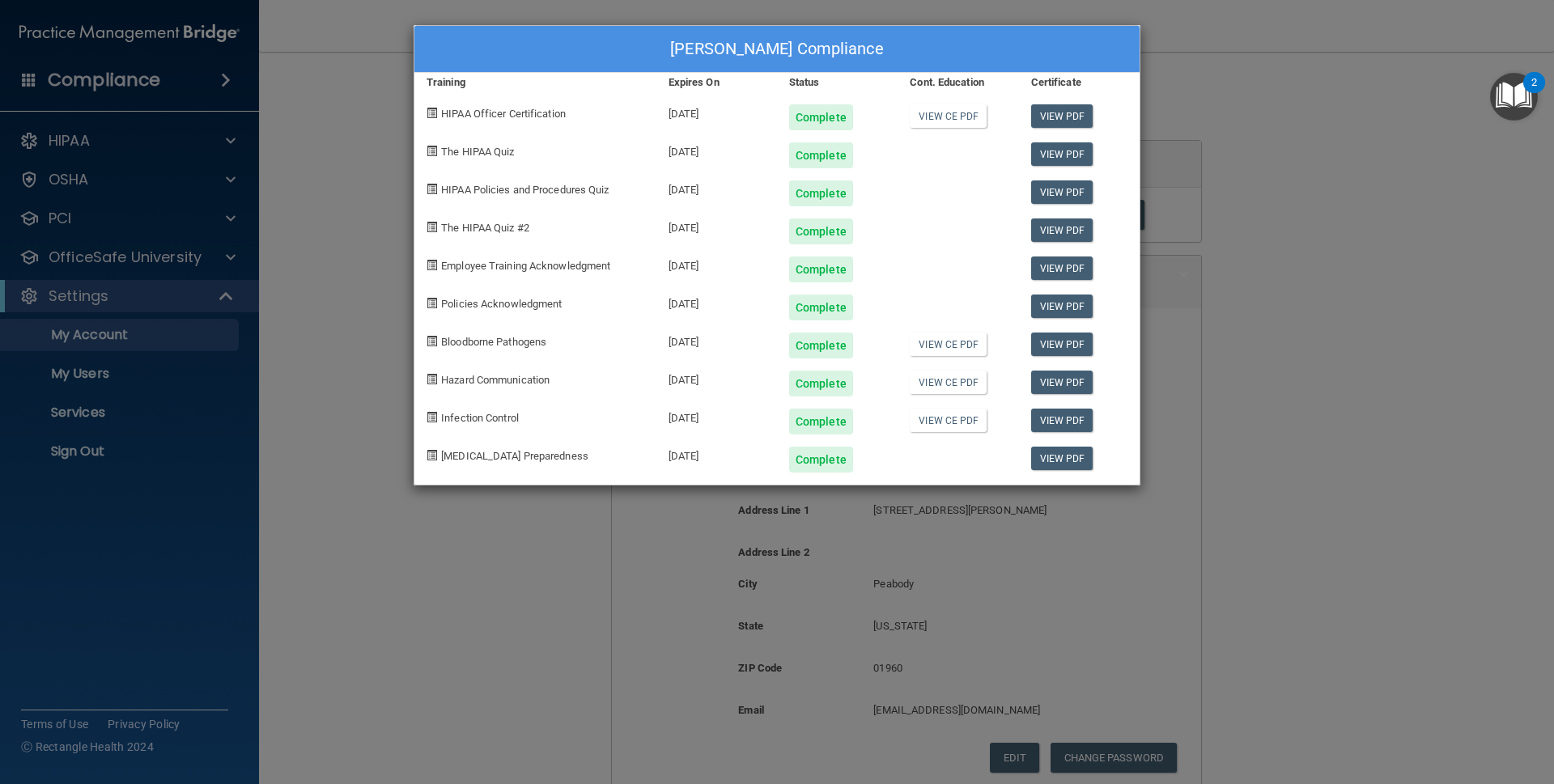
click at [1134, 76] on div "Certificate" at bounding box center [1079, 82] width 121 height 19
click at [402, 93] on div "Melanie Duque's Compliance Training Expires On Status Cont. Education Certifica…" at bounding box center [777, 392] width 1554 height 784
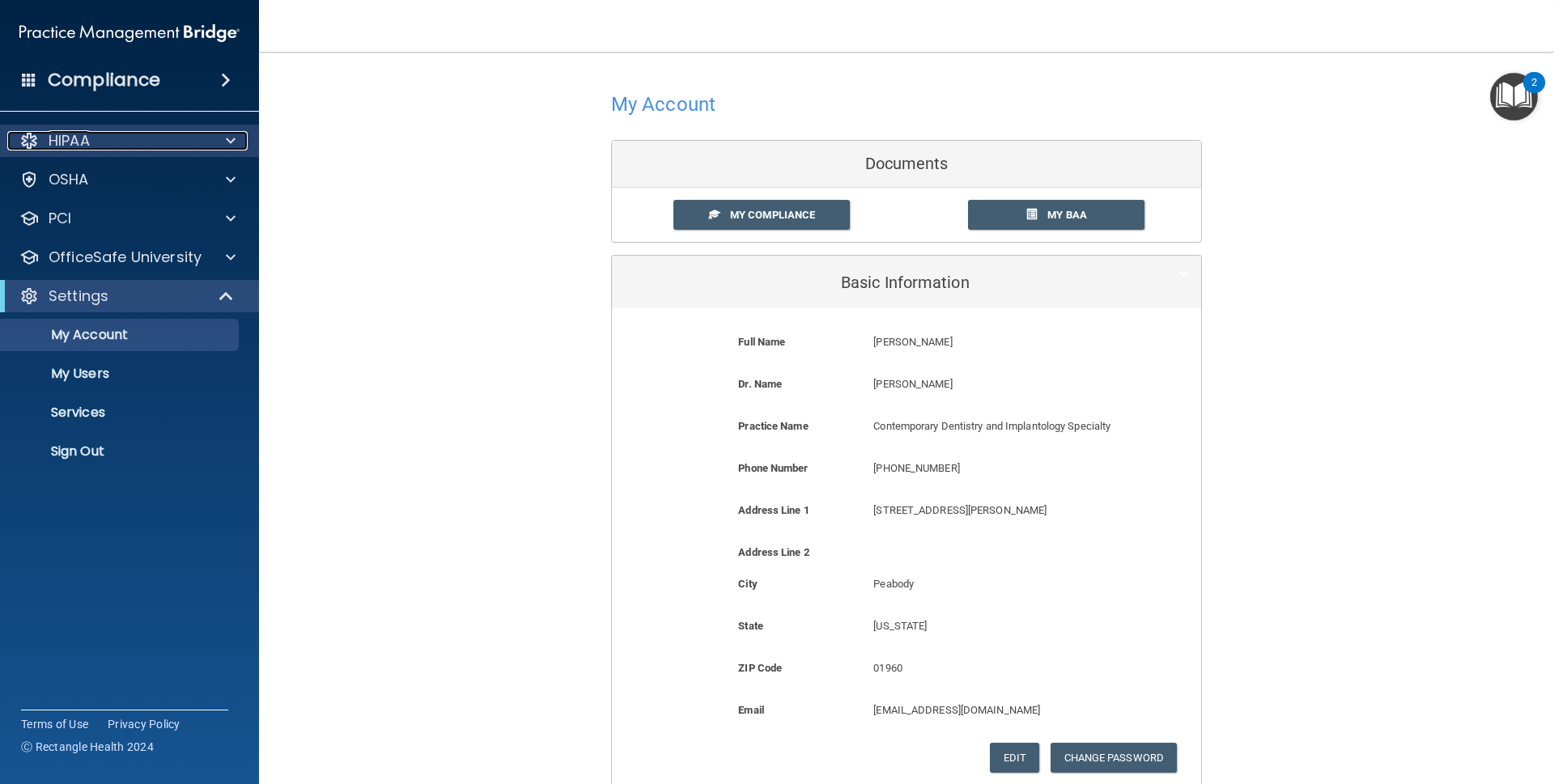
click at [216, 147] on div at bounding box center [228, 140] width 41 height 19
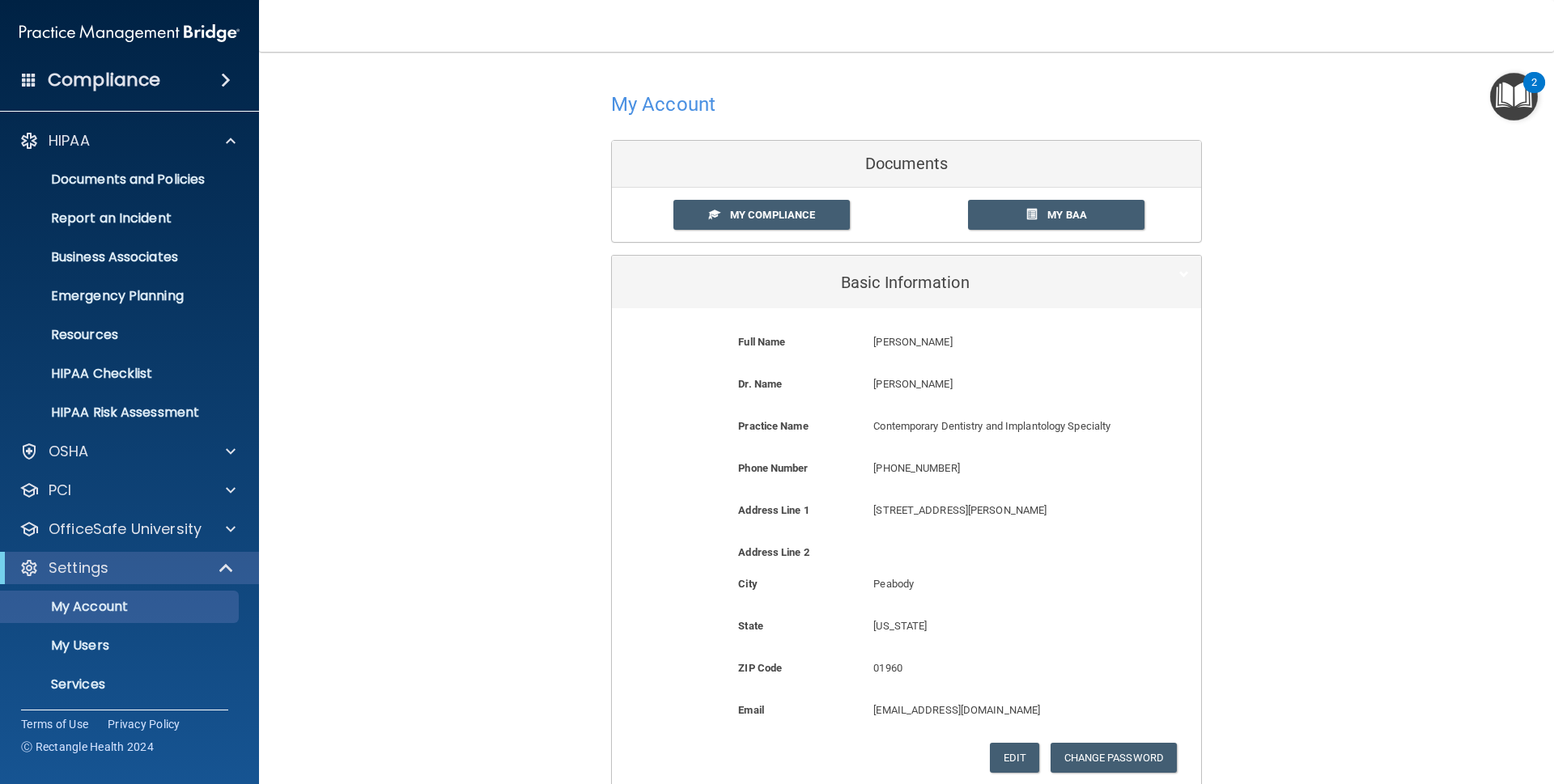
click at [226, 197] on ul "Documents and Policies Report an Incident Business Associates Emergency Plannin…" at bounding box center [130, 293] width 293 height 272
click at [194, 454] on div "OSHA" at bounding box center [108, 451] width 201 height 19
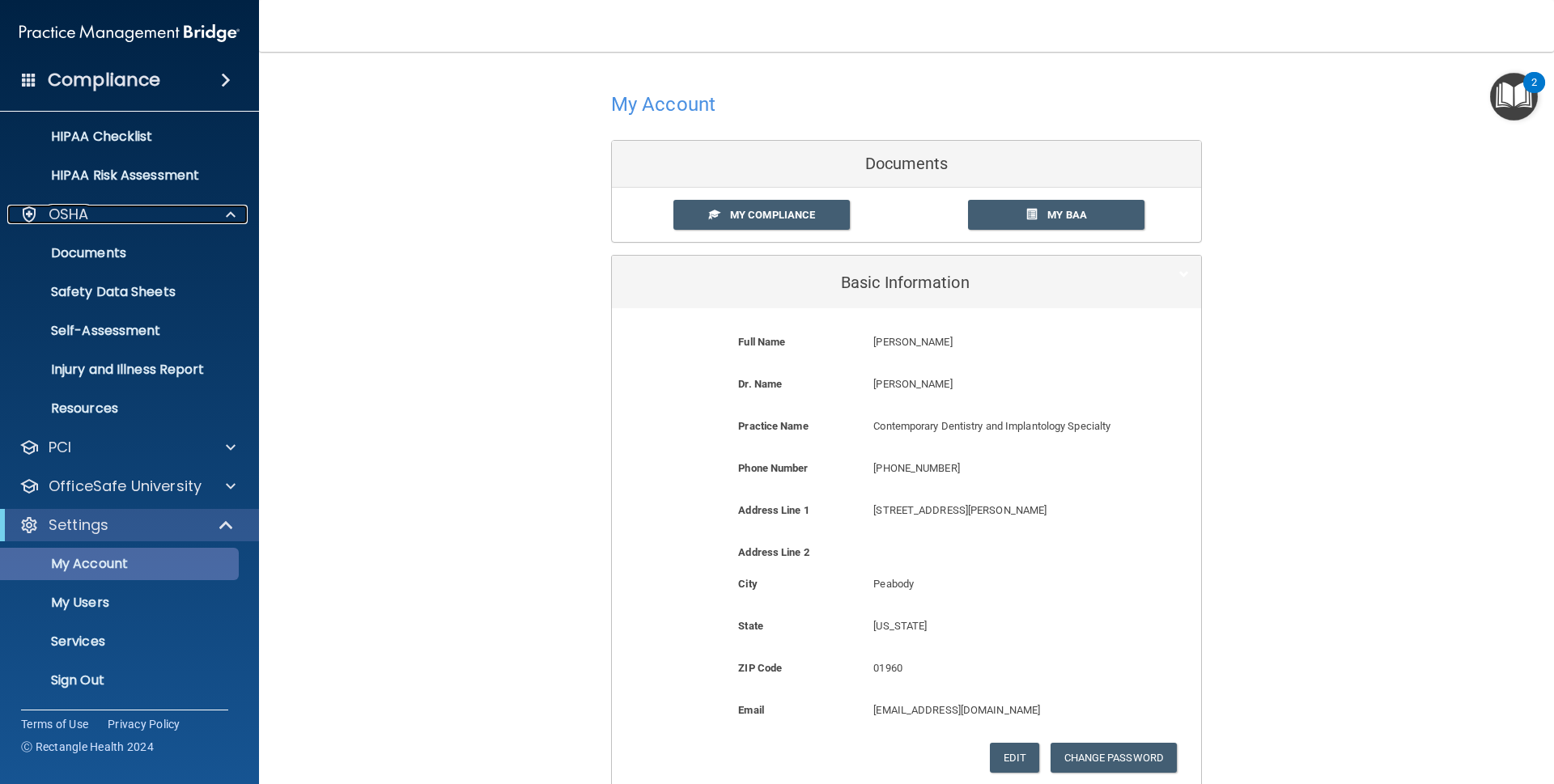
scroll to position [148, 0]
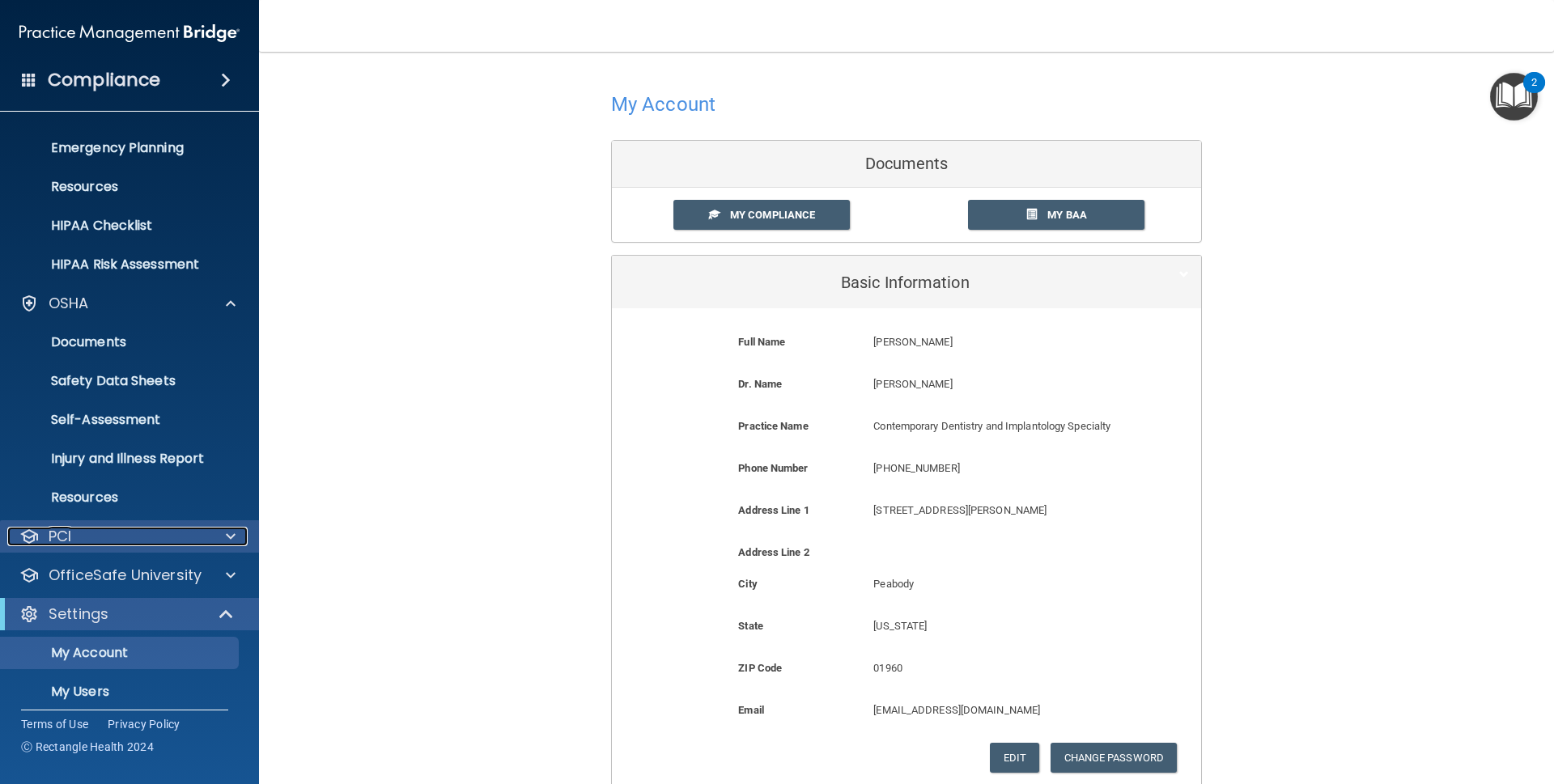
click at [193, 539] on div "PCI" at bounding box center [108, 536] width 201 height 19
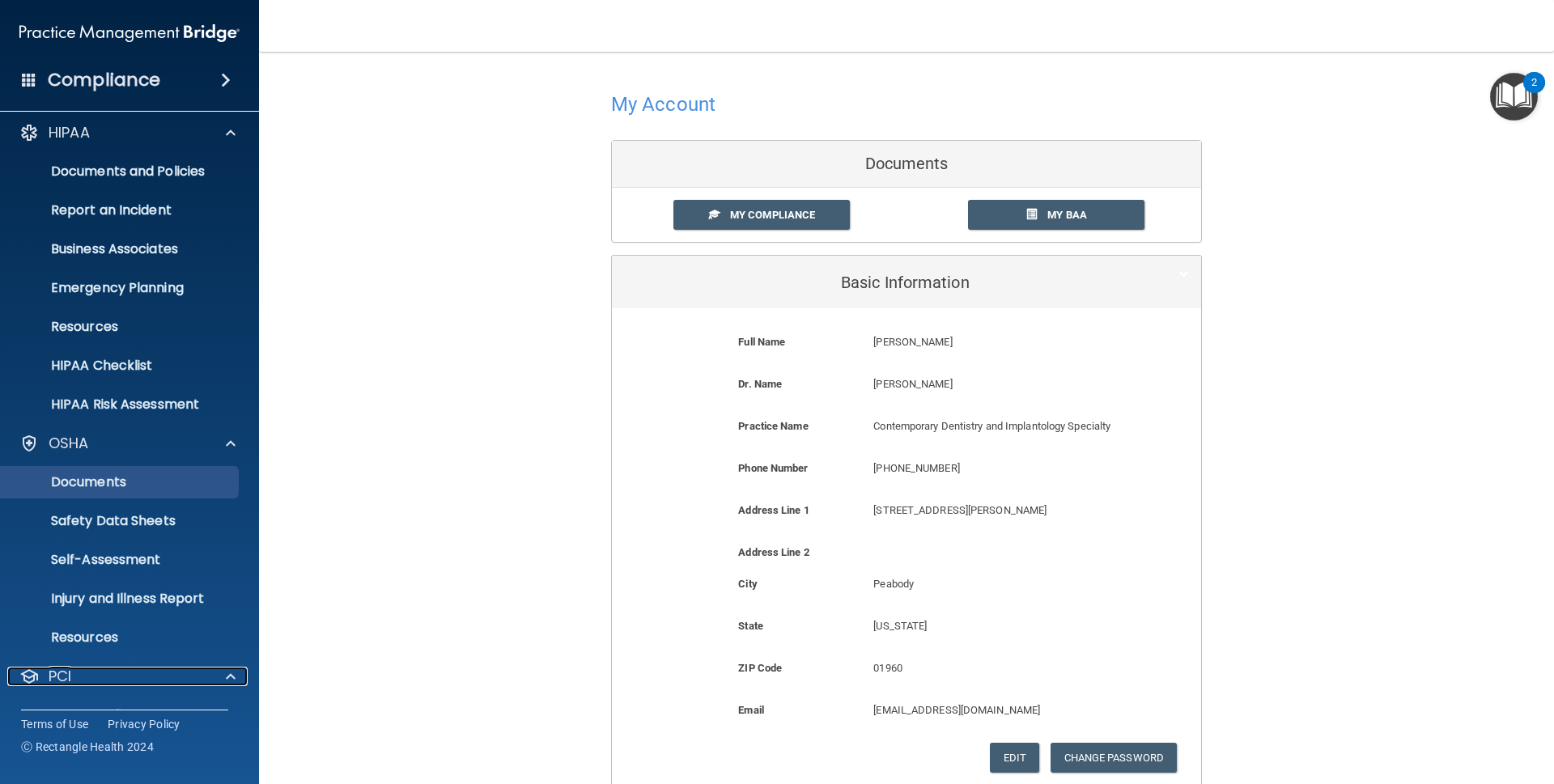
scroll to position [0, 0]
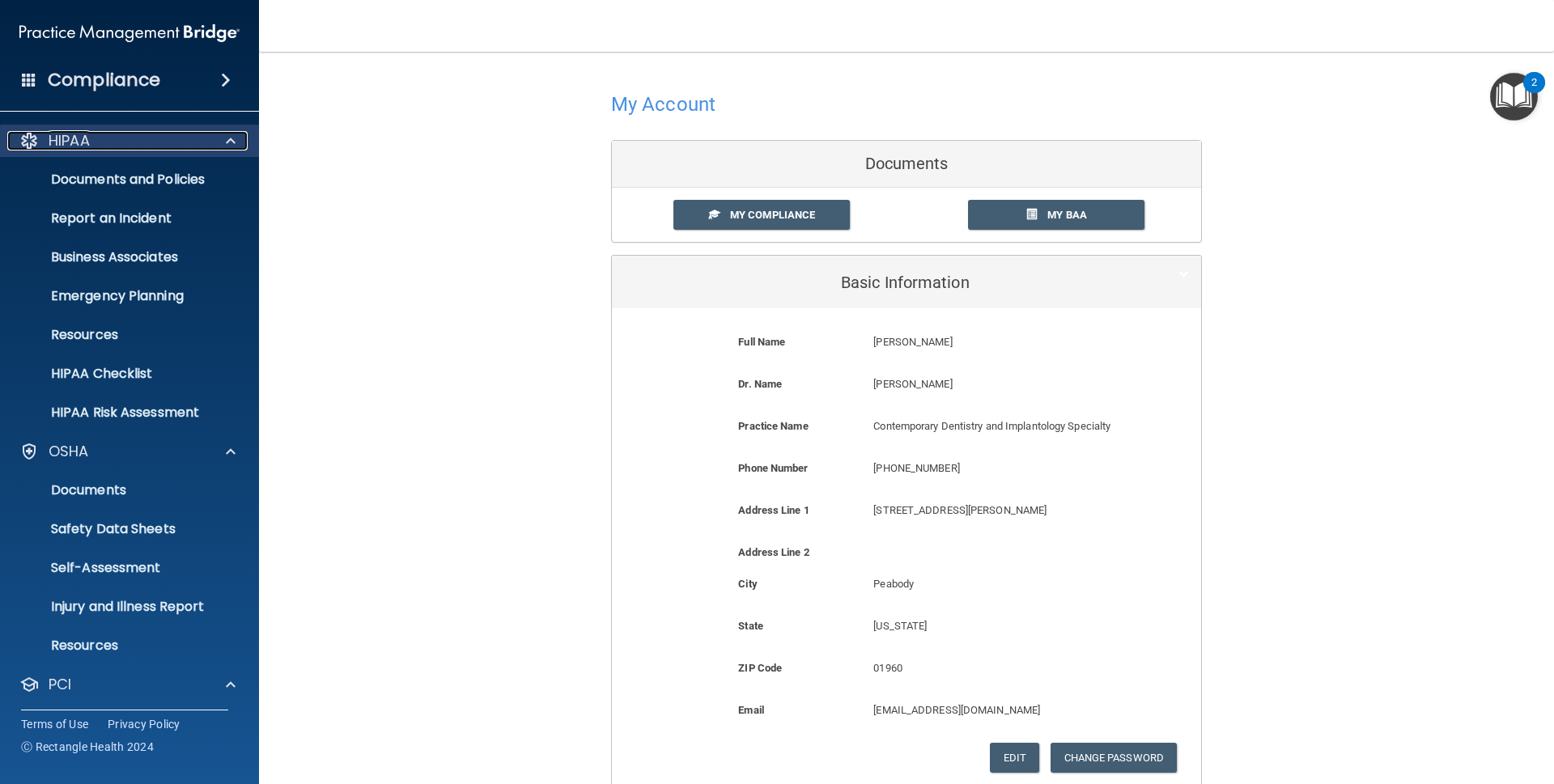
click at [218, 146] on div at bounding box center [228, 140] width 41 height 19
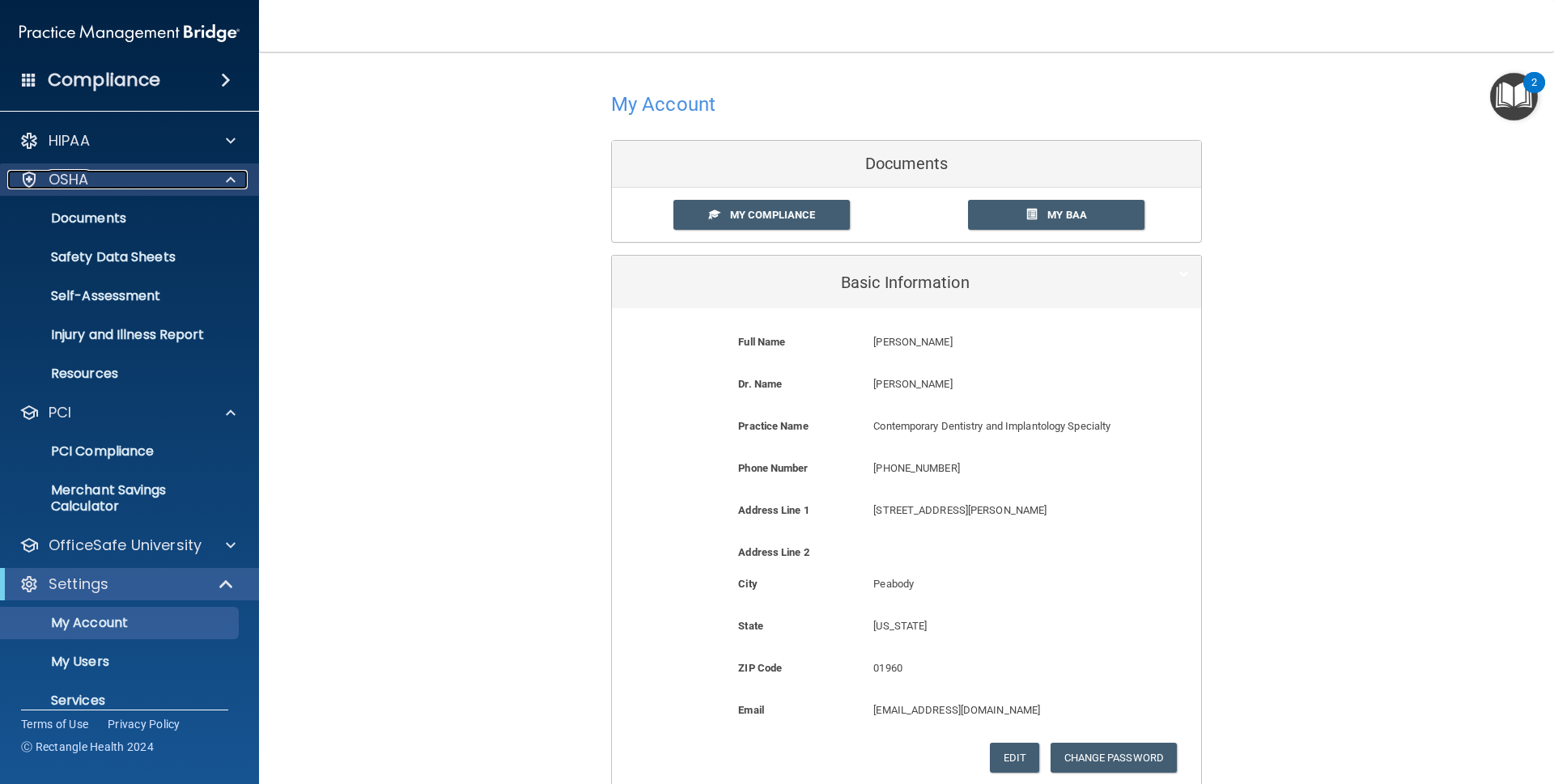
click at [232, 181] on span at bounding box center [231, 179] width 10 height 19
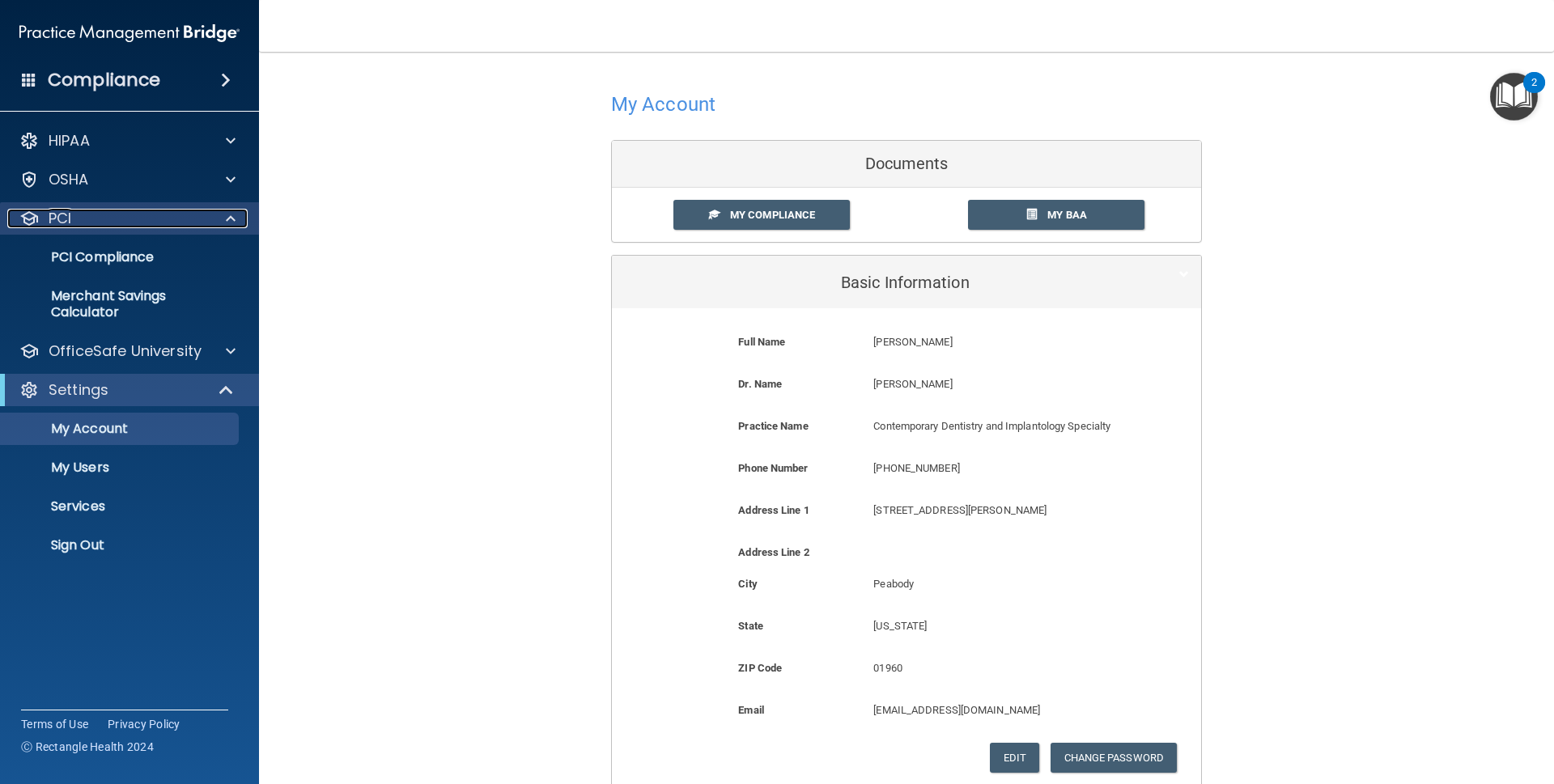
click at [236, 216] on div at bounding box center [228, 218] width 41 height 19
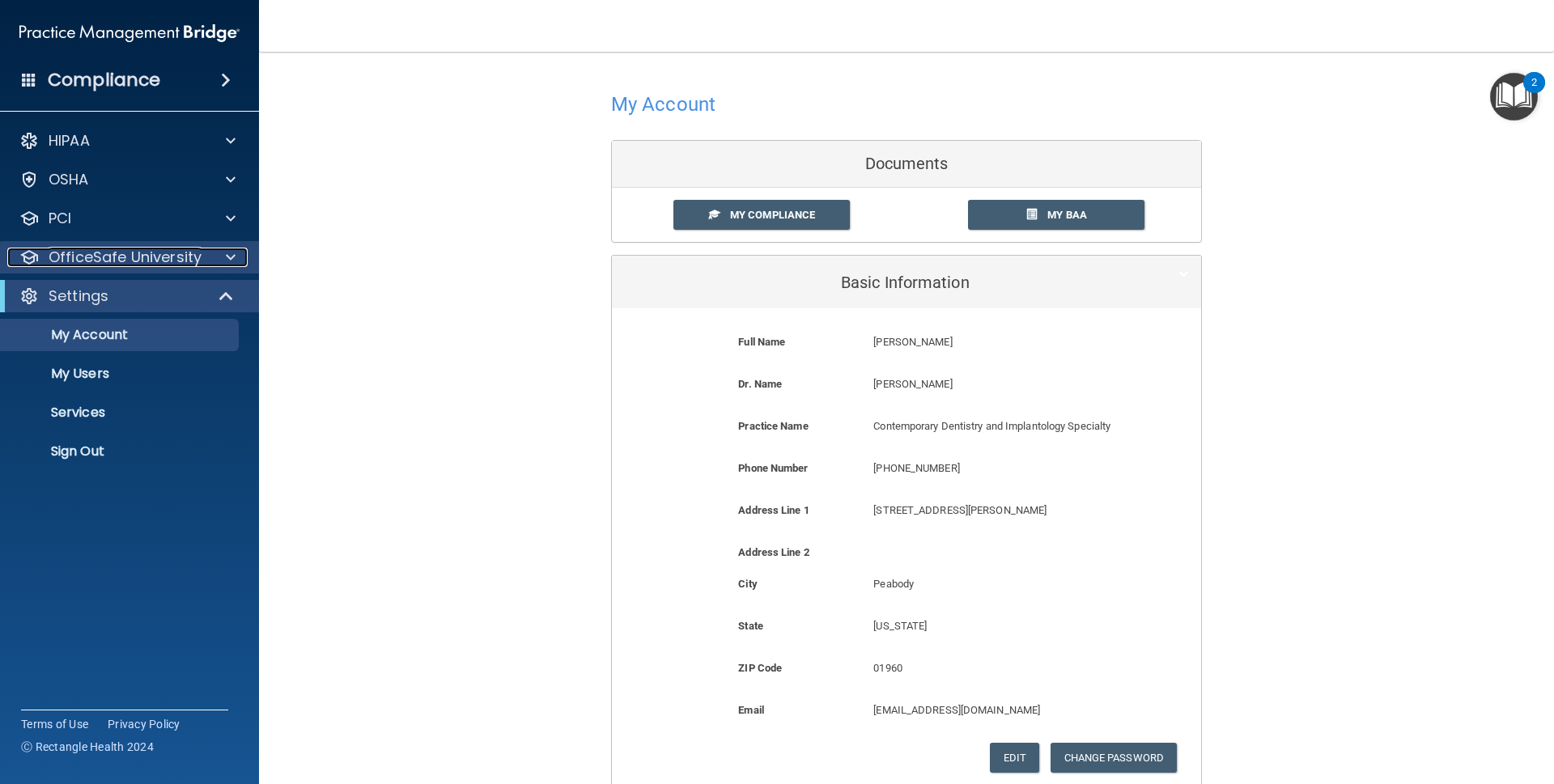
click at [232, 256] on span at bounding box center [231, 256] width 10 height 19
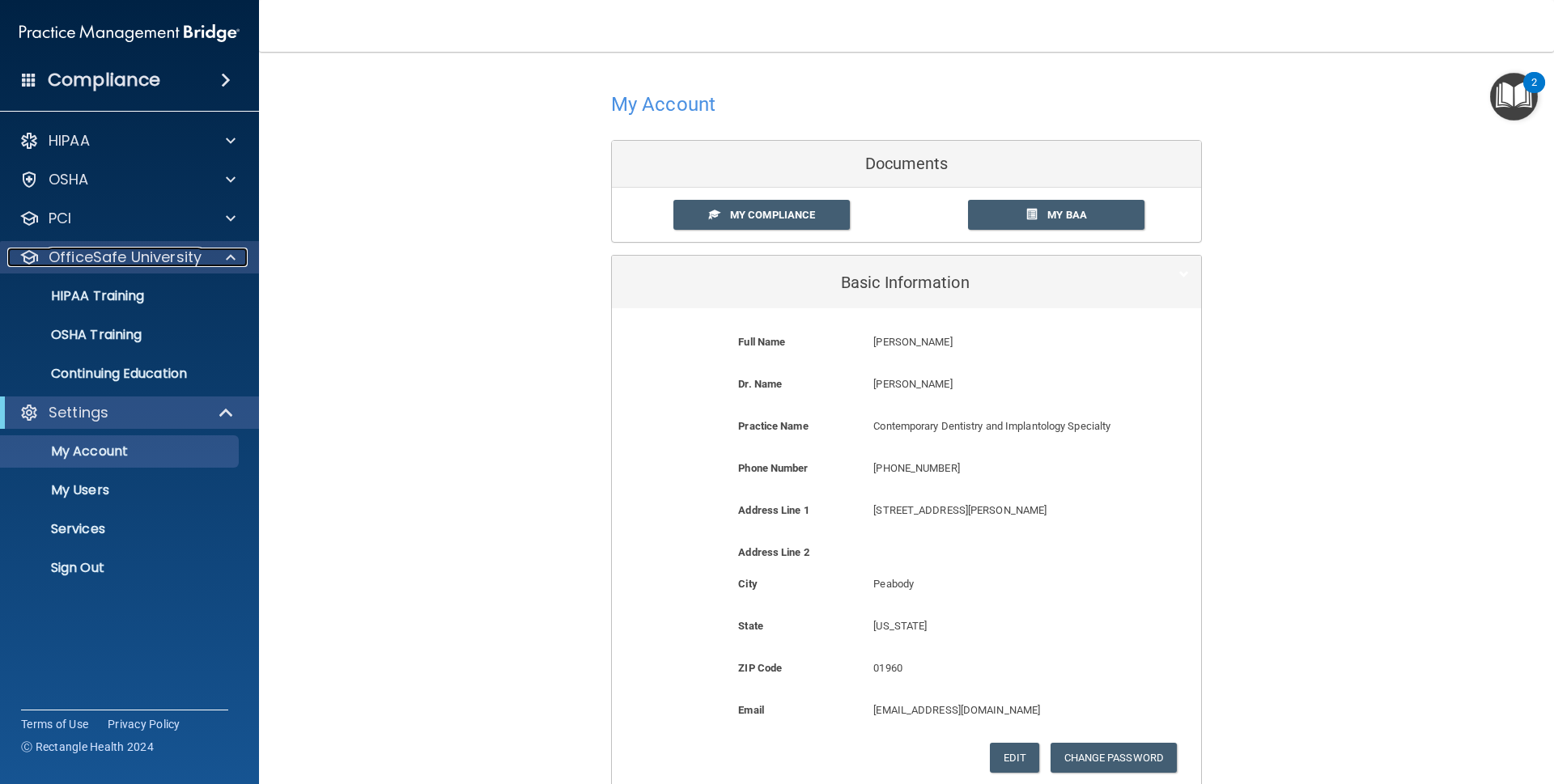
click at [231, 257] on span at bounding box center [231, 256] width 10 height 19
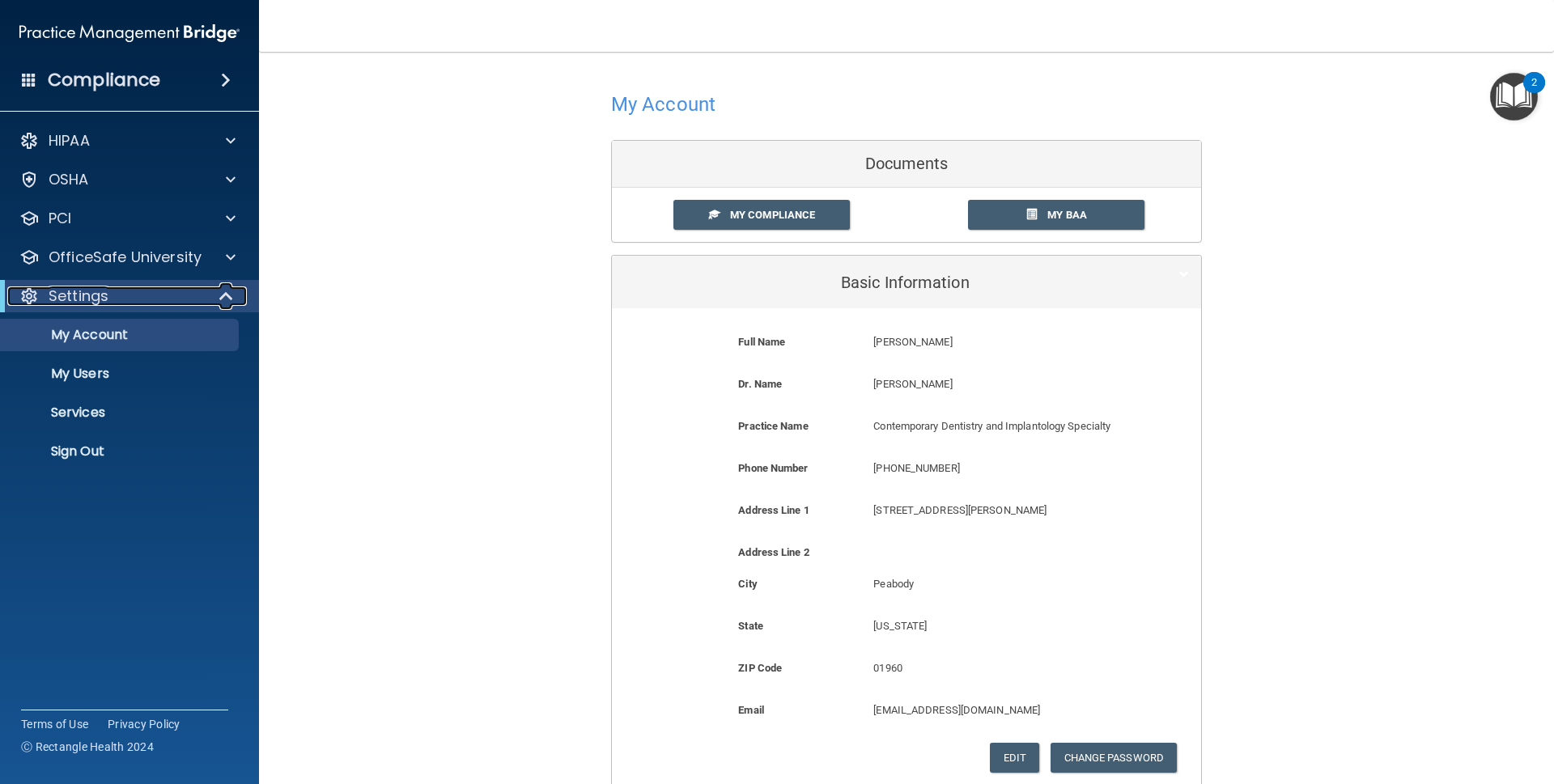
click at [221, 299] on span at bounding box center [228, 295] width 14 height 19
click at [219, 299] on div at bounding box center [227, 295] width 40 height 19
click at [216, 299] on div at bounding box center [227, 295] width 40 height 19
